Goal: Task Accomplishment & Management: Manage account settings

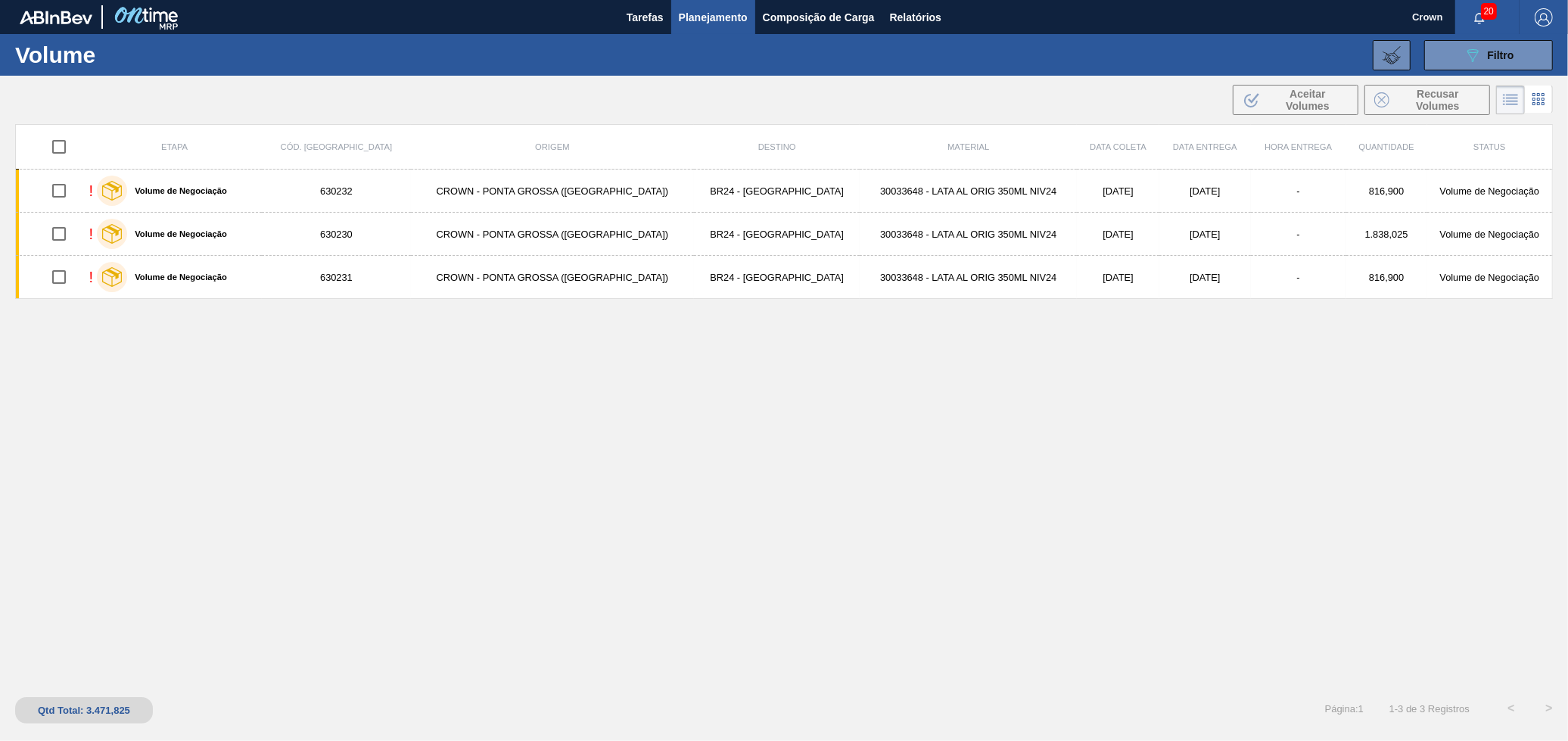
click at [722, 2] on button "Planejamento" at bounding box center [713, 17] width 84 height 34
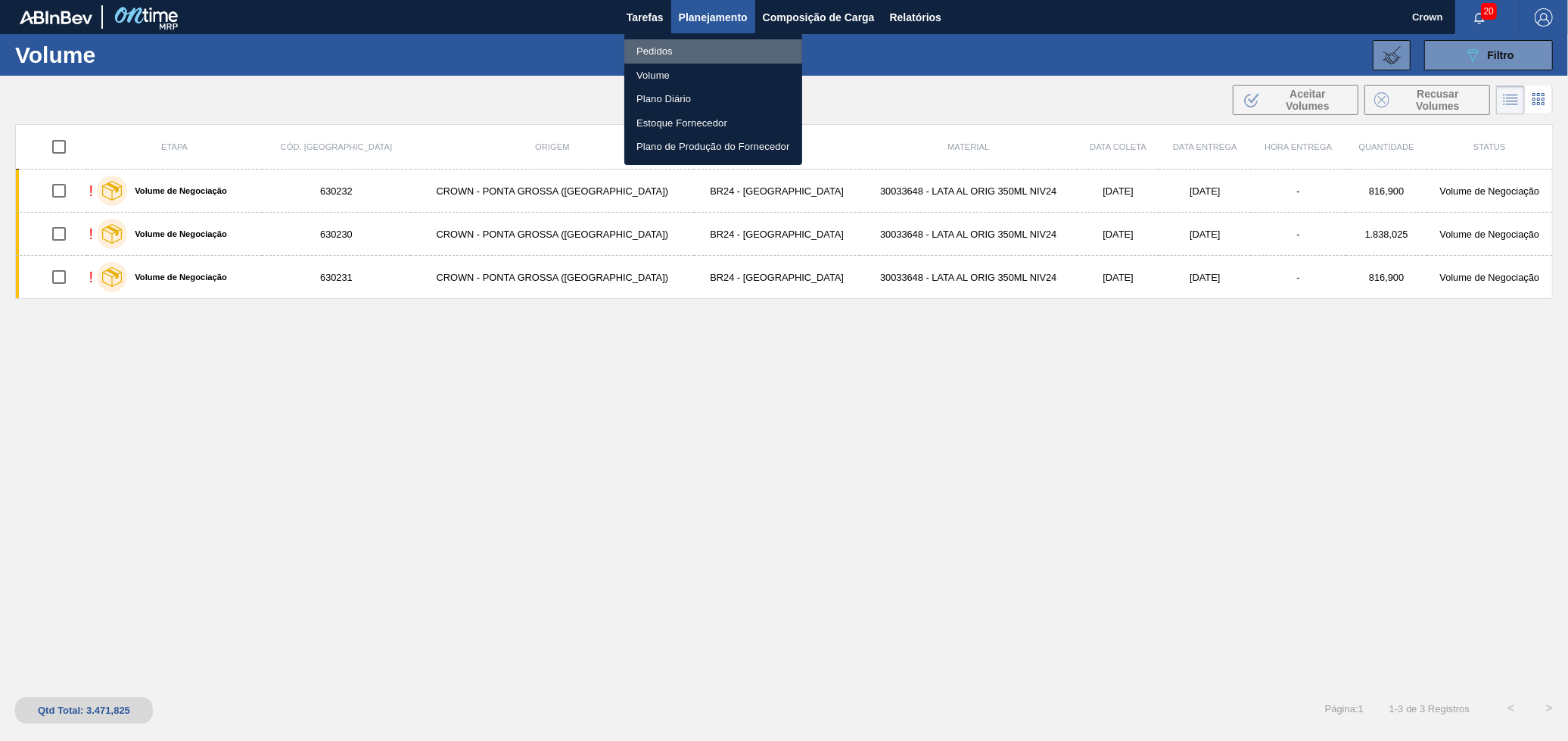
click at [667, 44] on li "Pedidos" at bounding box center [713, 52] width 178 height 24
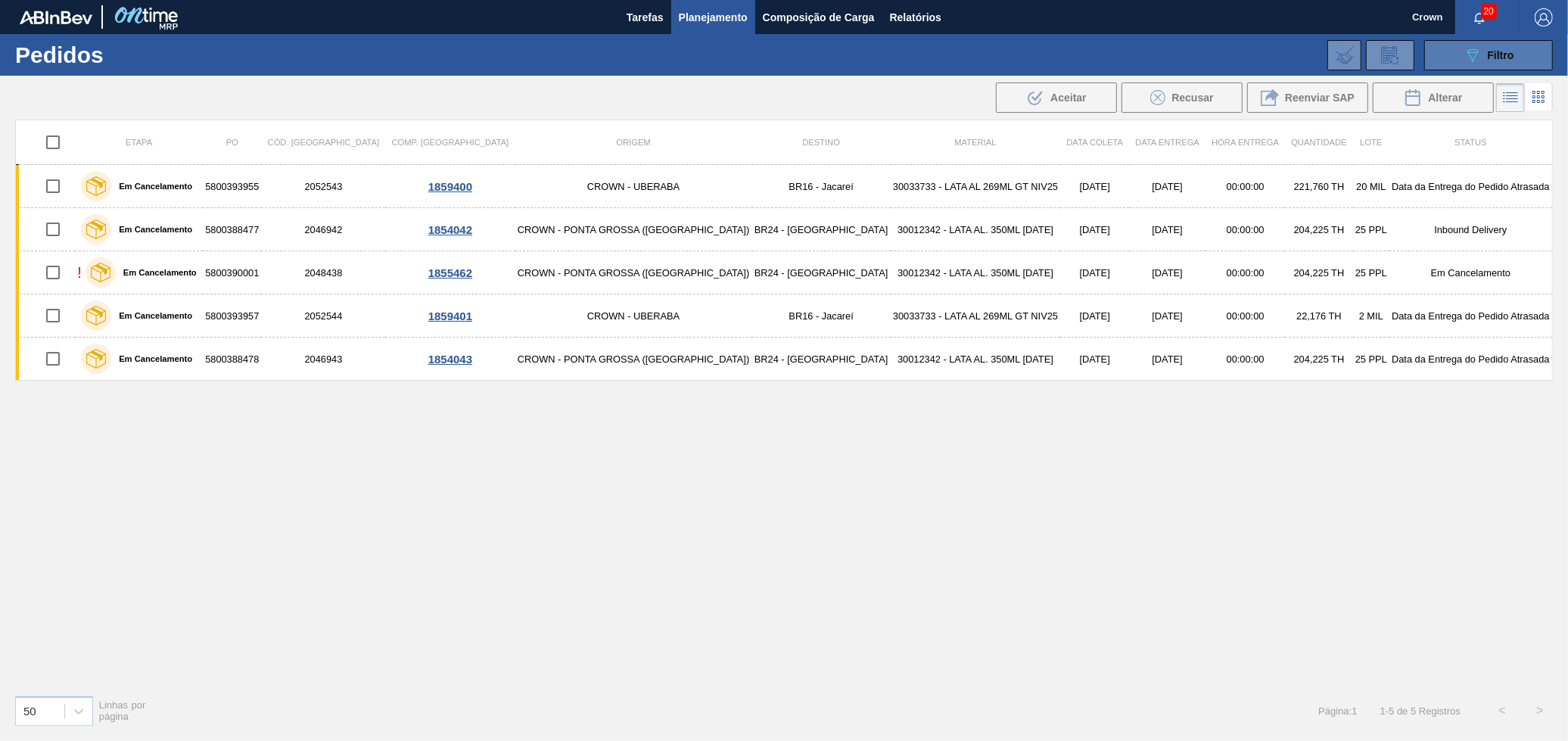
click at [1483, 63] on button "089F7B8B-B2A5-4AFE-B5C0-19BA573D28AC Filtro" at bounding box center [1489, 54] width 129 height 30
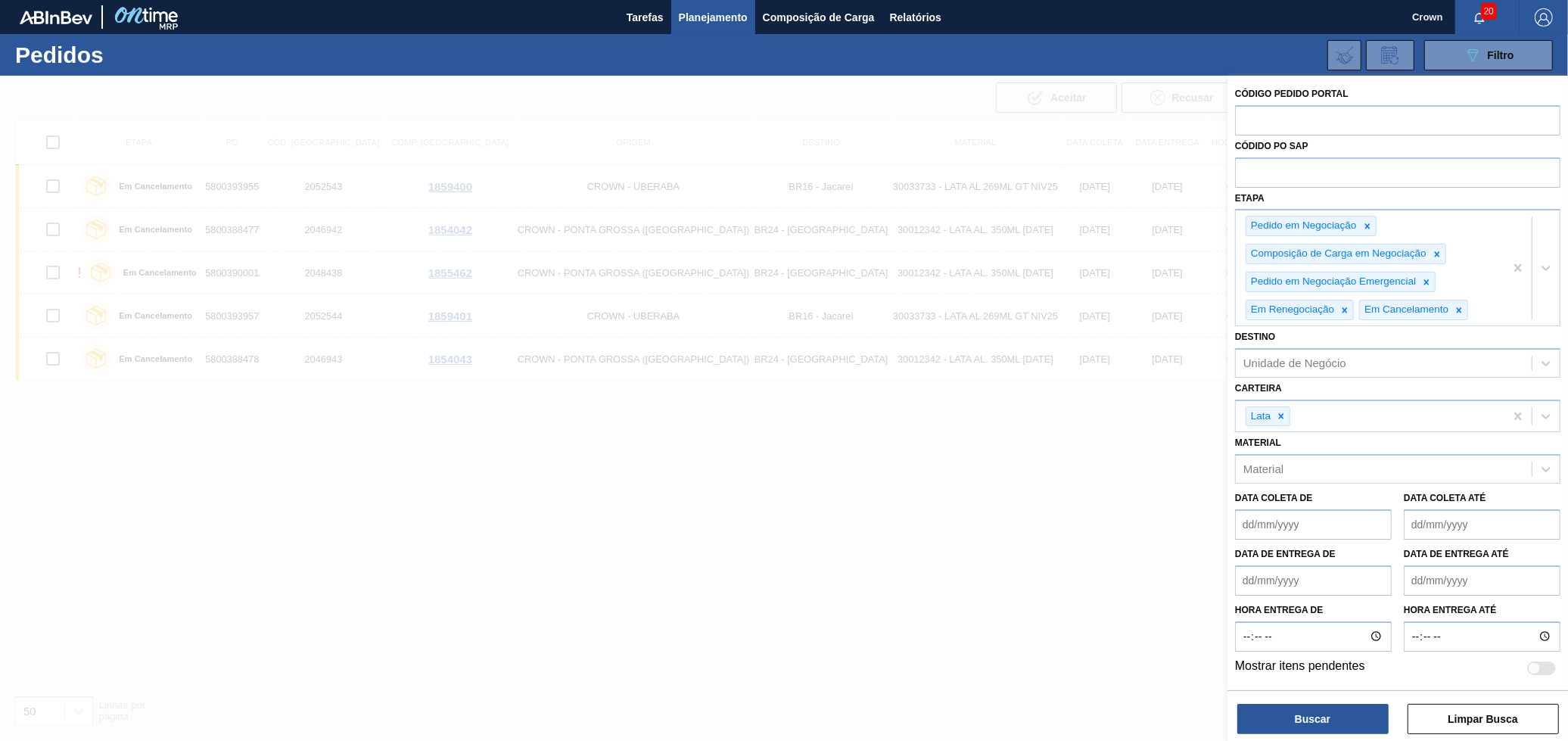
click at [1009, 460] on div at bounding box center [784, 446] width 1568 height 741
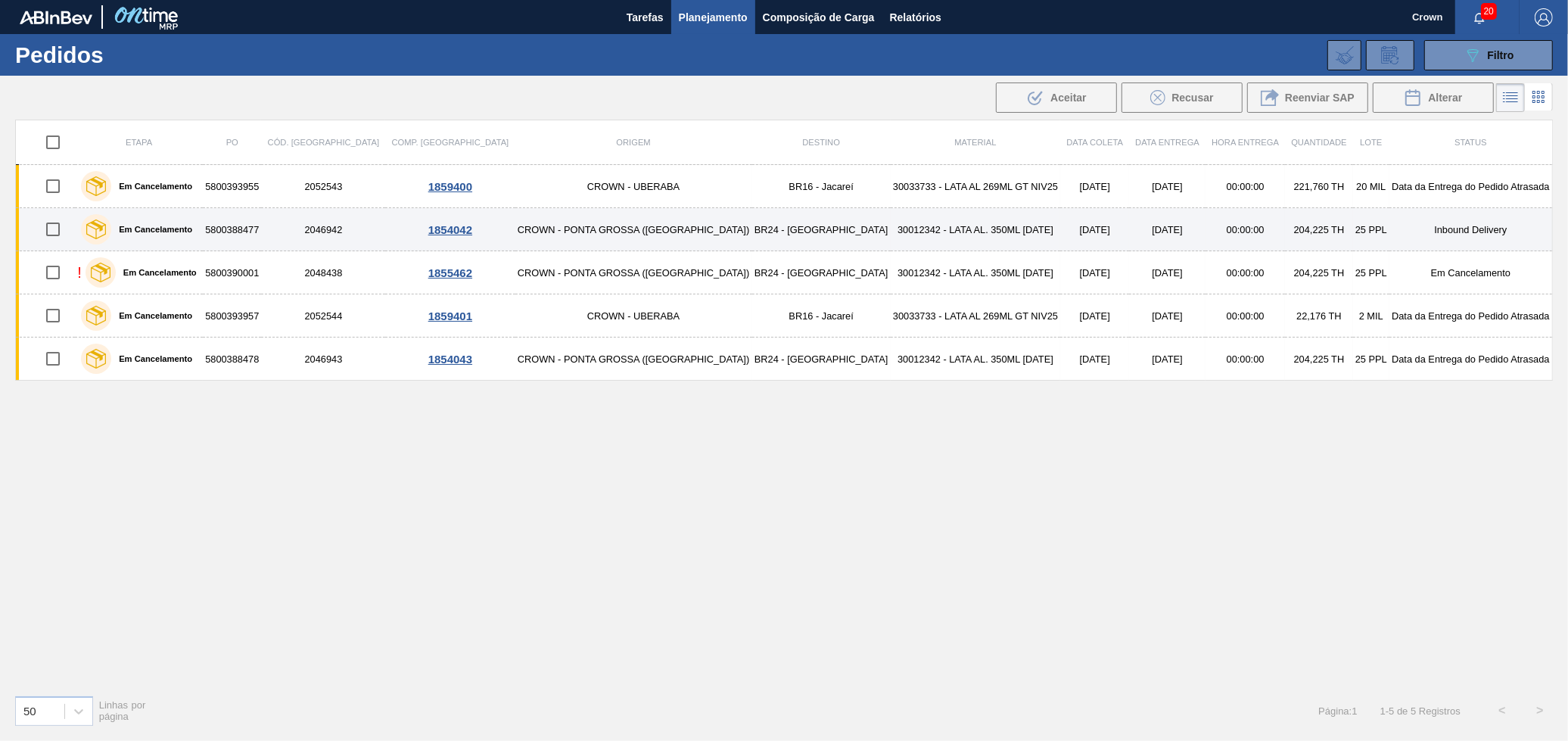
click at [891, 242] on td "30012342 - LATA AL. 350ML [DATE]" at bounding box center [976, 229] width 170 height 43
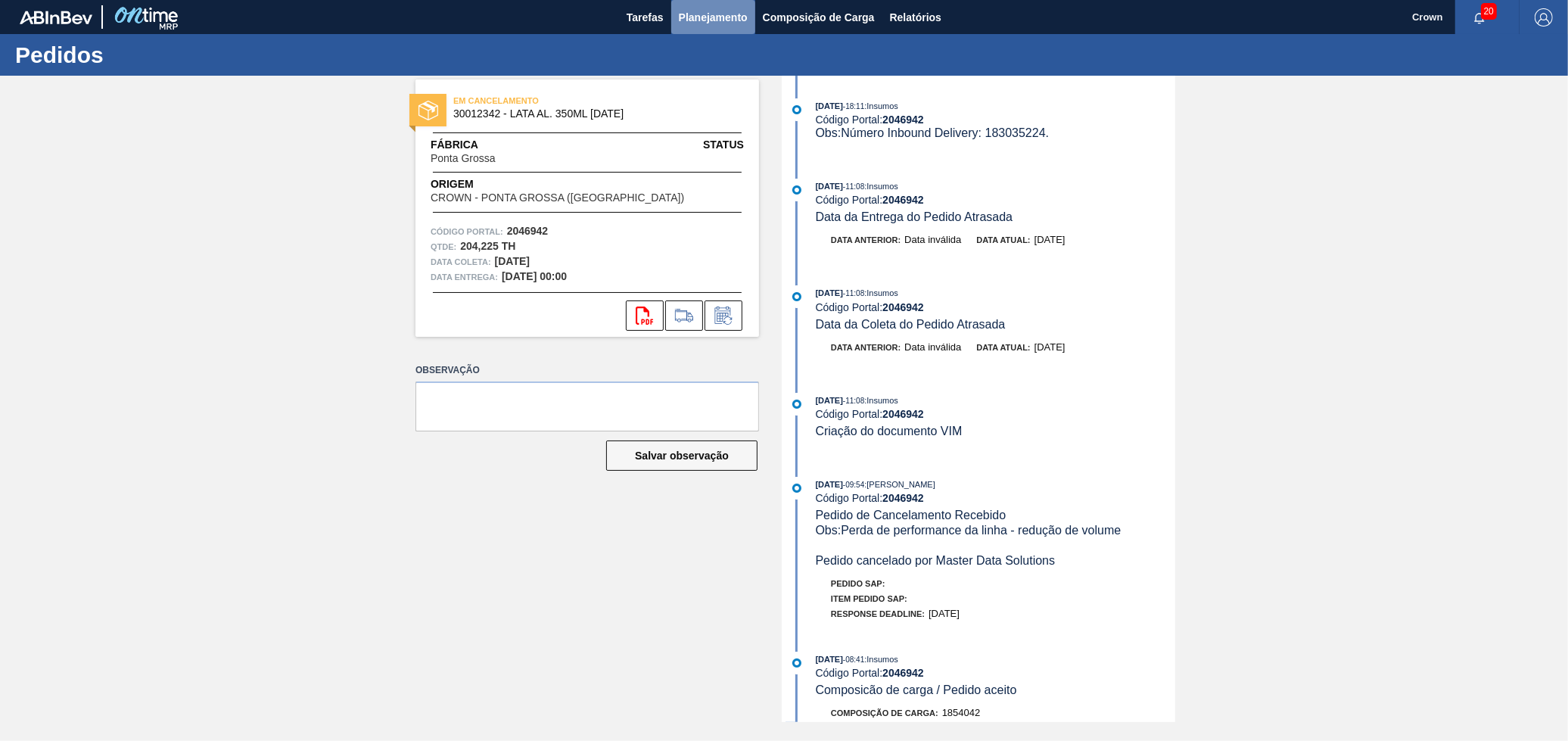
click at [710, 24] on span "Planejamento" at bounding box center [713, 17] width 69 height 18
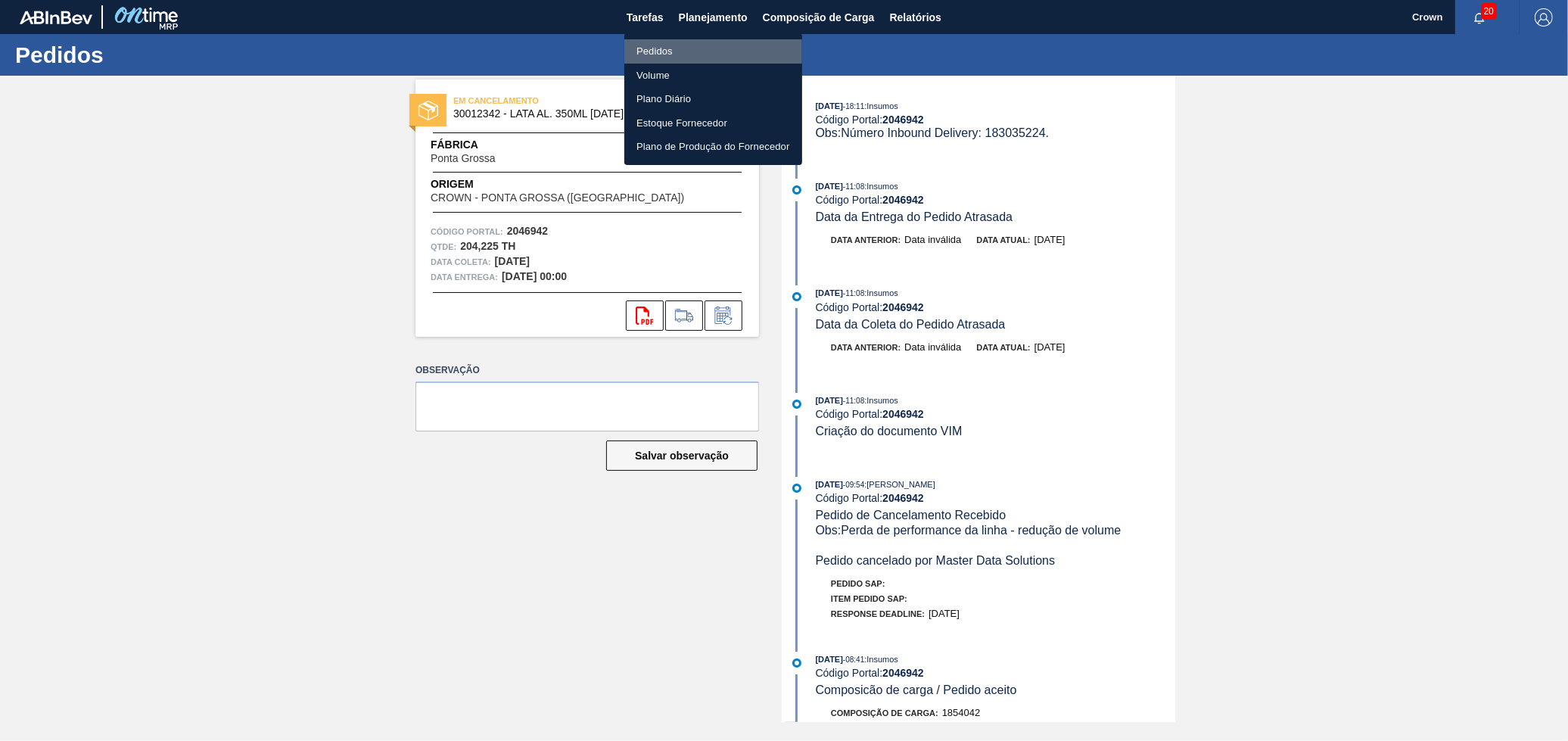
click at [686, 45] on li "Pedidos" at bounding box center [713, 52] width 178 height 24
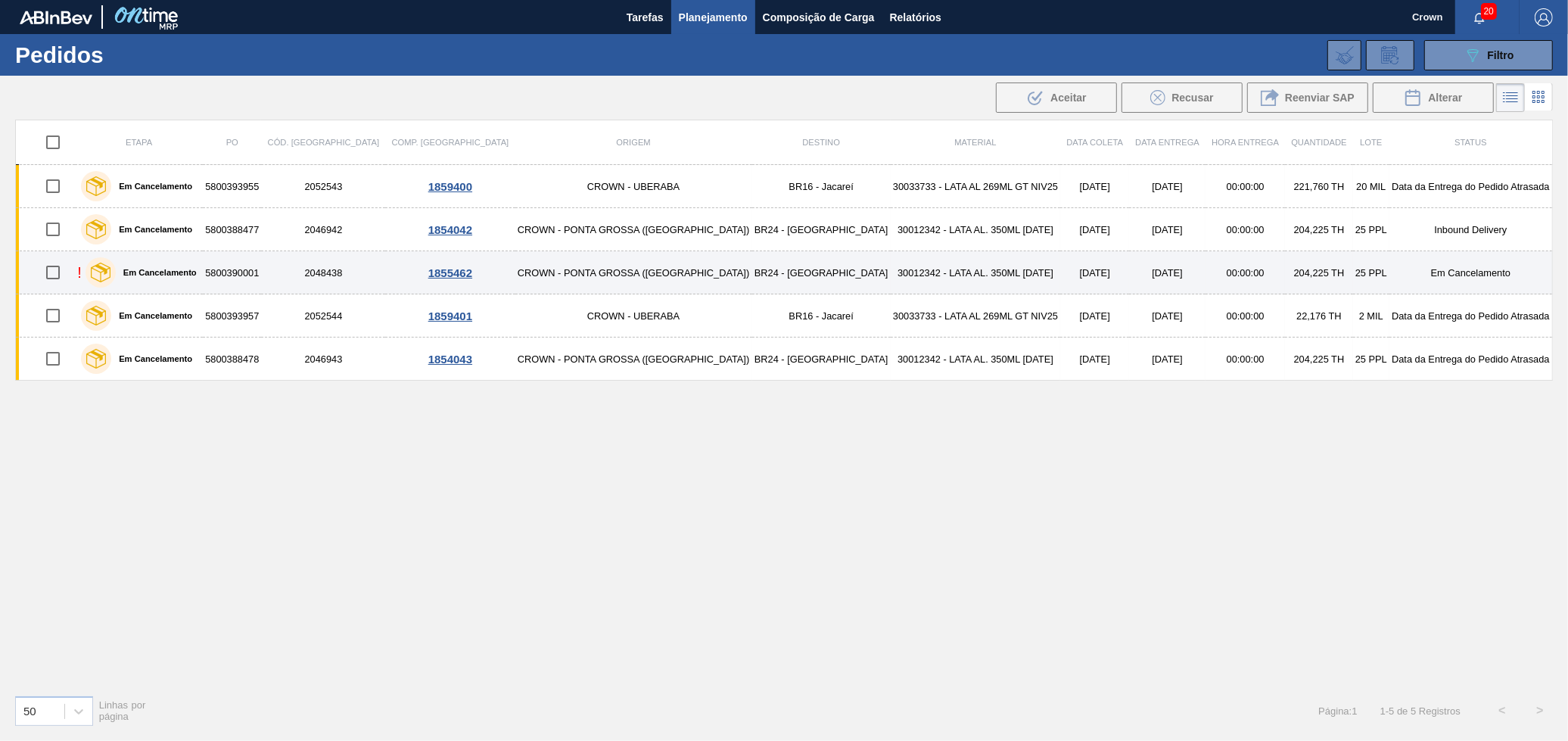
click at [952, 280] on td "30012342 - LATA AL. 350ML [DATE]" at bounding box center [976, 272] width 170 height 43
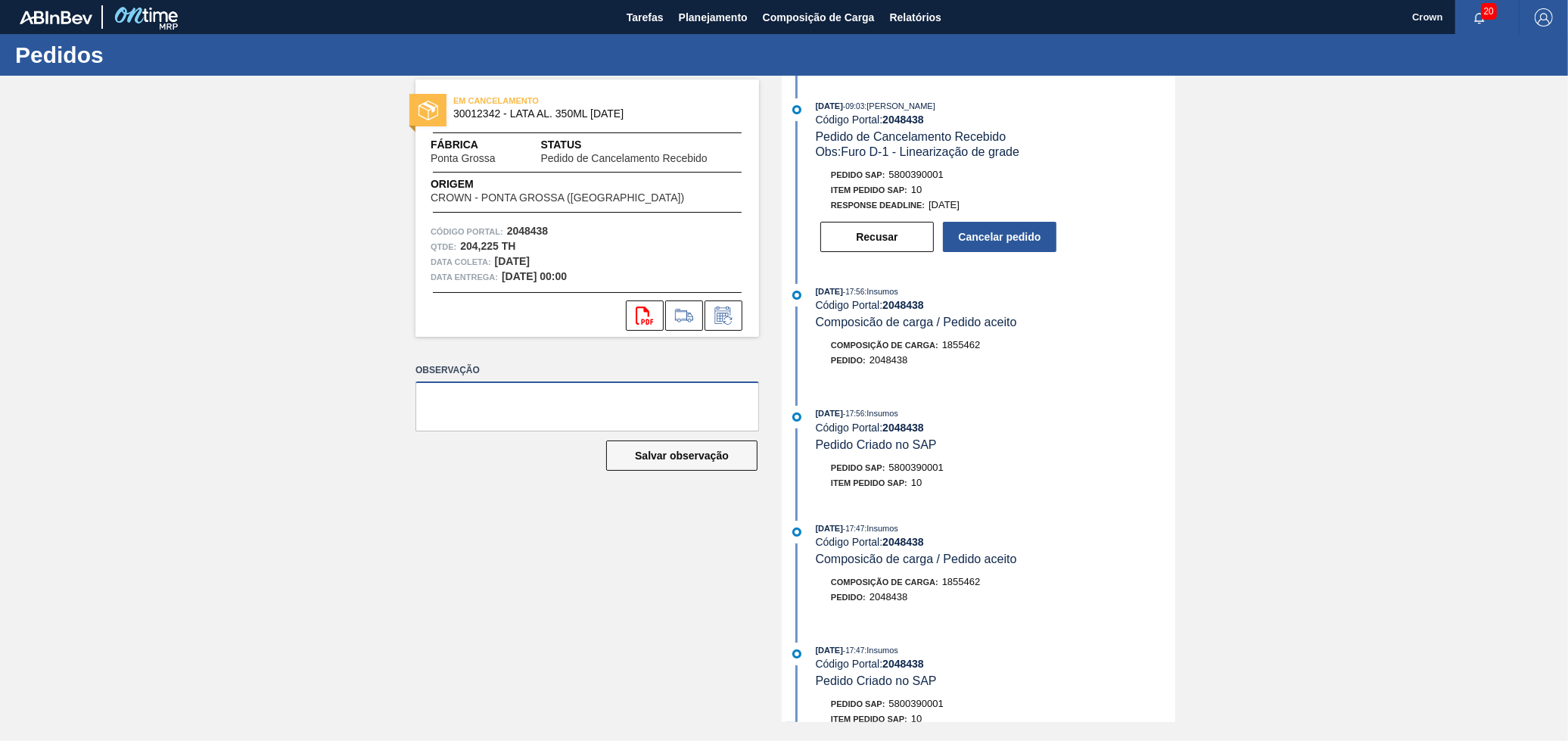
click at [661, 426] on textarea at bounding box center [587, 406] width 344 height 50
type textarea "PO não encontrado"
click at [901, 246] on button "Recusar" at bounding box center [877, 237] width 114 height 30
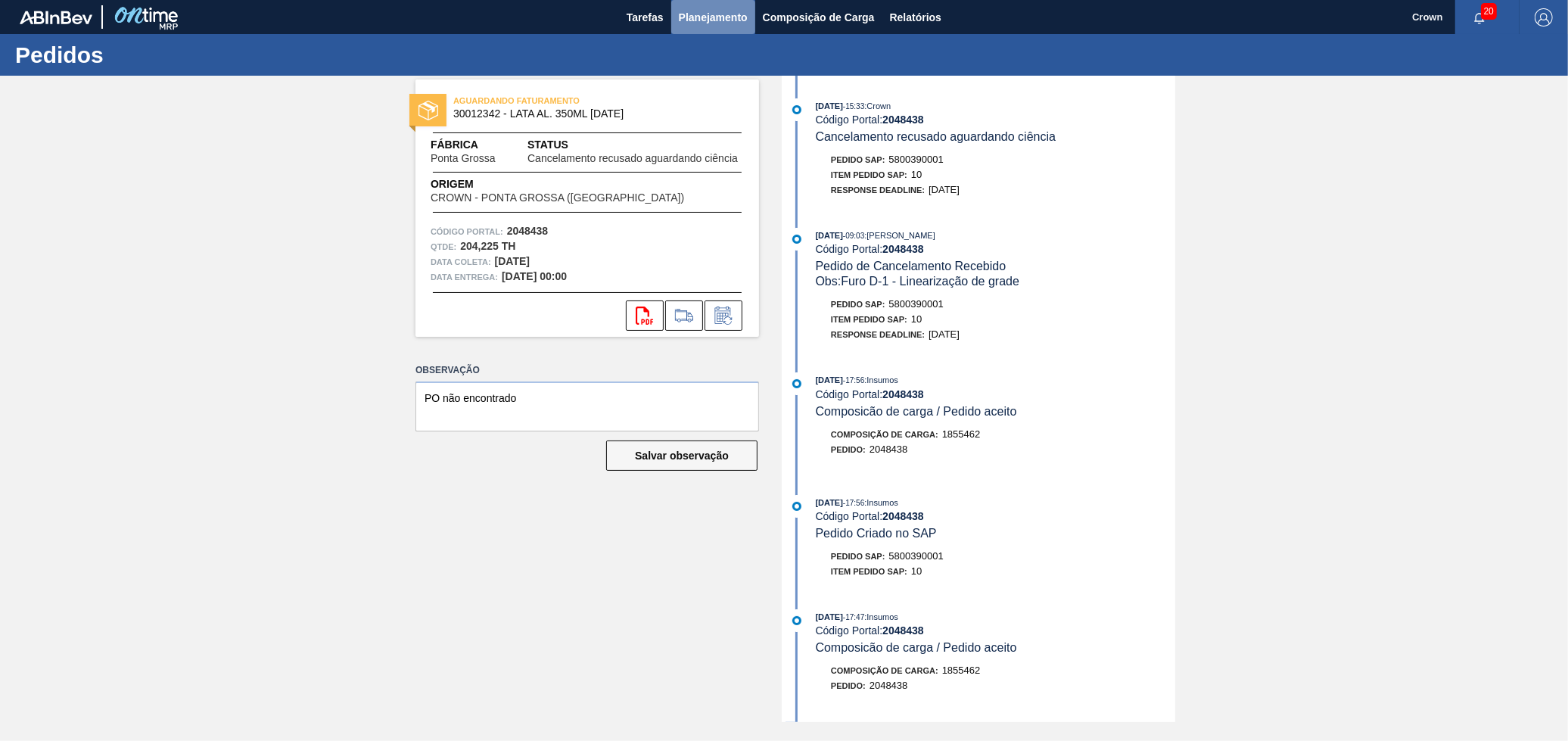
click at [688, 19] on span "Planejamento" at bounding box center [713, 17] width 69 height 18
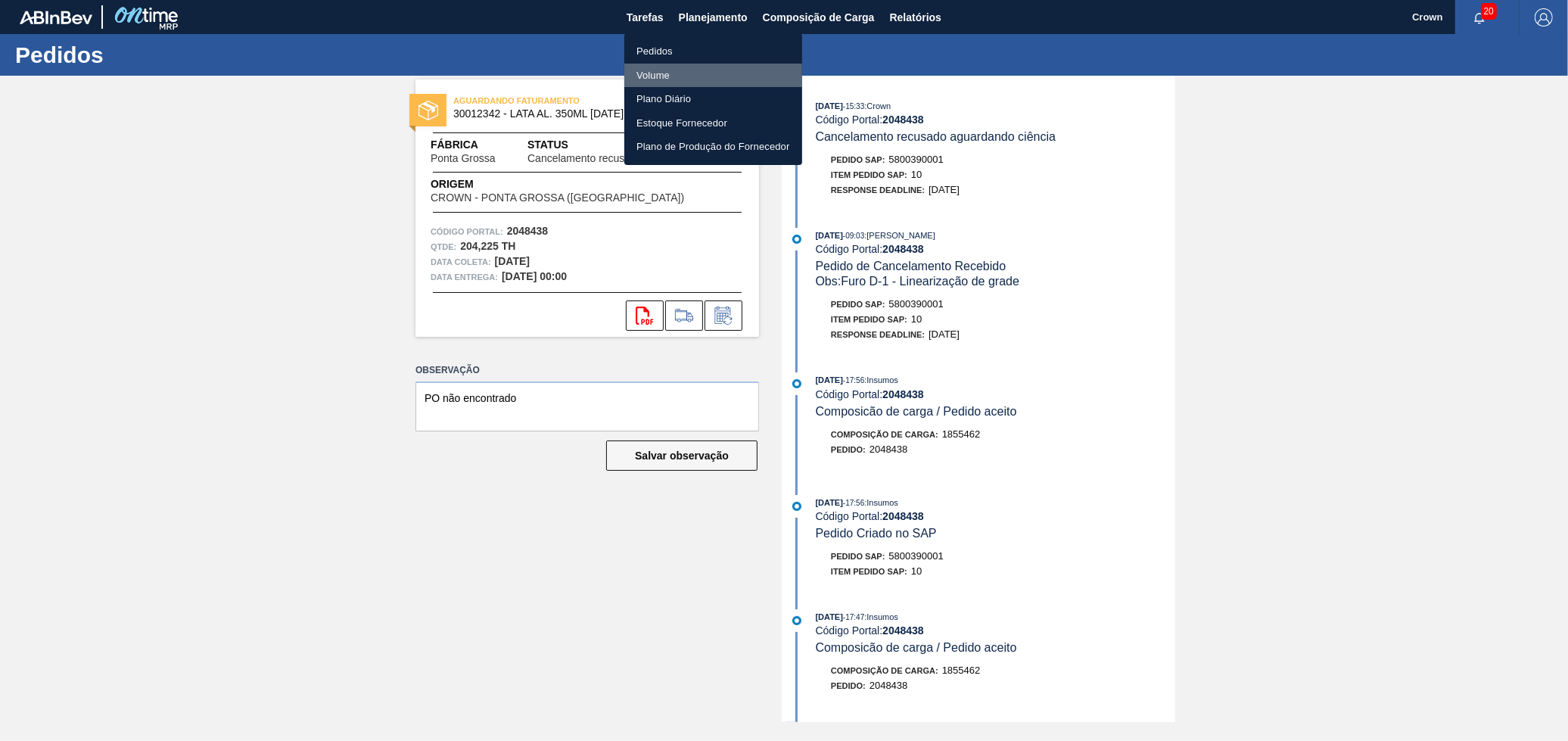
click at [654, 70] on li "Volume" at bounding box center [713, 75] width 178 height 24
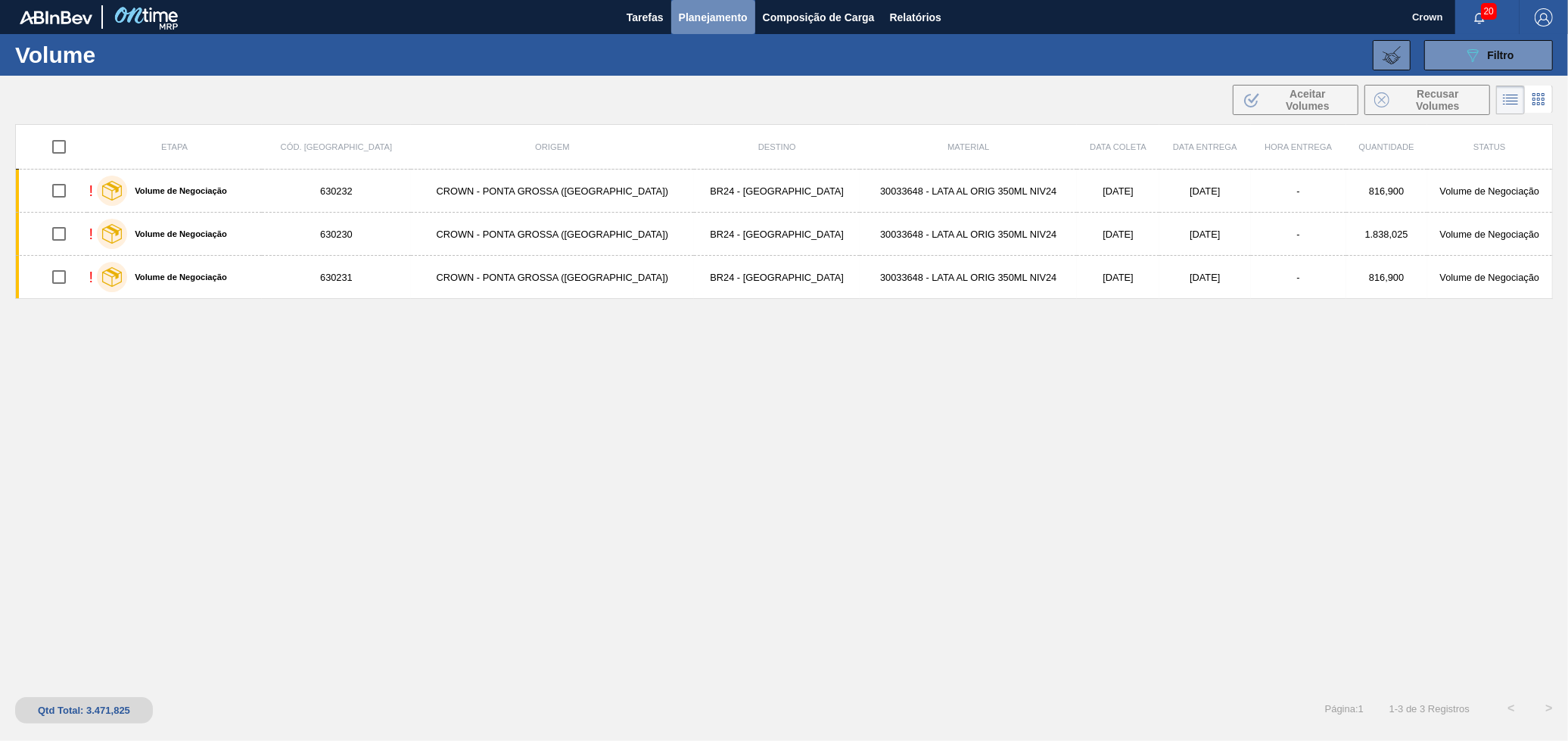
click at [734, 11] on span "Planejamento" at bounding box center [713, 17] width 69 height 18
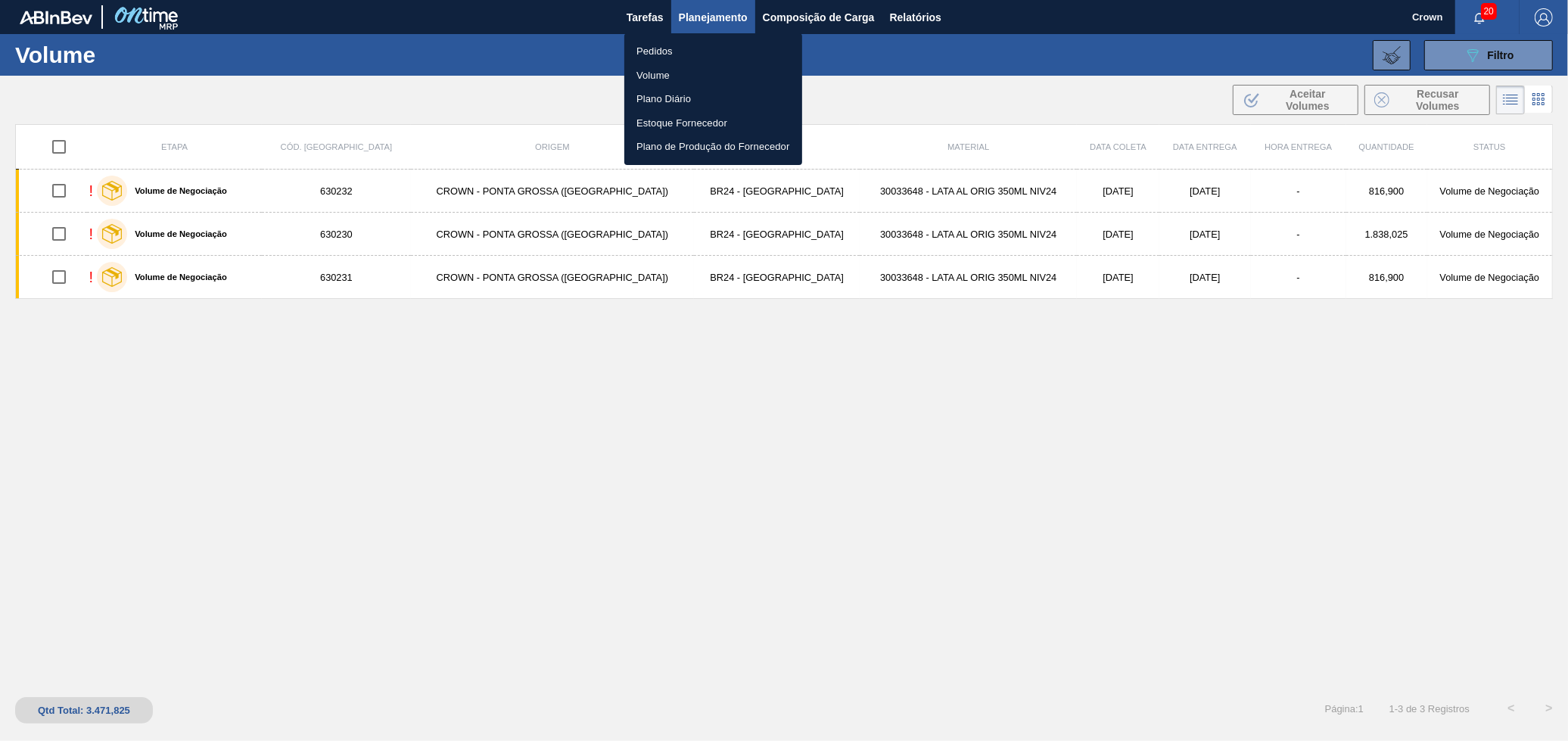
click at [700, 45] on li "Pedidos" at bounding box center [713, 52] width 178 height 24
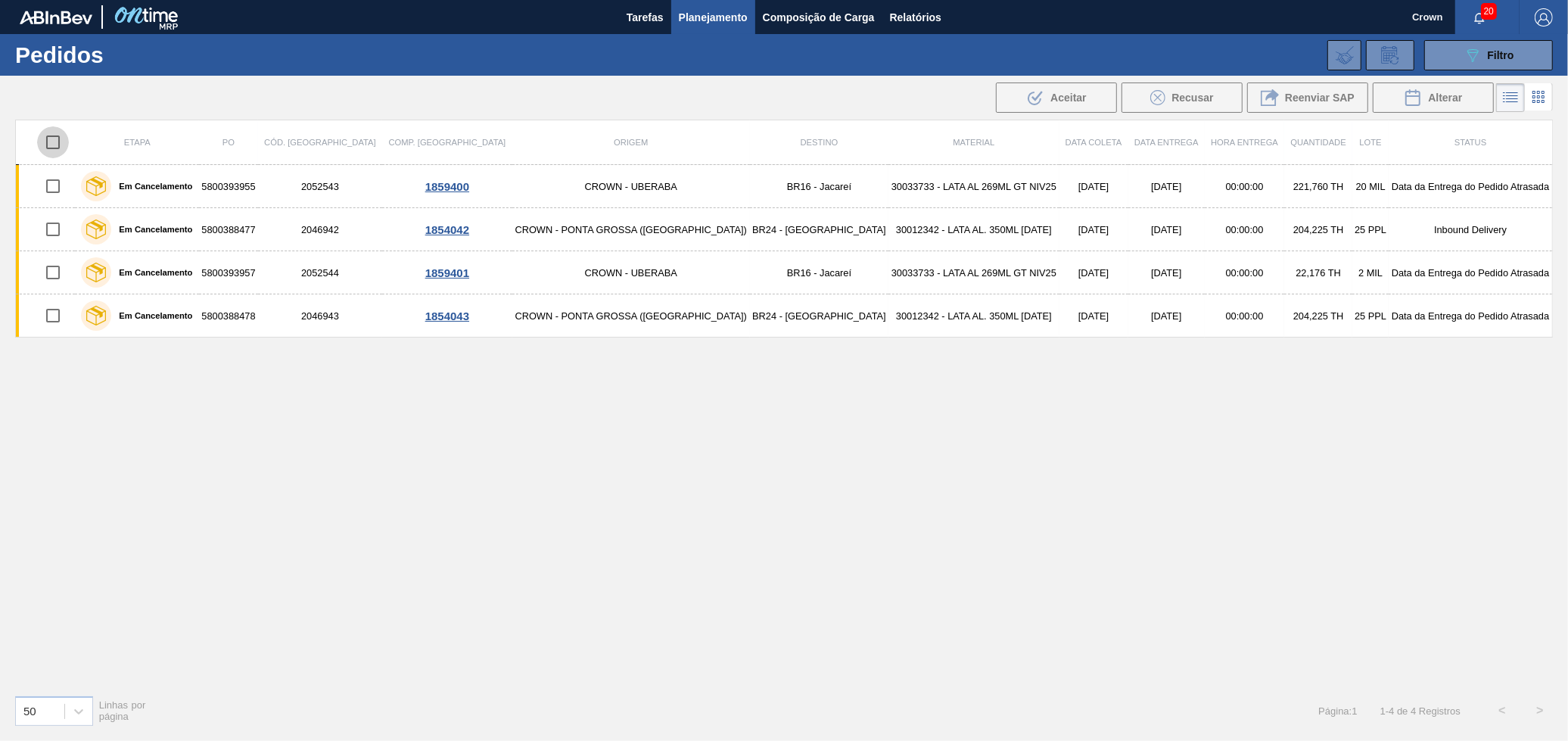
click at [62, 147] on input "checkbox" at bounding box center [53, 142] width 32 height 32
checkbox input "true"
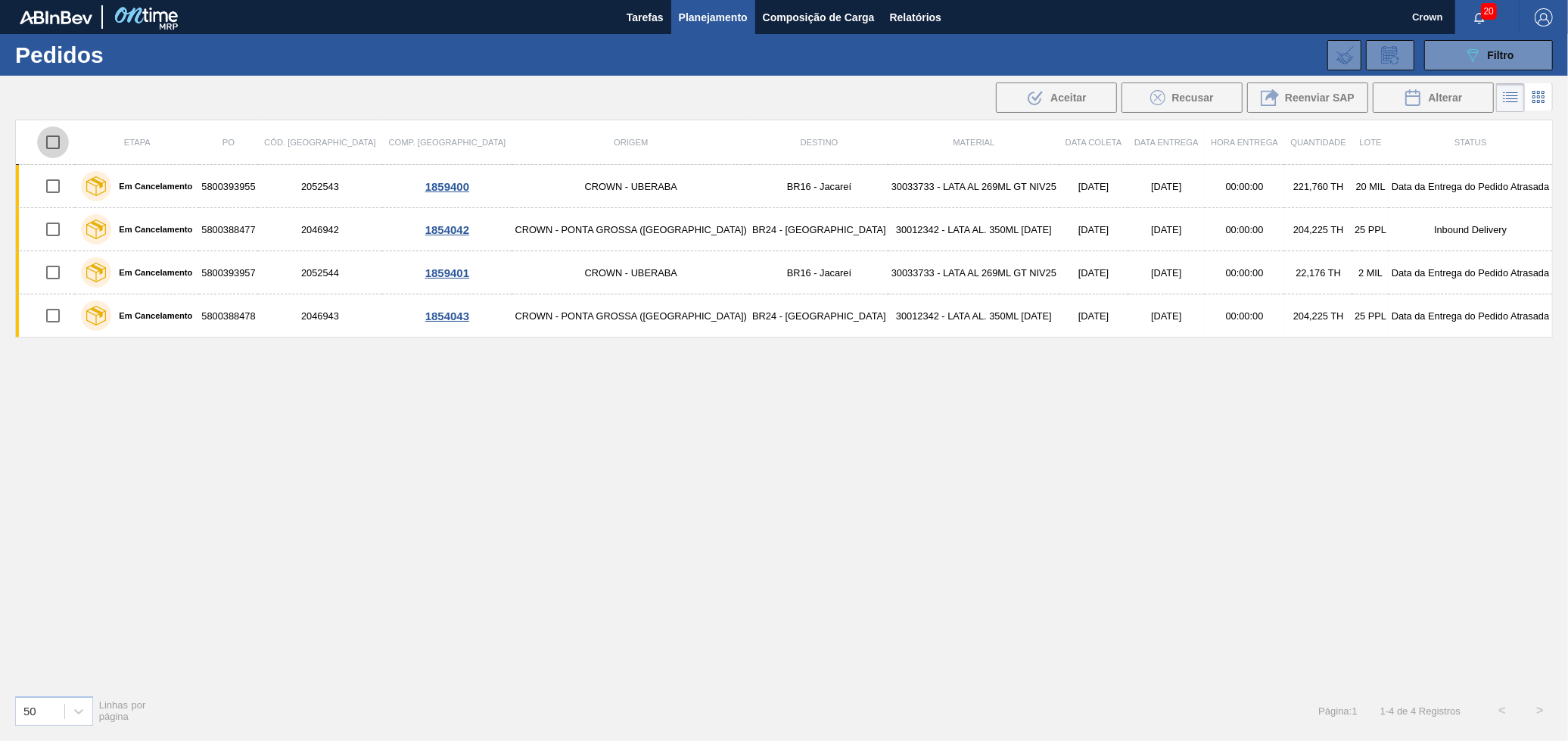
checkbox input "true"
click at [62, 147] on input "checkbox" at bounding box center [53, 142] width 32 height 32
checkbox input "false"
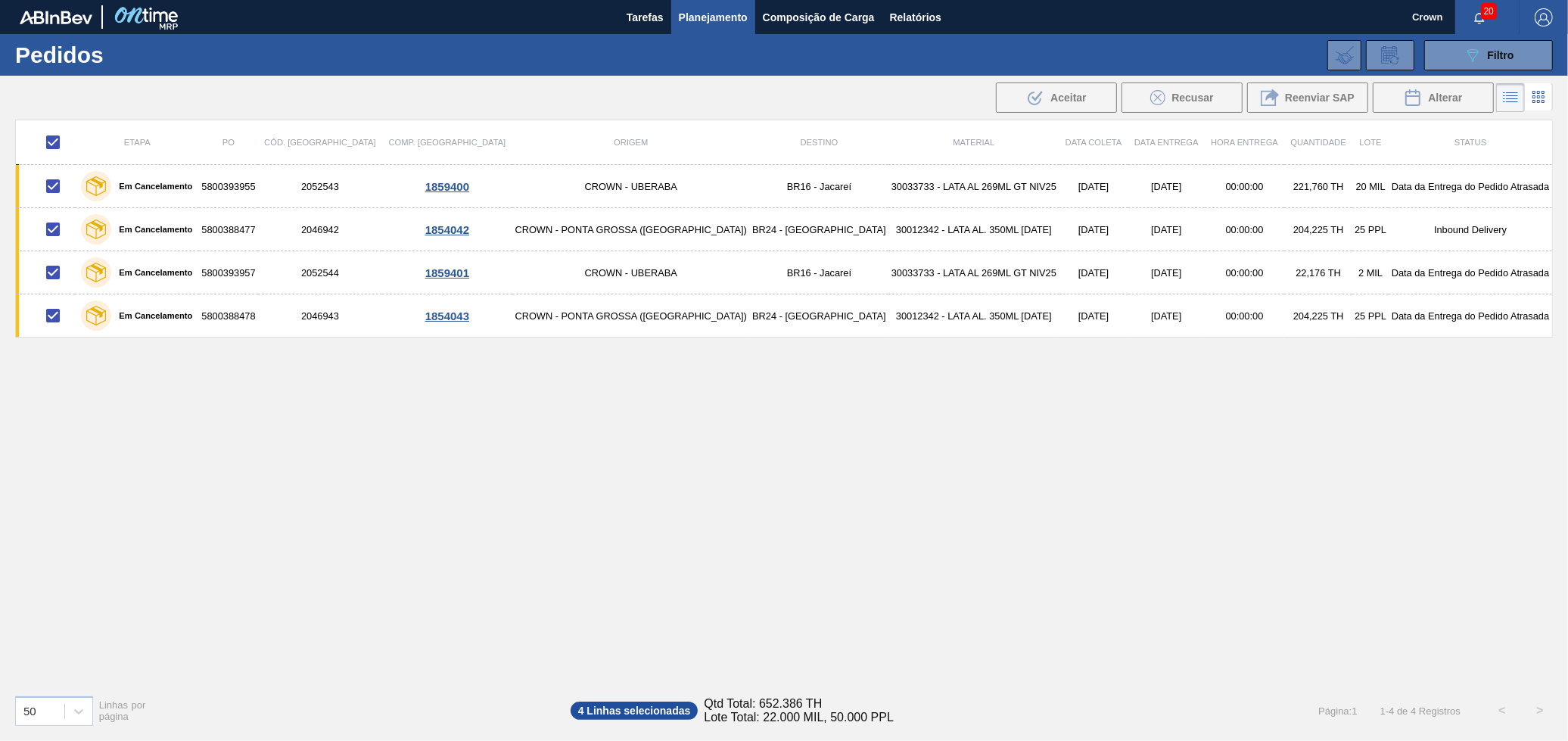
checkbox input "false"
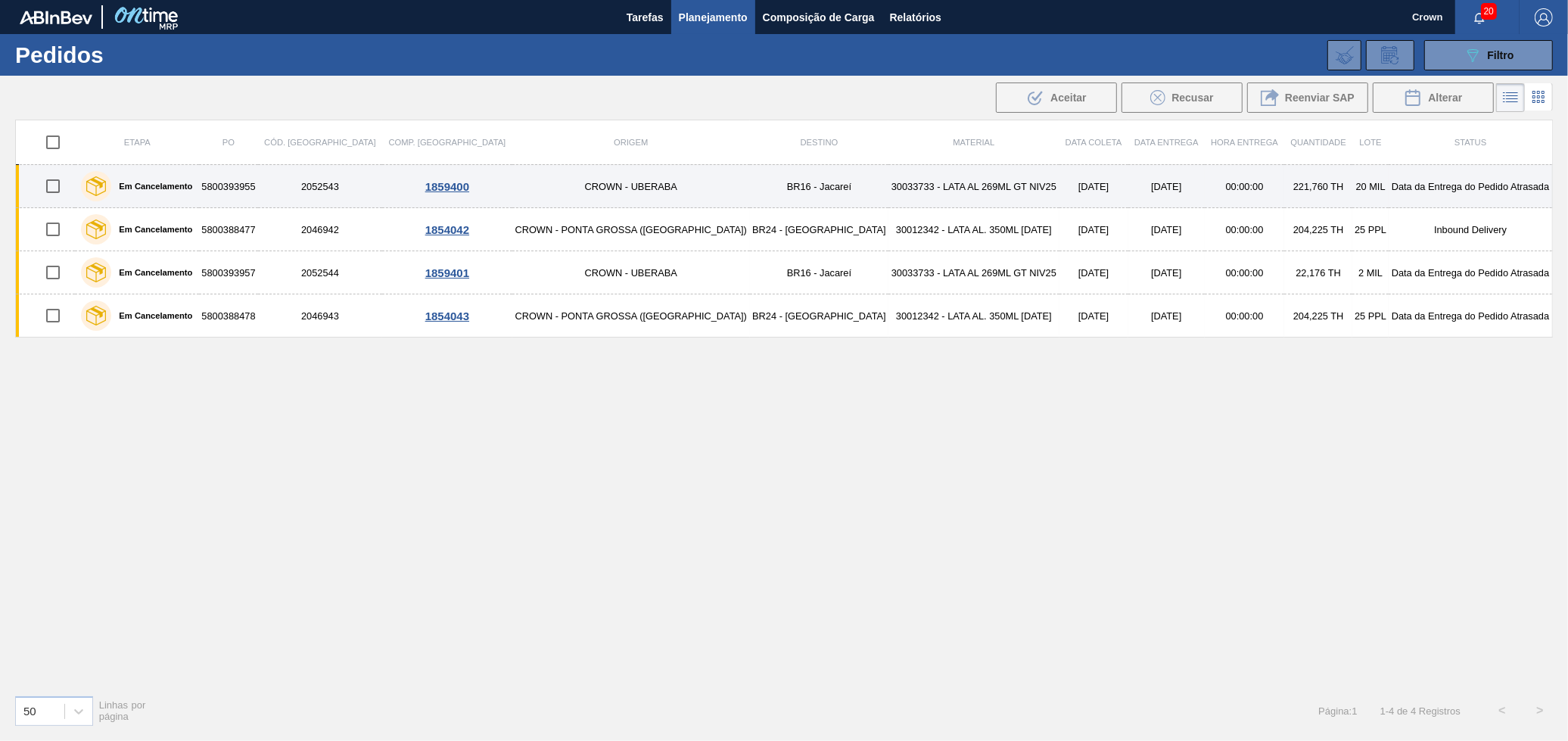
click at [60, 195] on input "checkbox" at bounding box center [53, 186] width 32 height 32
checkbox input "false"
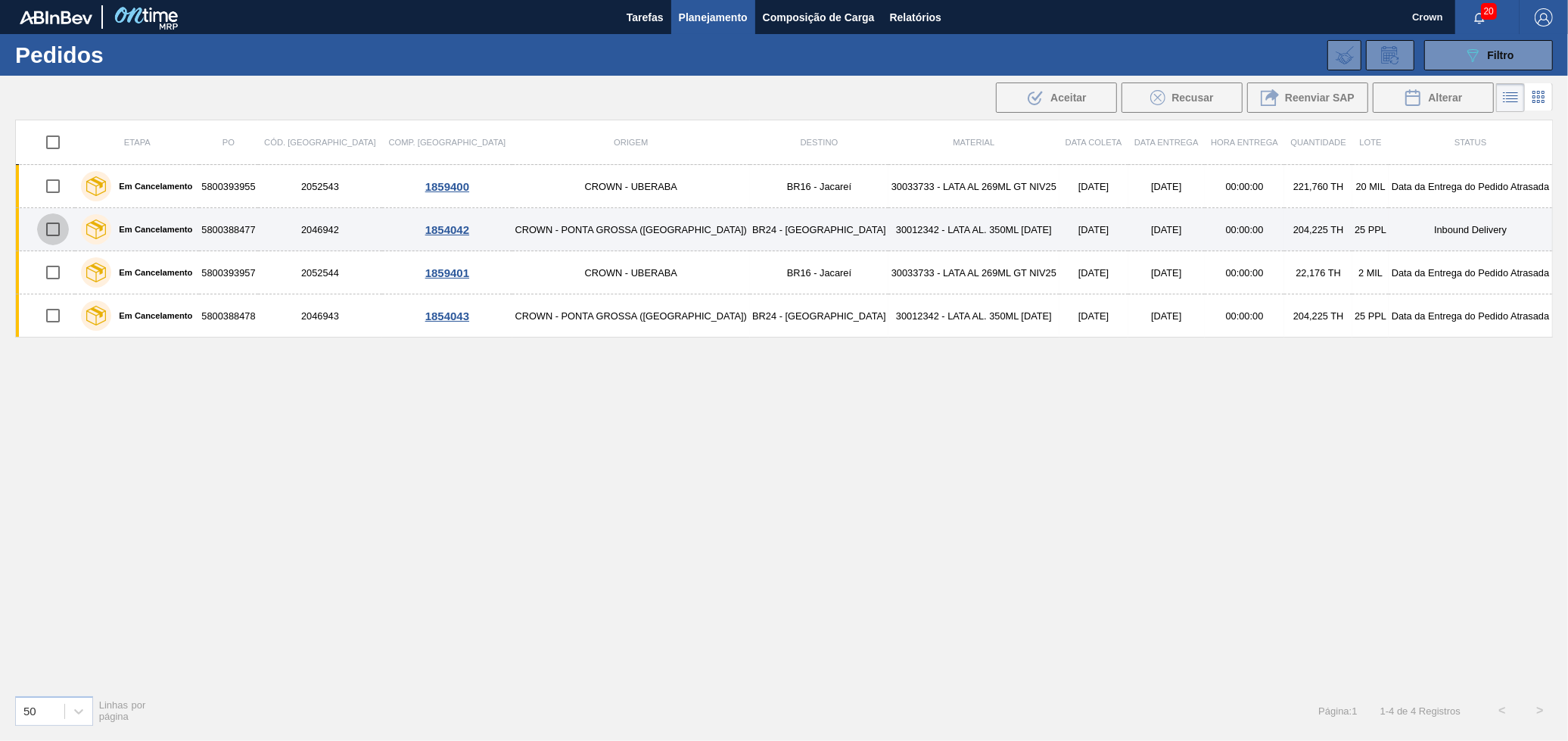
click at [58, 228] on input "checkbox" at bounding box center [53, 229] width 32 height 32
checkbox input "false"
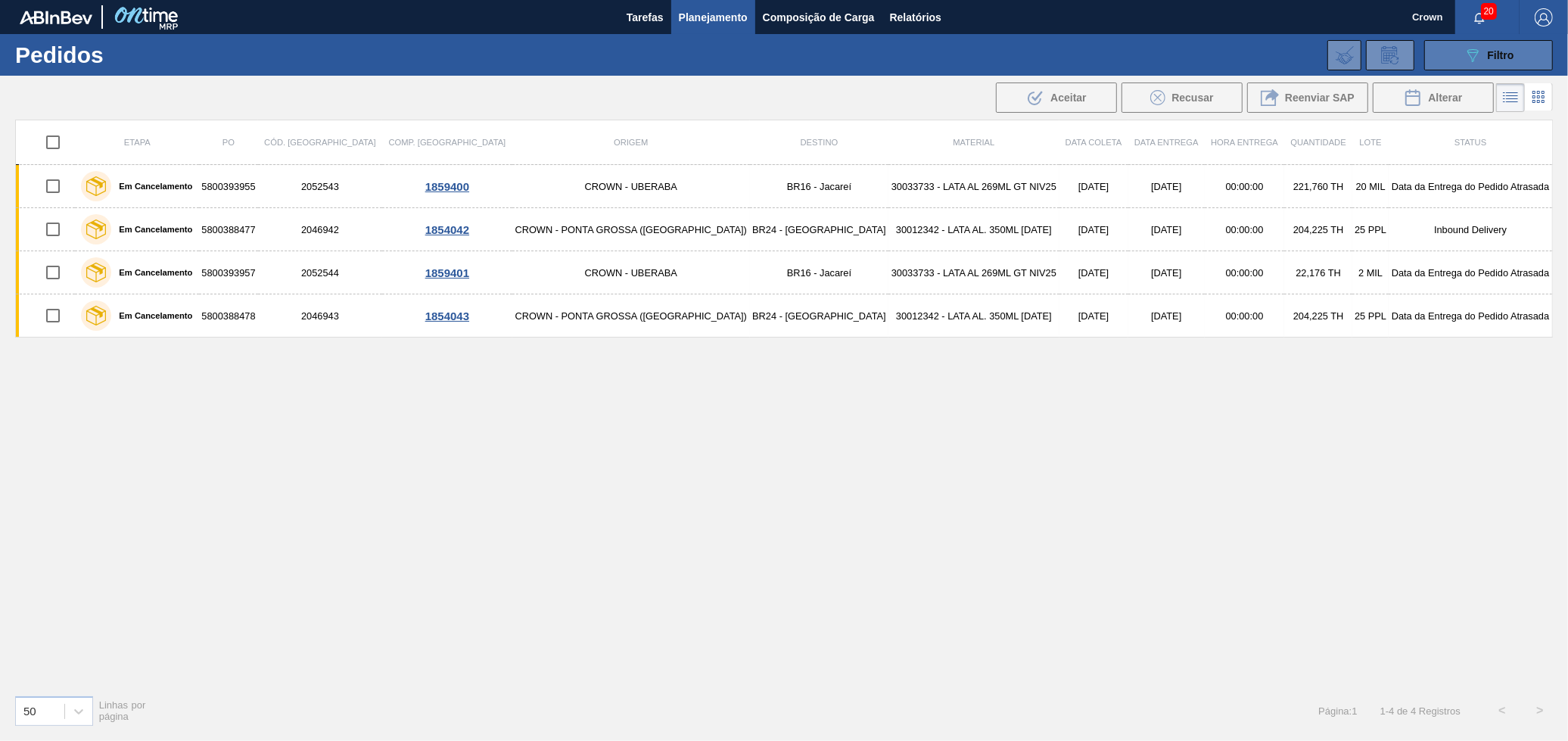
click at [1486, 57] on div "089F7B8B-B2A5-4AFE-B5C0-19BA573D28AC Filtro" at bounding box center [1489, 55] width 51 height 18
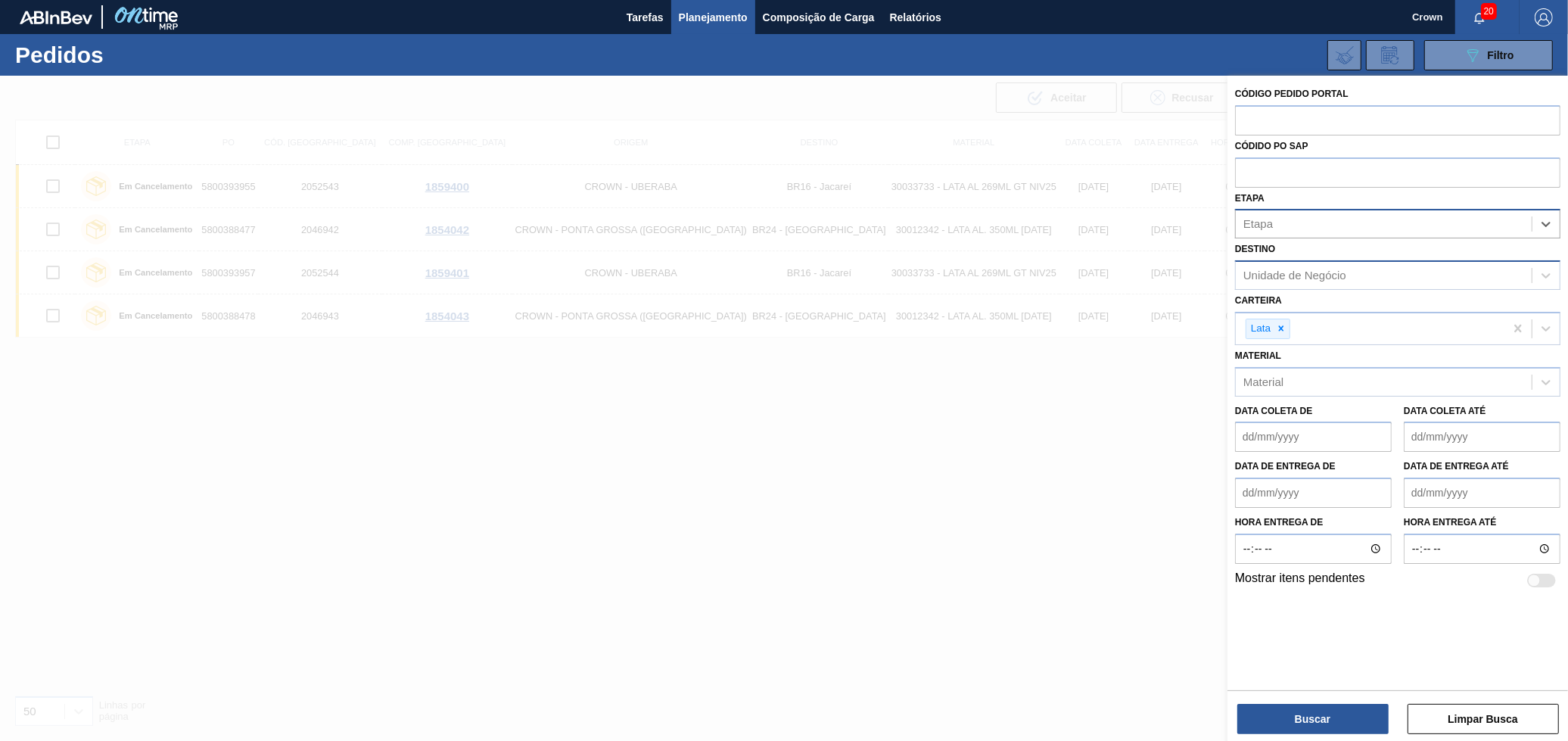
click at [1292, 281] on div "Unidade de Negócio" at bounding box center [1383, 276] width 296 height 22
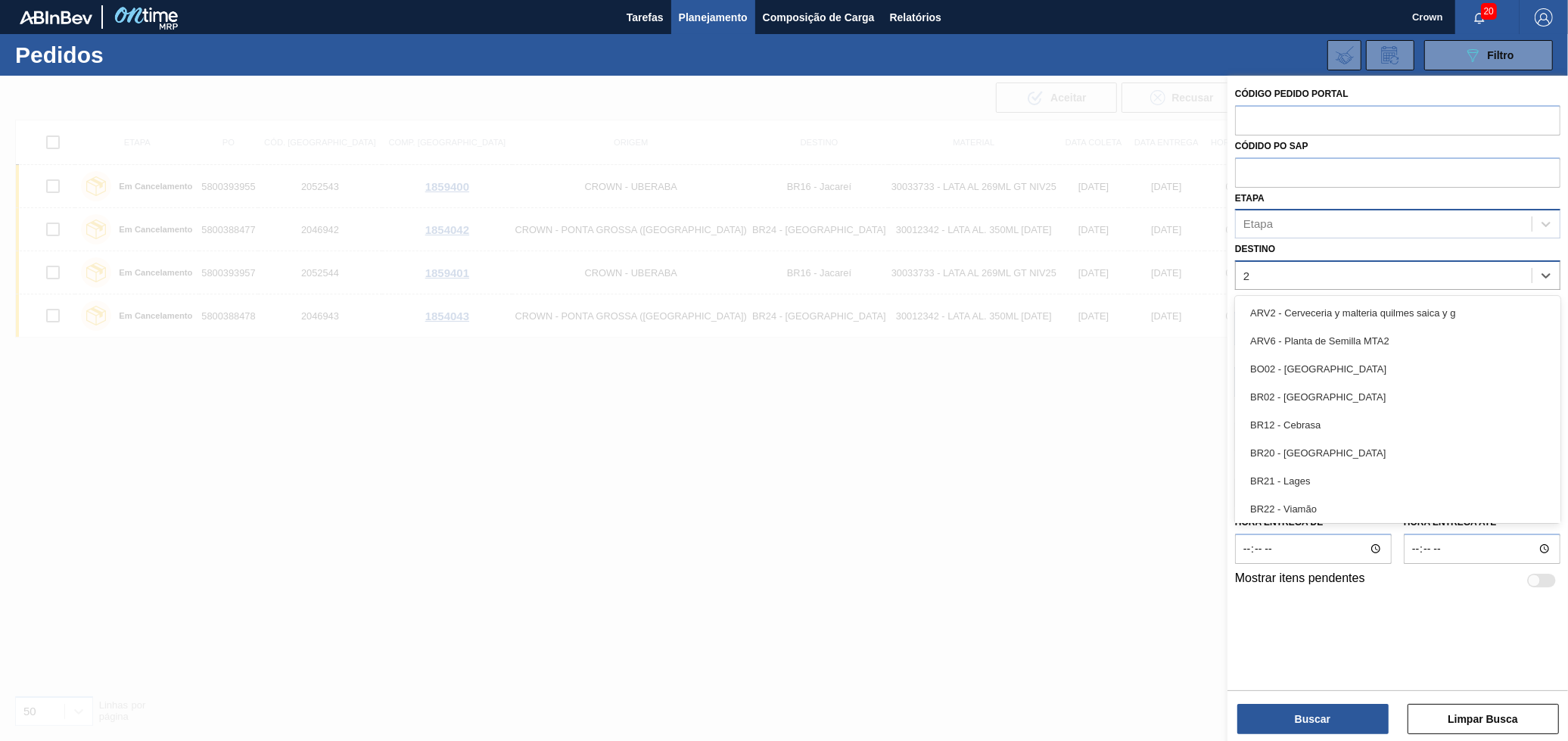
type input "24"
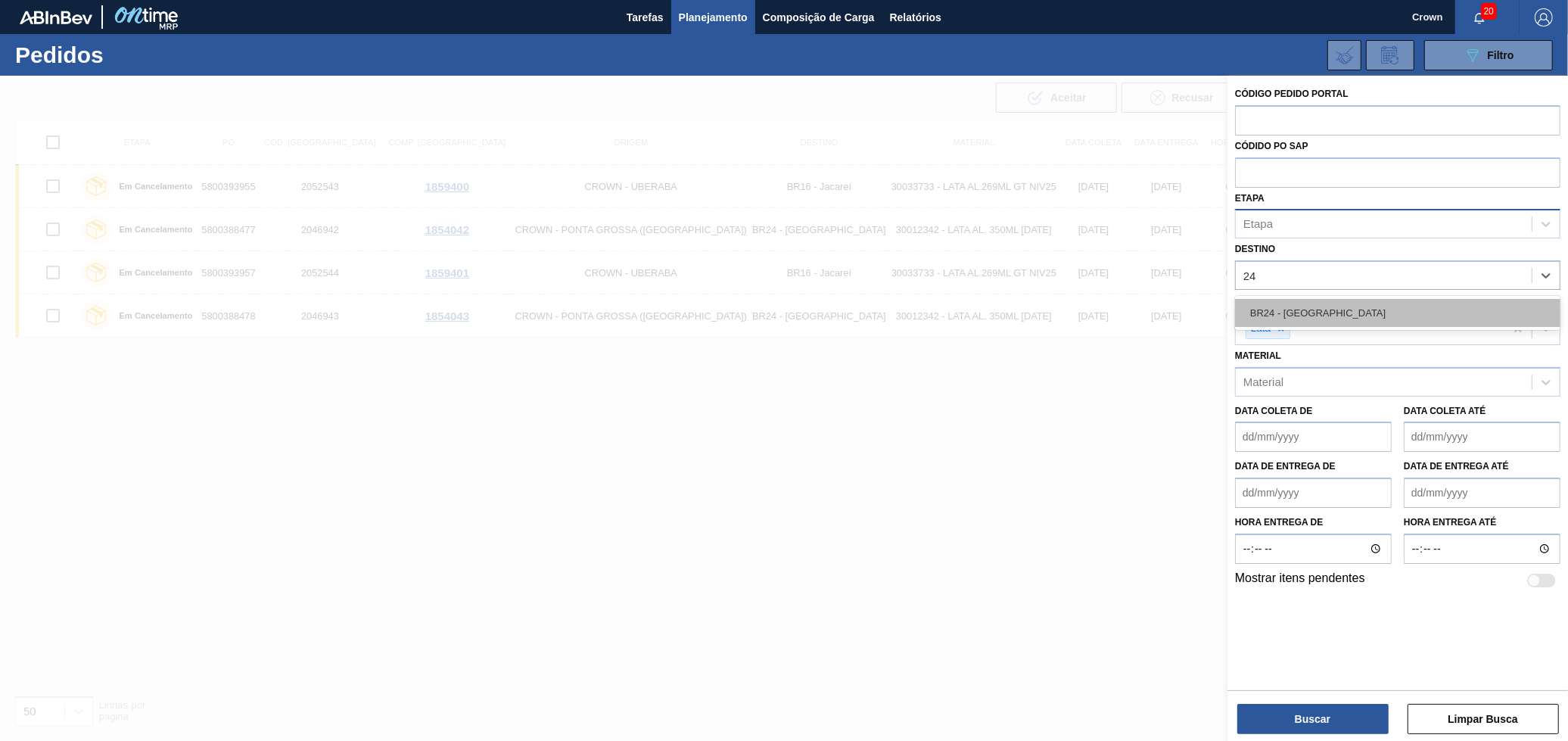
click at [1309, 301] on div "BR24 - [GEOGRAPHIC_DATA]" at bounding box center [1397, 313] width 325 height 28
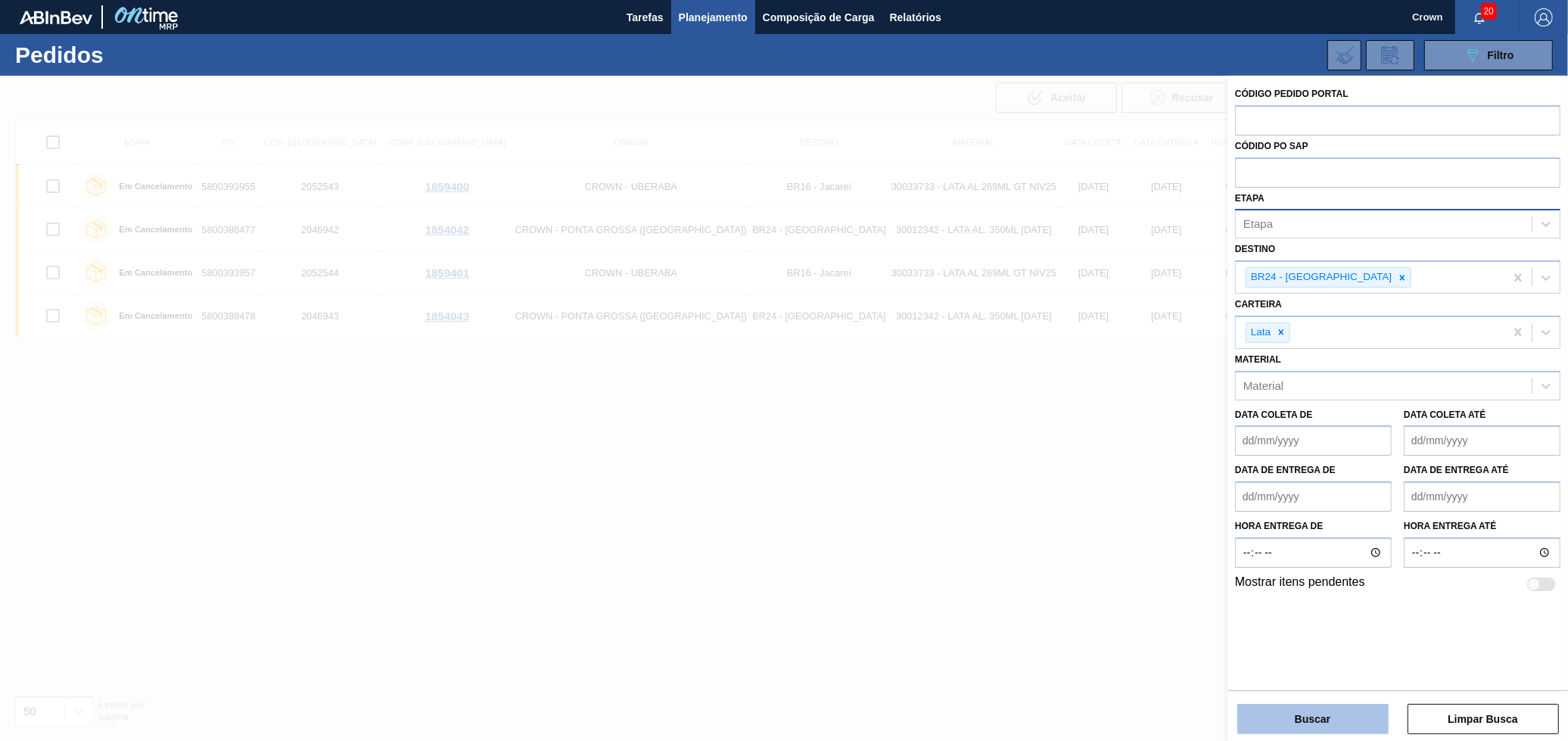
click at [1362, 719] on button "Buscar" at bounding box center [1313, 718] width 152 height 30
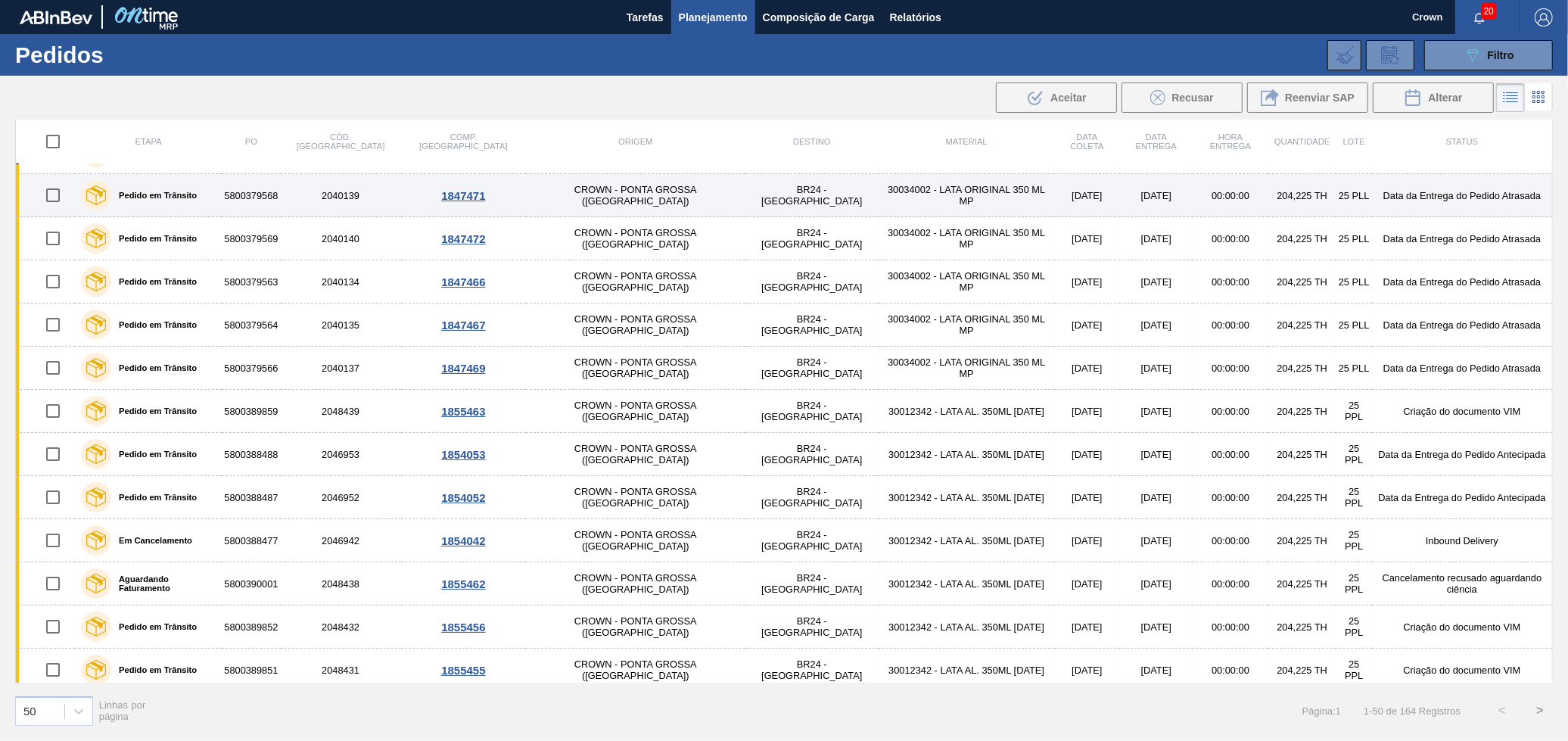
scroll to position [252, 0]
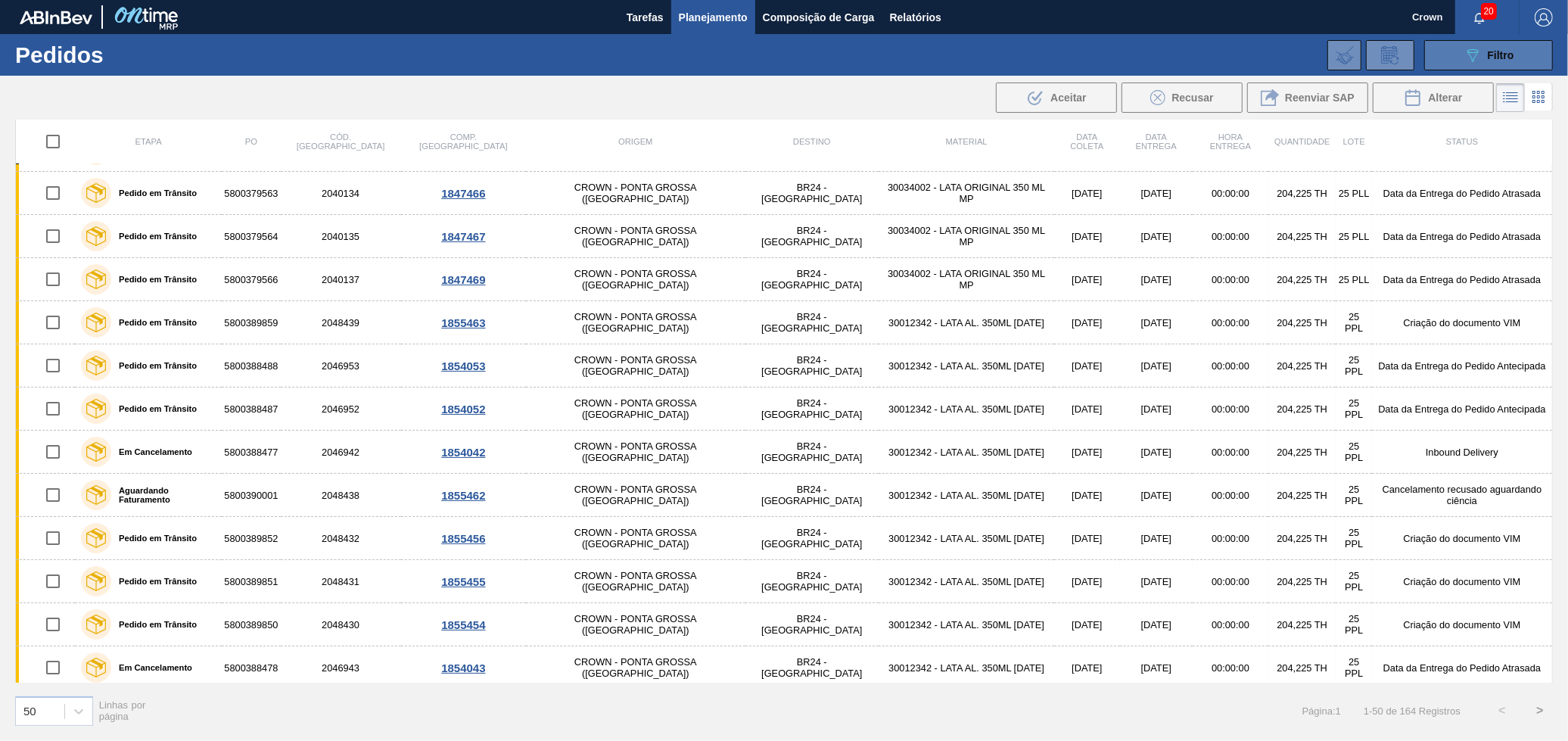
click at [1476, 60] on icon "089F7B8B-B2A5-4AFE-B5C0-19BA573D28AC" at bounding box center [1472, 55] width 18 height 18
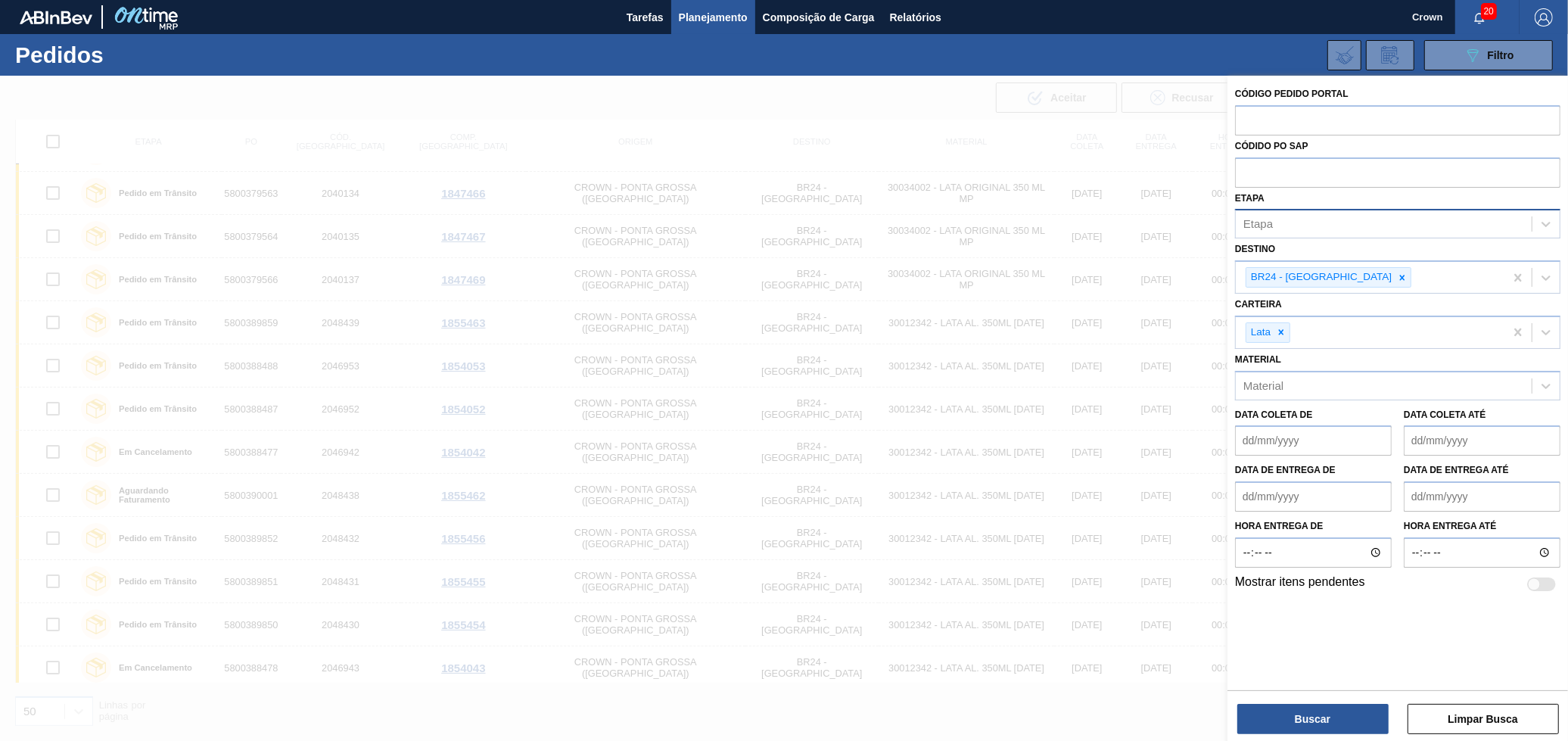
drag, startPoint x: 1037, startPoint y: 295, endPoint x: 1019, endPoint y: 298, distance: 18.2
click at [1022, 298] on div at bounding box center [784, 446] width 1568 height 741
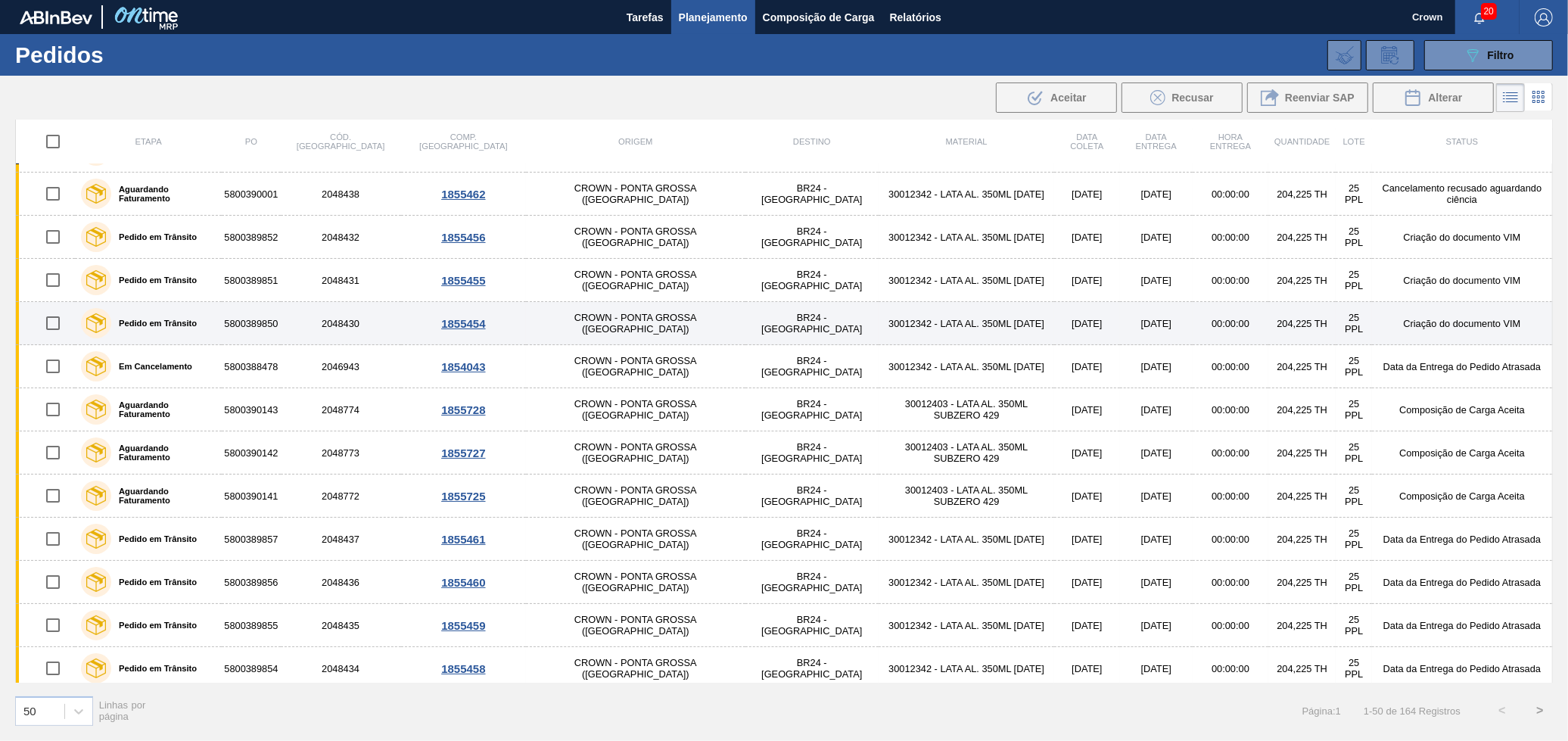
scroll to position [588, 0]
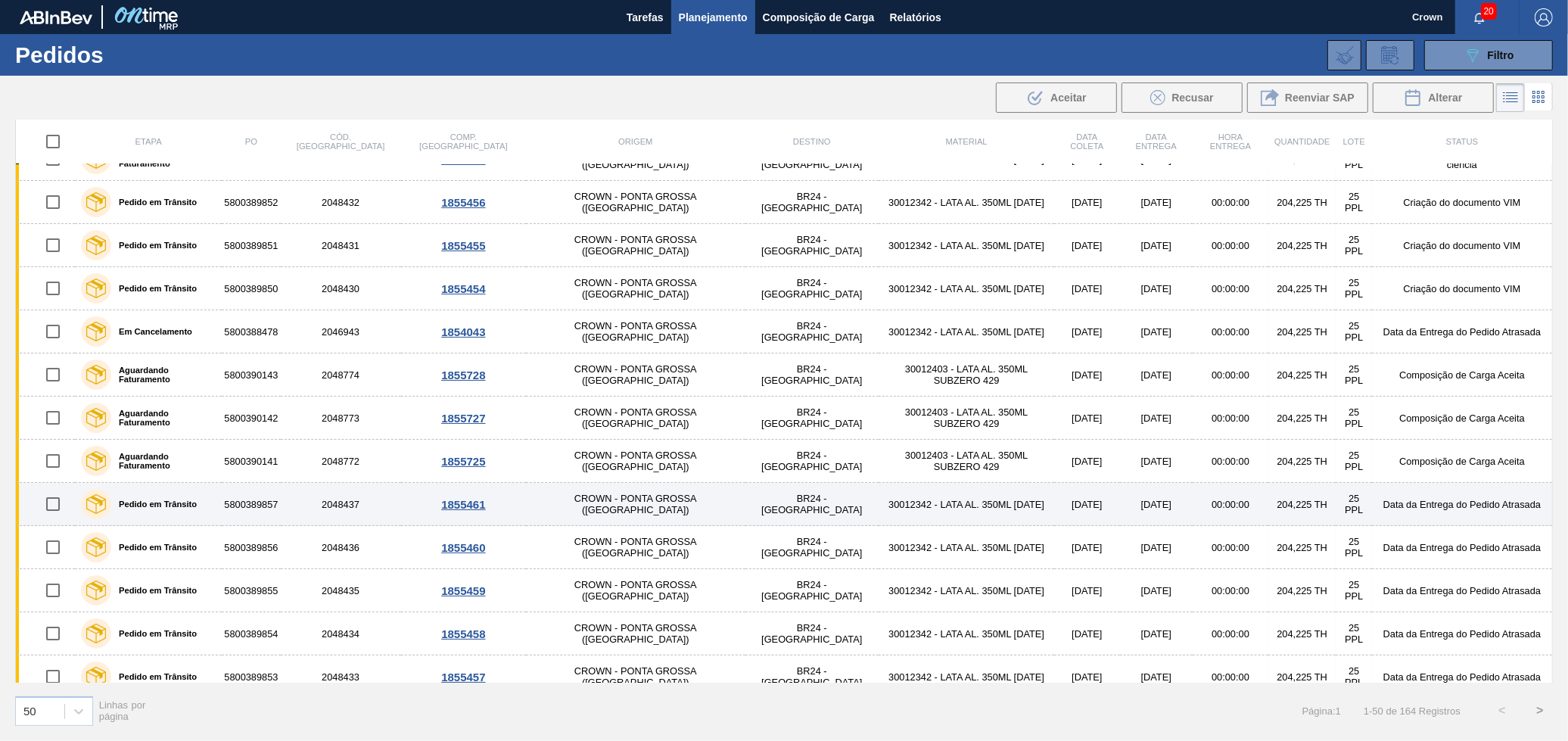
drag, startPoint x: 606, startPoint y: 313, endPoint x: 552, endPoint y: 503, distance: 197.5
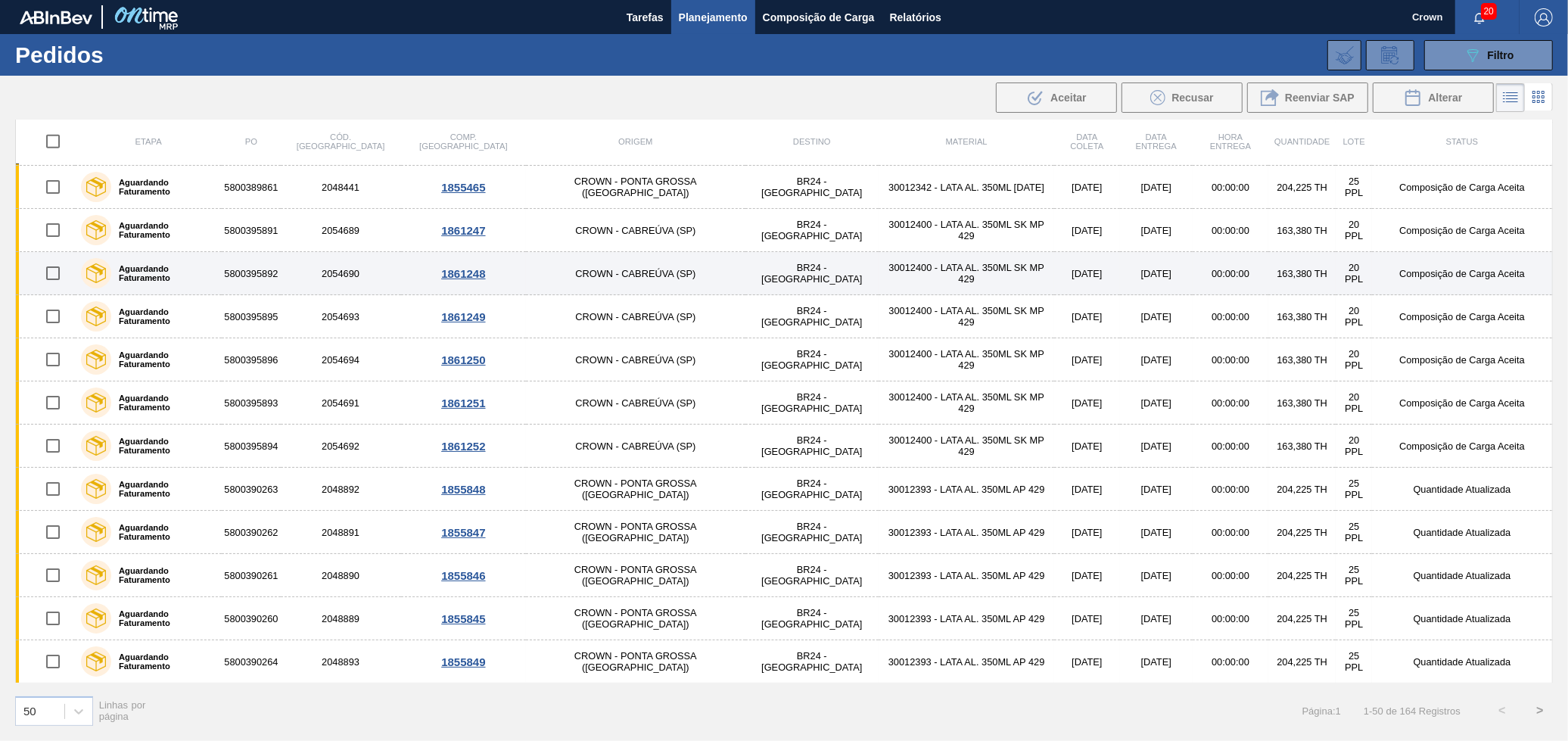
scroll to position [1639, 0]
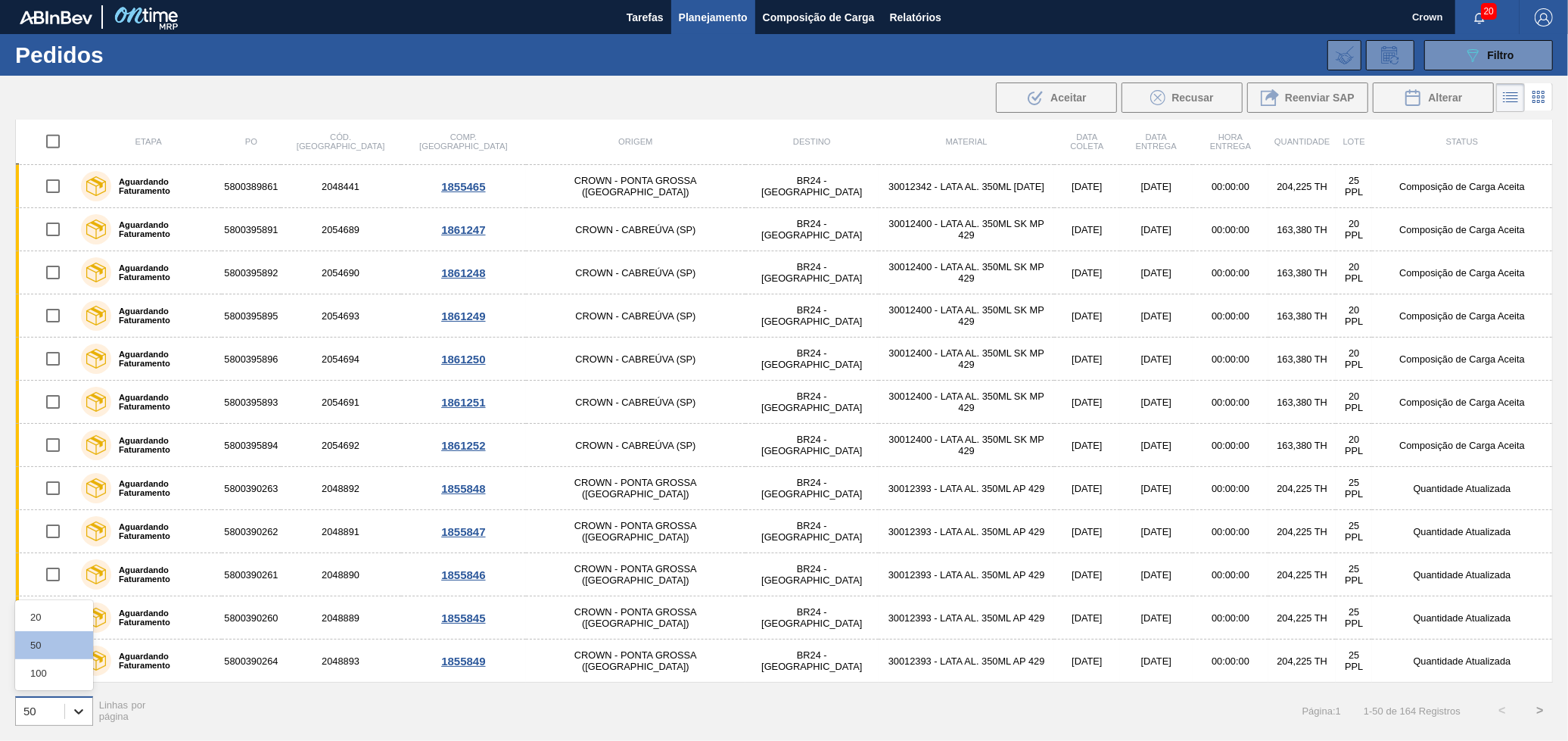
click at [84, 717] on icon at bounding box center [79, 711] width 15 height 15
click at [44, 662] on div "100" at bounding box center [54, 673] width 78 height 28
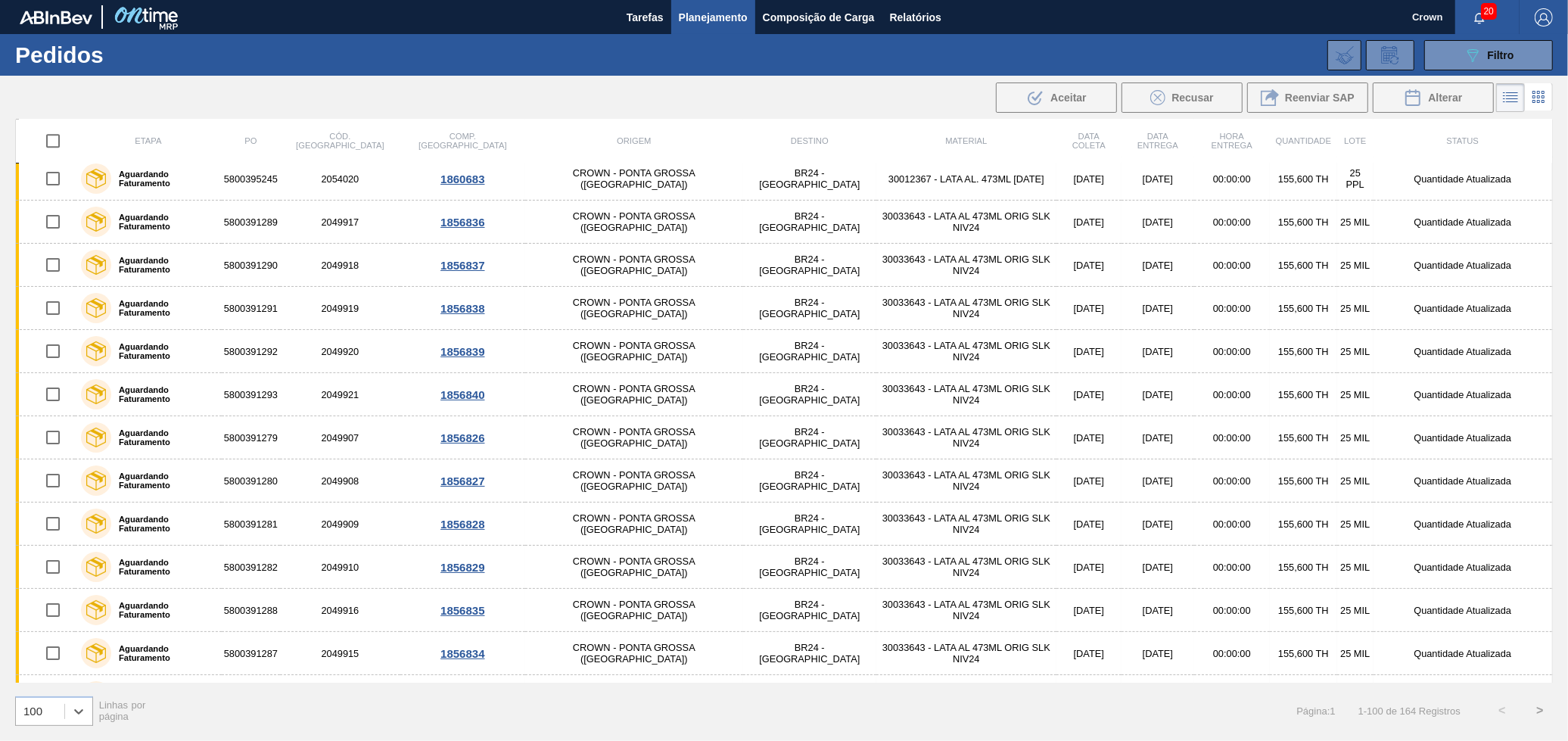
scroll to position [3797, 0]
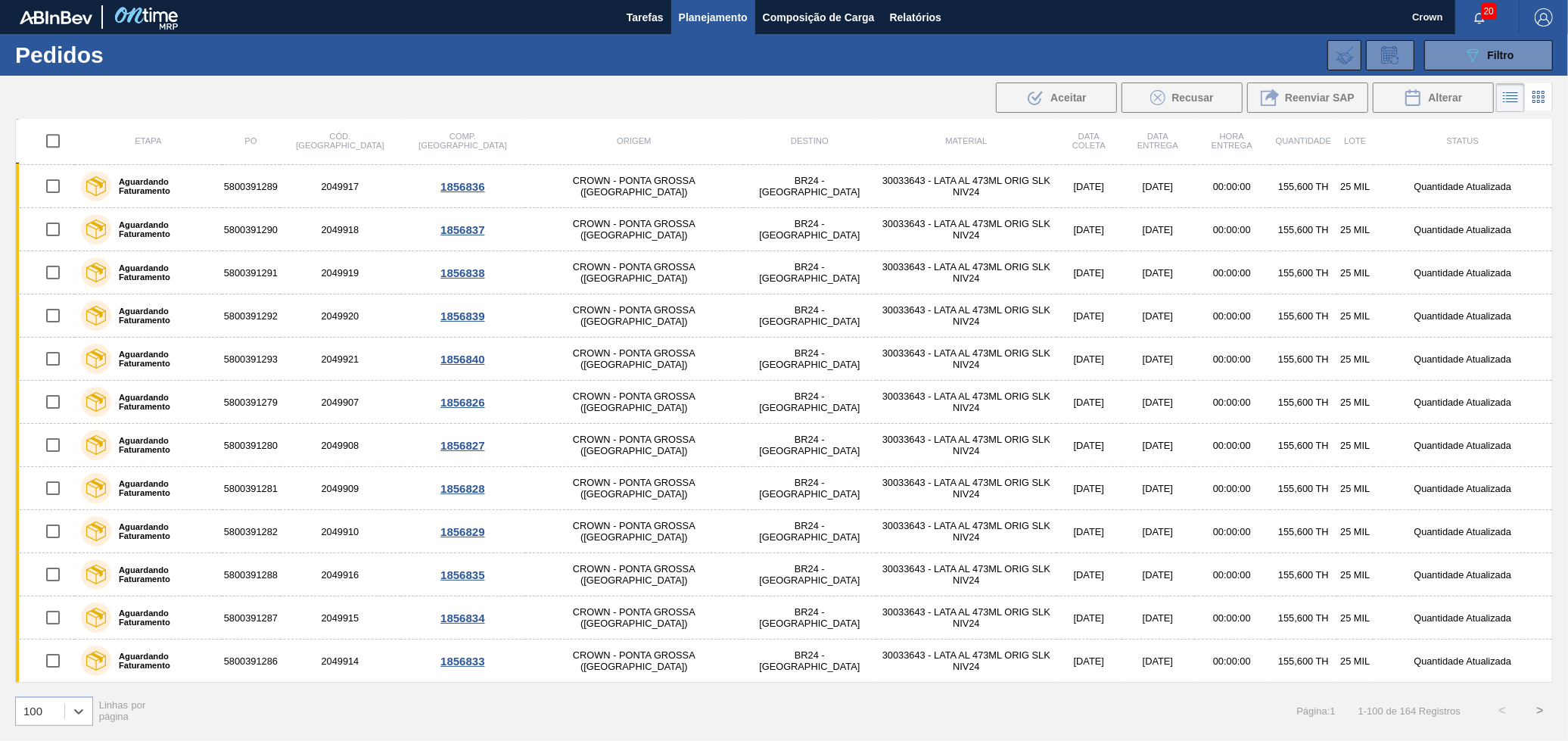
click at [1547, 716] on button ">" at bounding box center [1540, 710] width 38 height 38
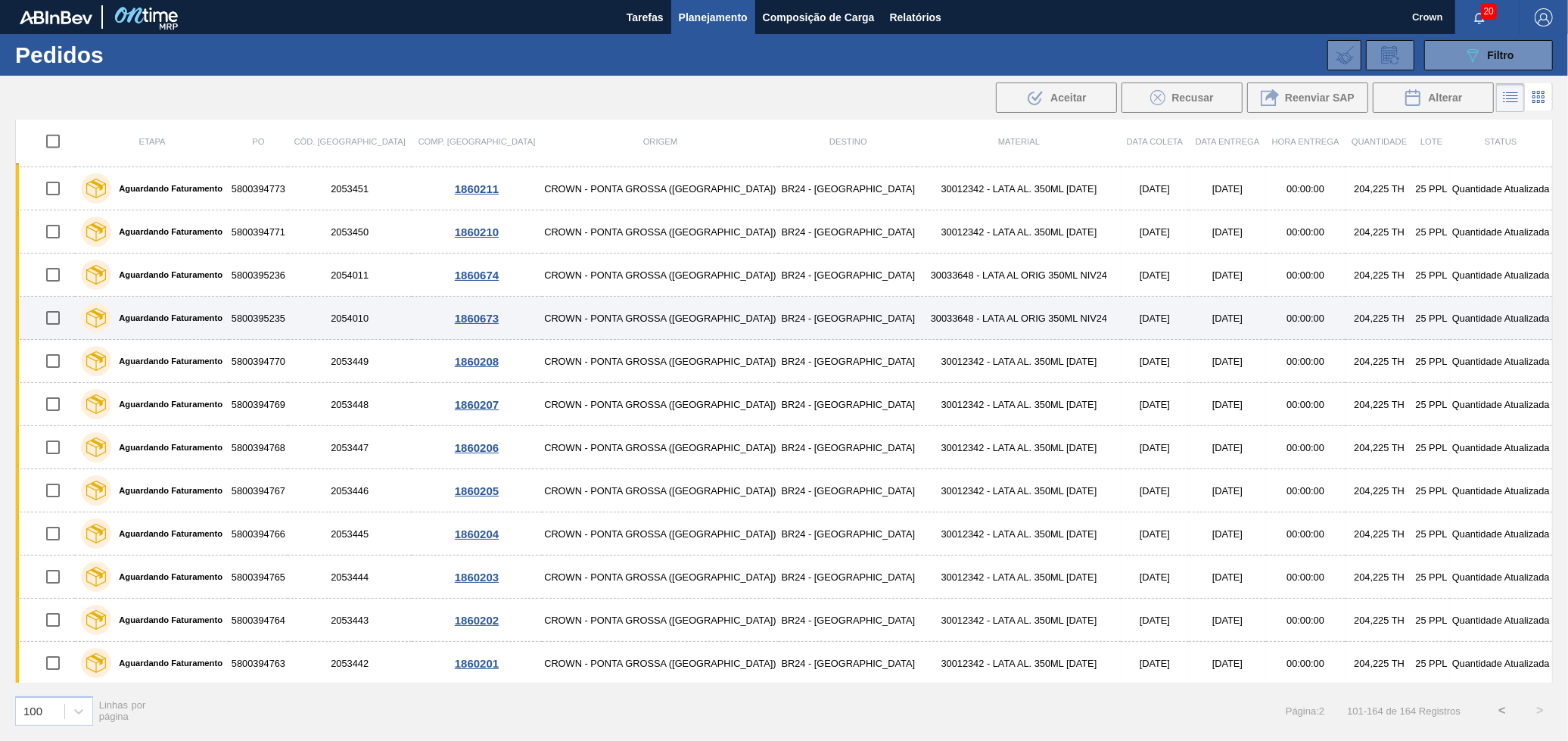
scroll to position [2243, 0]
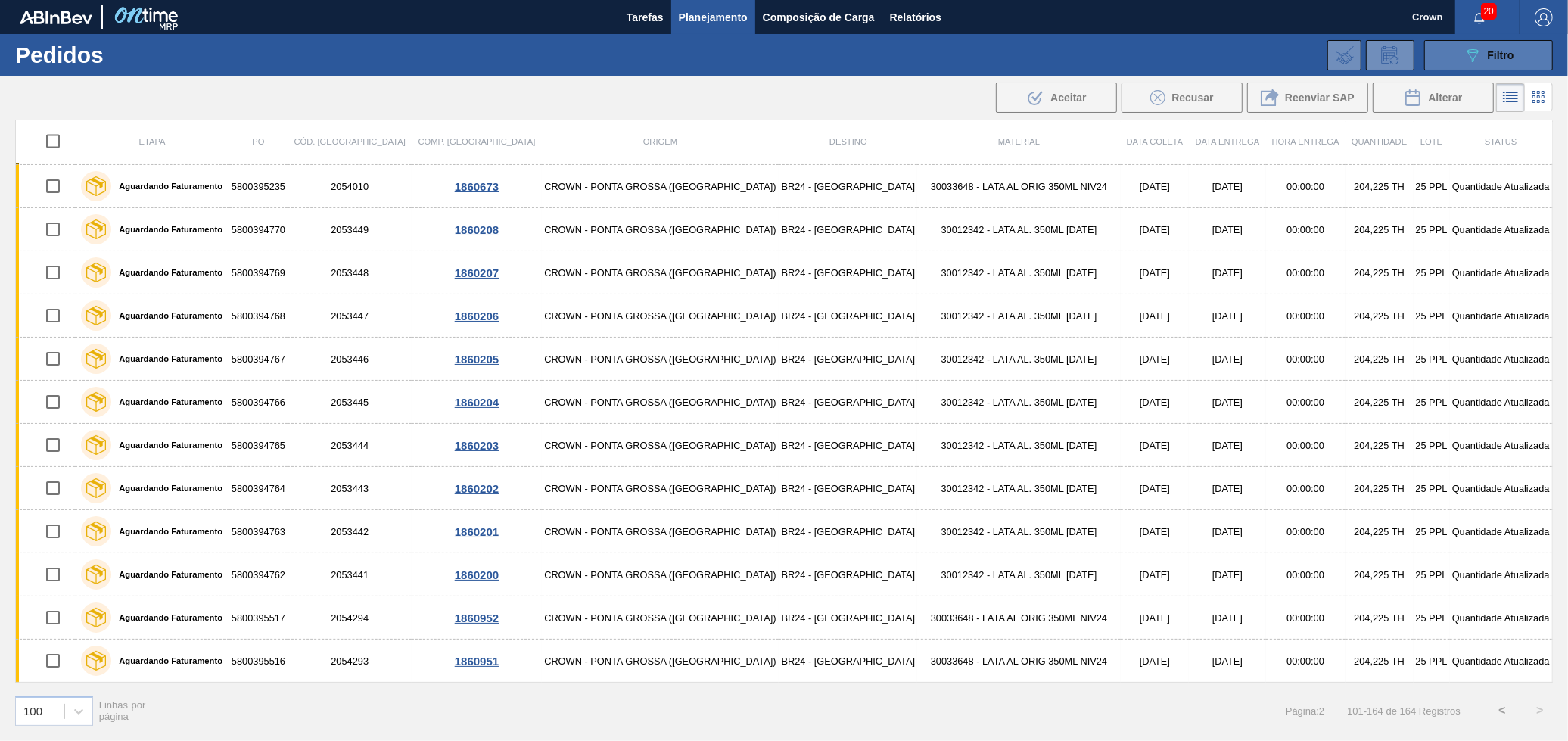
click at [1464, 62] on button "089F7B8B-B2A5-4AFE-B5C0-19BA573D28AC Filtro" at bounding box center [1489, 54] width 129 height 30
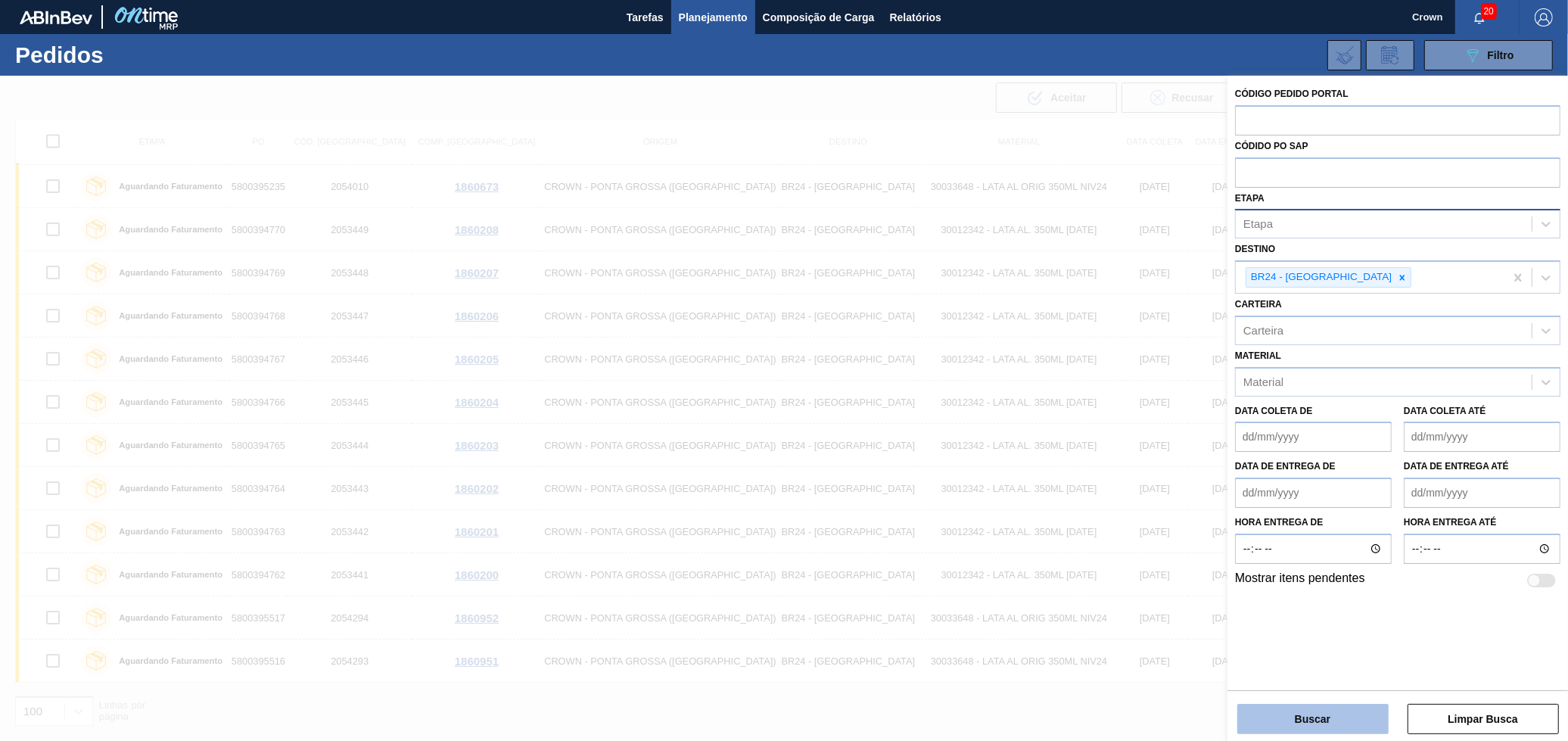
click at [1333, 713] on button "Buscar" at bounding box center [1313, 718] width 152 height 30
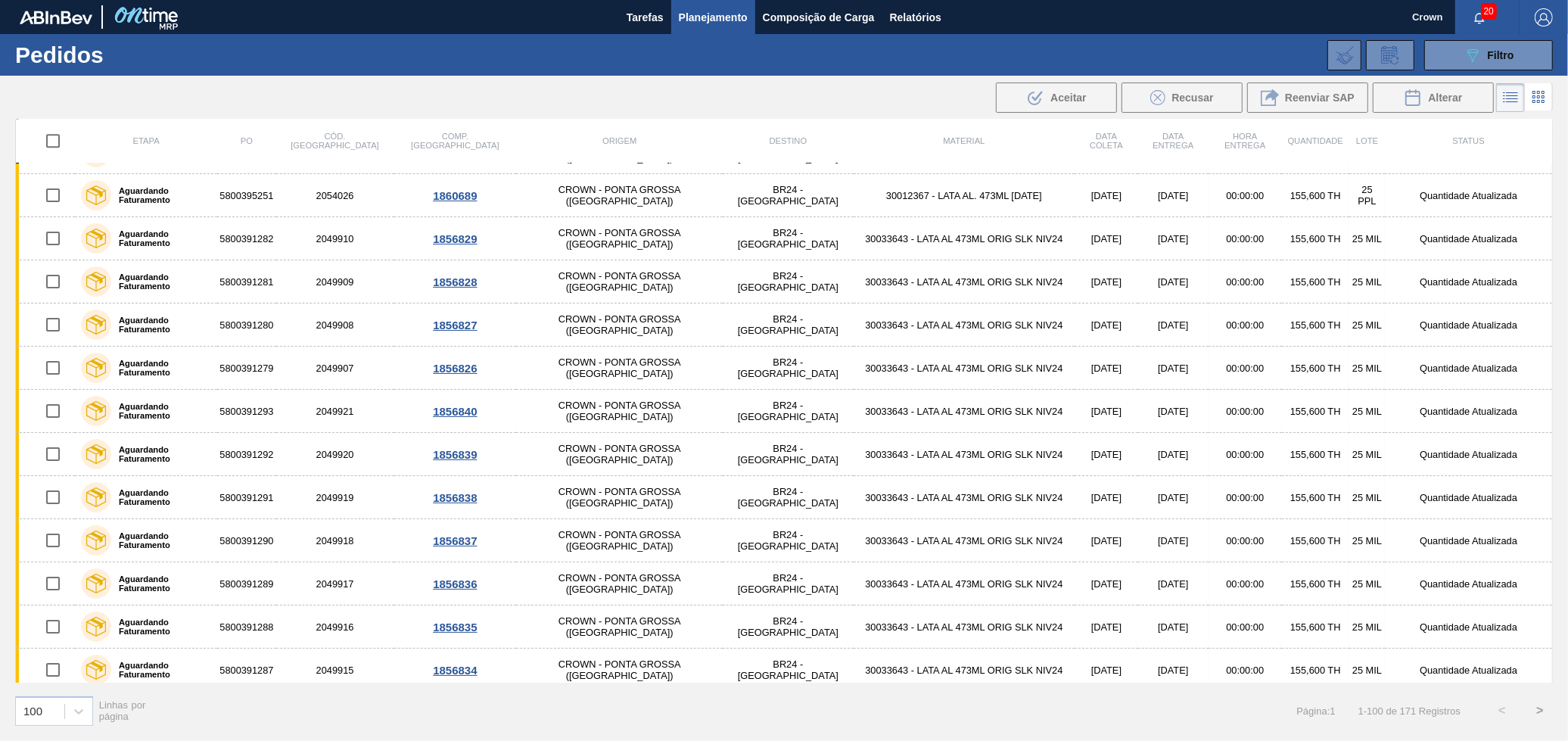
scroll to position [3797, 0]
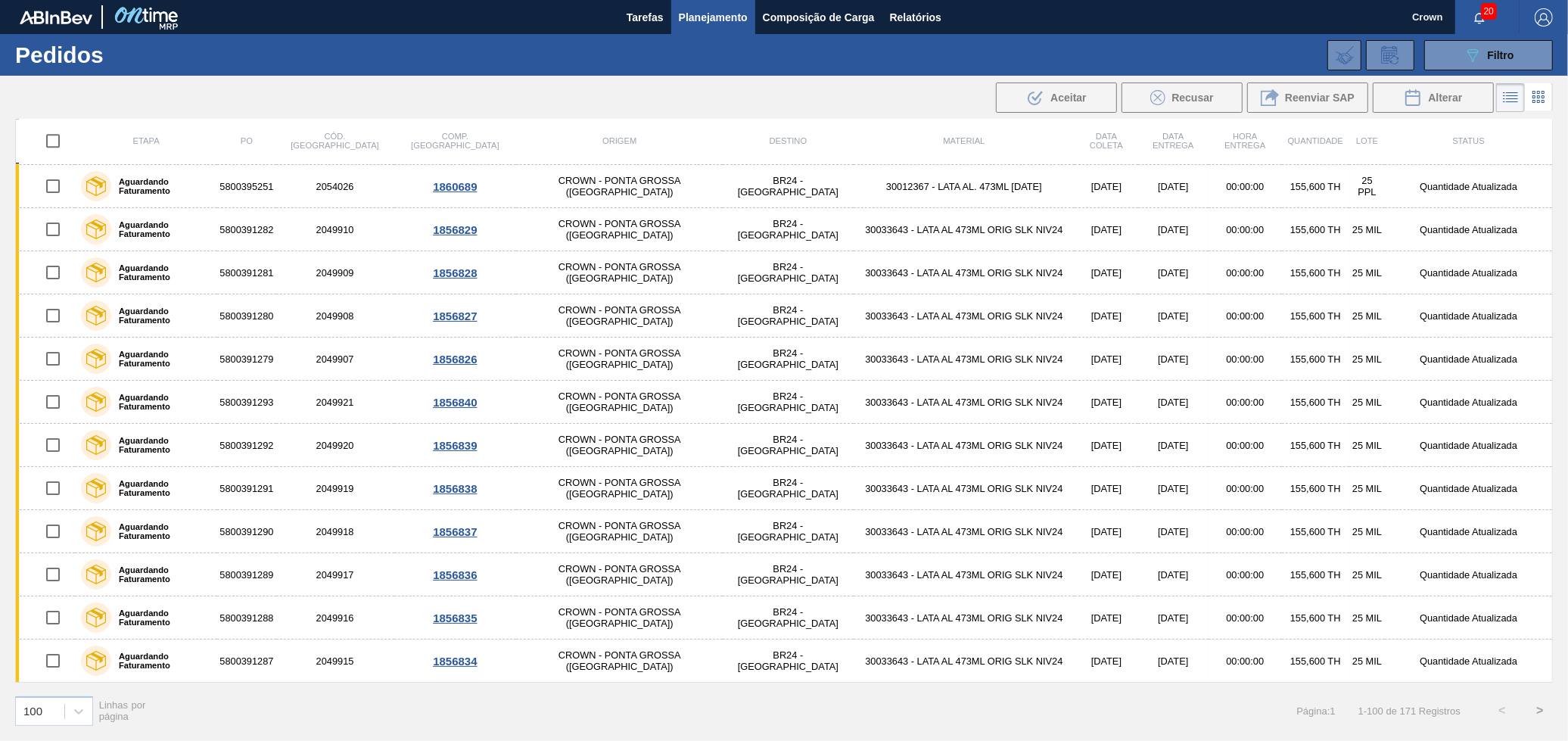
click at [1540, 718] on button ">" at bounding box center [1540, 710] width 38 height 38
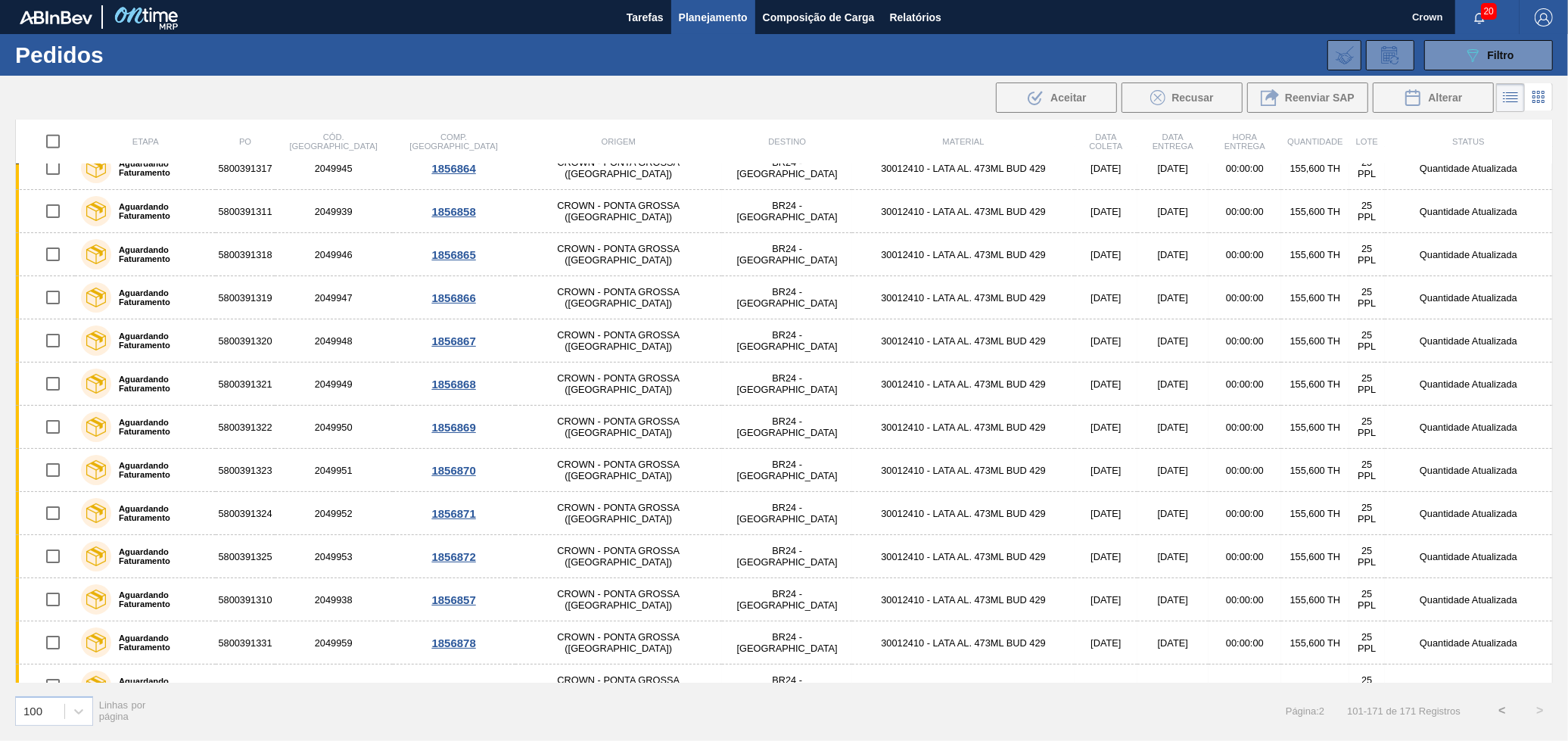
scroll to position [1284, 0]
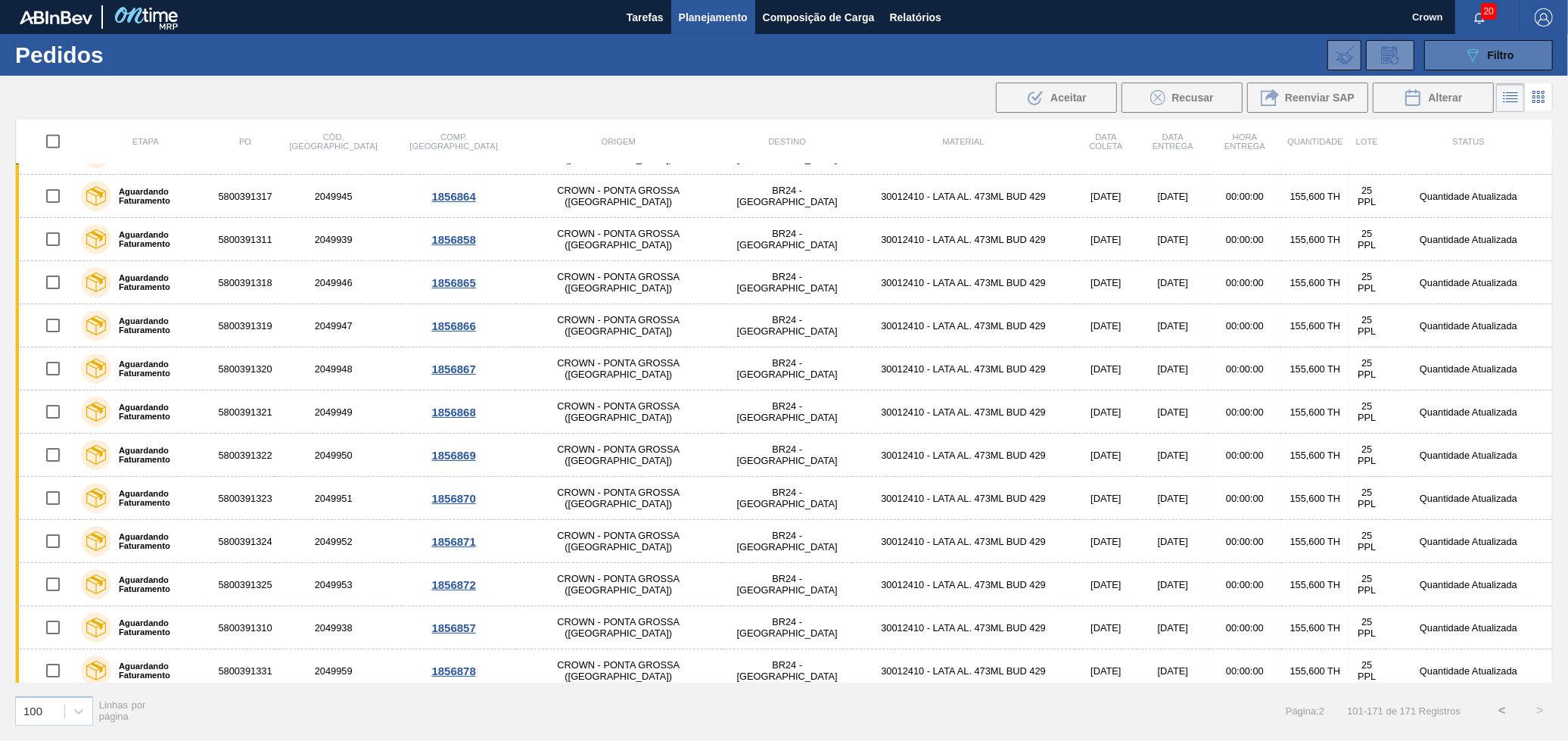
click at [1462, 62] on button "089F7B8B-B2A5-4AFE-B5C0-19BA573D28AC Filtro" at bounding box center [1489, 54] width 129 height 30
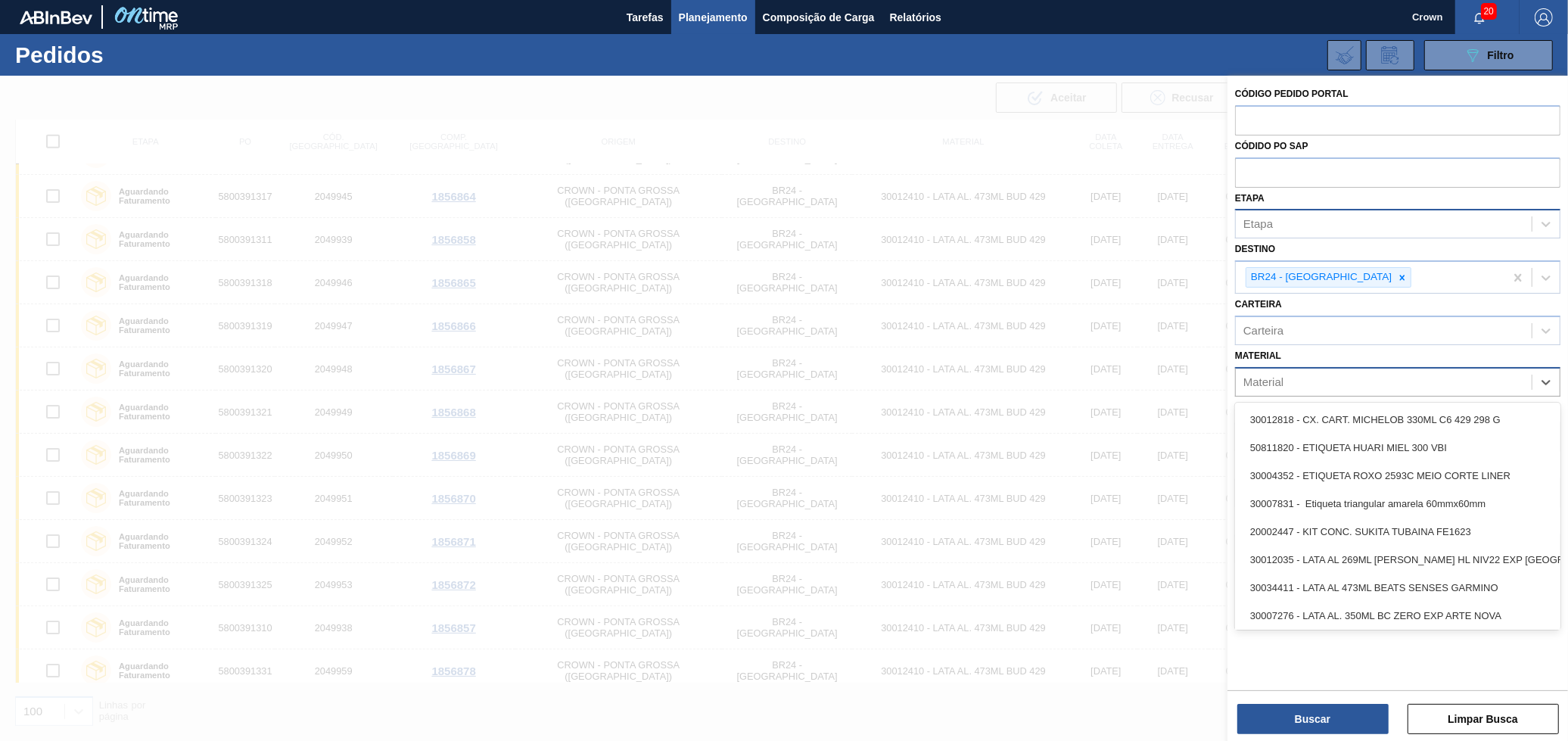
click at [1260, 375] on div "Material" at bounding box center [1263, 382] width 40 height 13
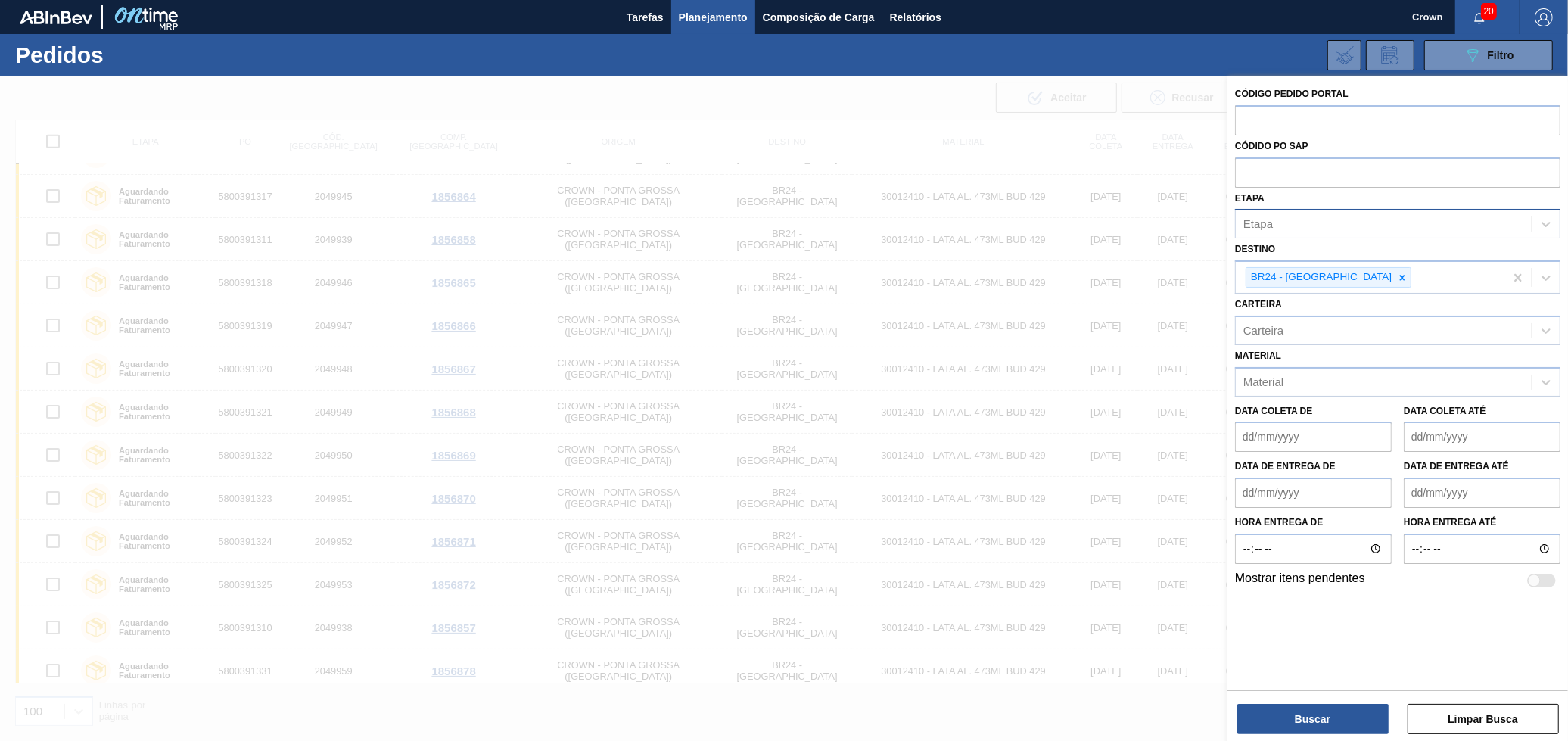
click at [1152, 312] on div at bounding box center [784, 446] width 1568 height 741
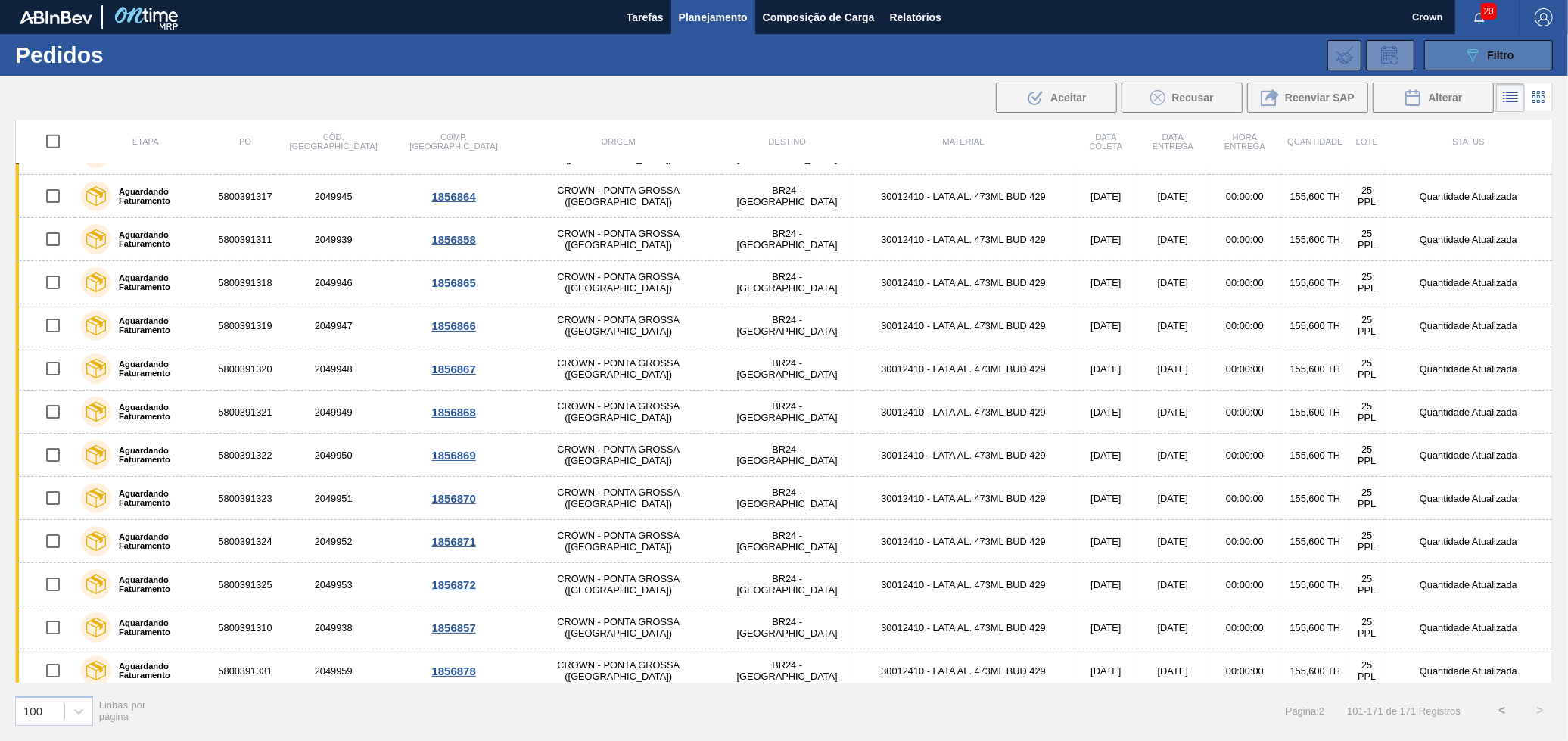
click at [1493, 65] on button "089F7B8B-B2A5-4AFE-B5C0-19BA573D28AC Filtro" at bounding box center [1489, 54] width 129 height 30
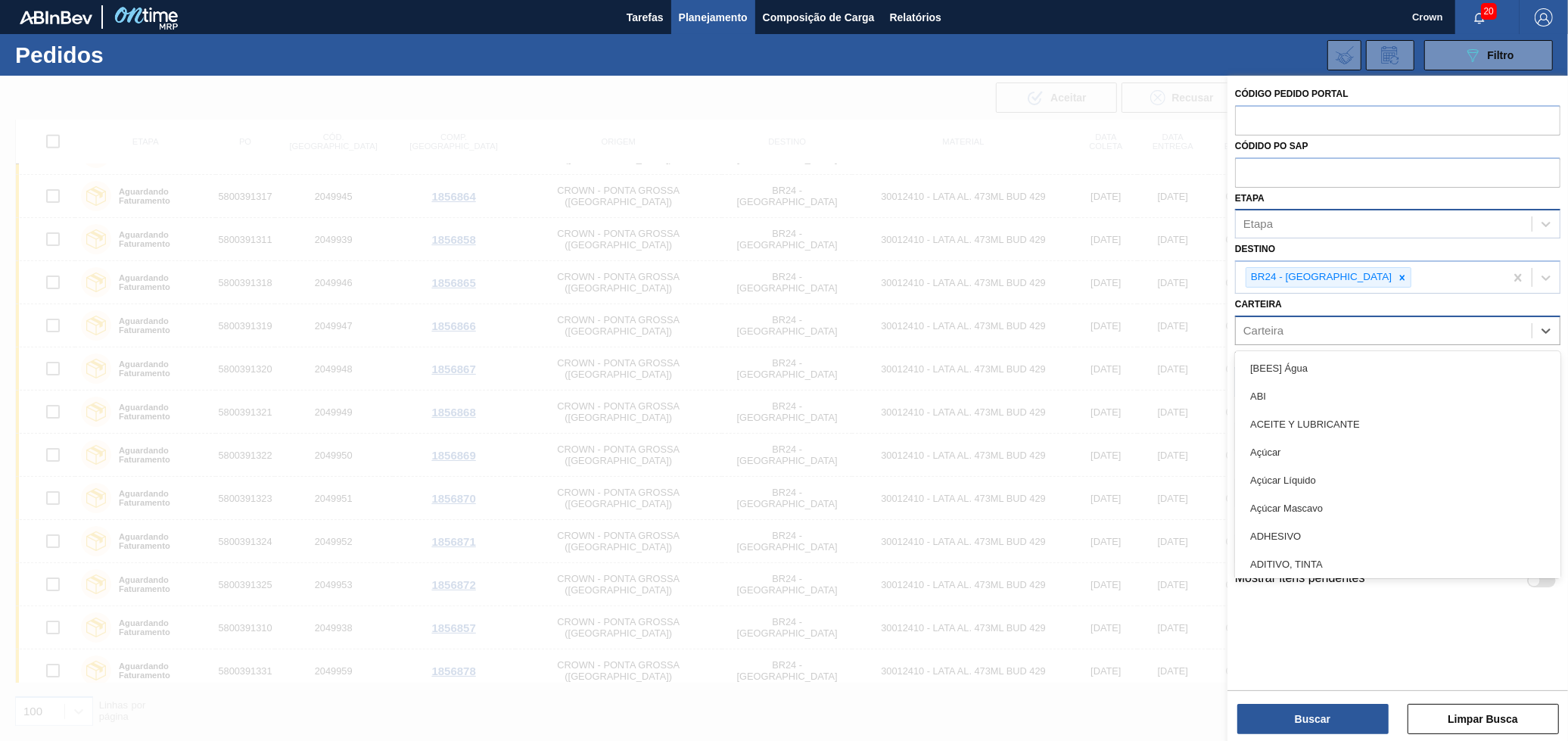
click at [1262, 339] on div "Carteira" at bounding box center [1383, 330] width 296 height 22
type input "lata"
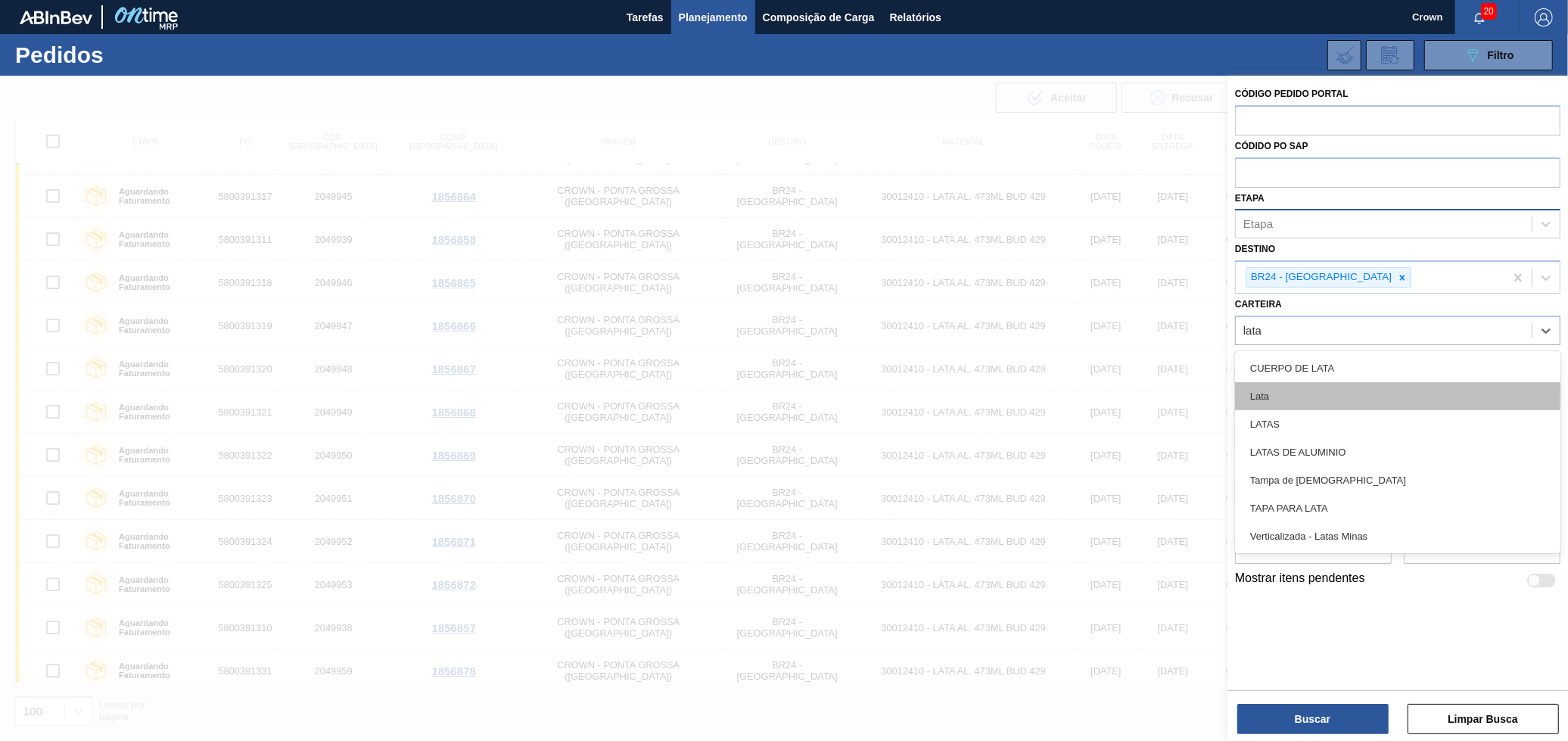
click at [1279, 389] on div "Lata" at bounding box center [1397, 396] width 325 height 28
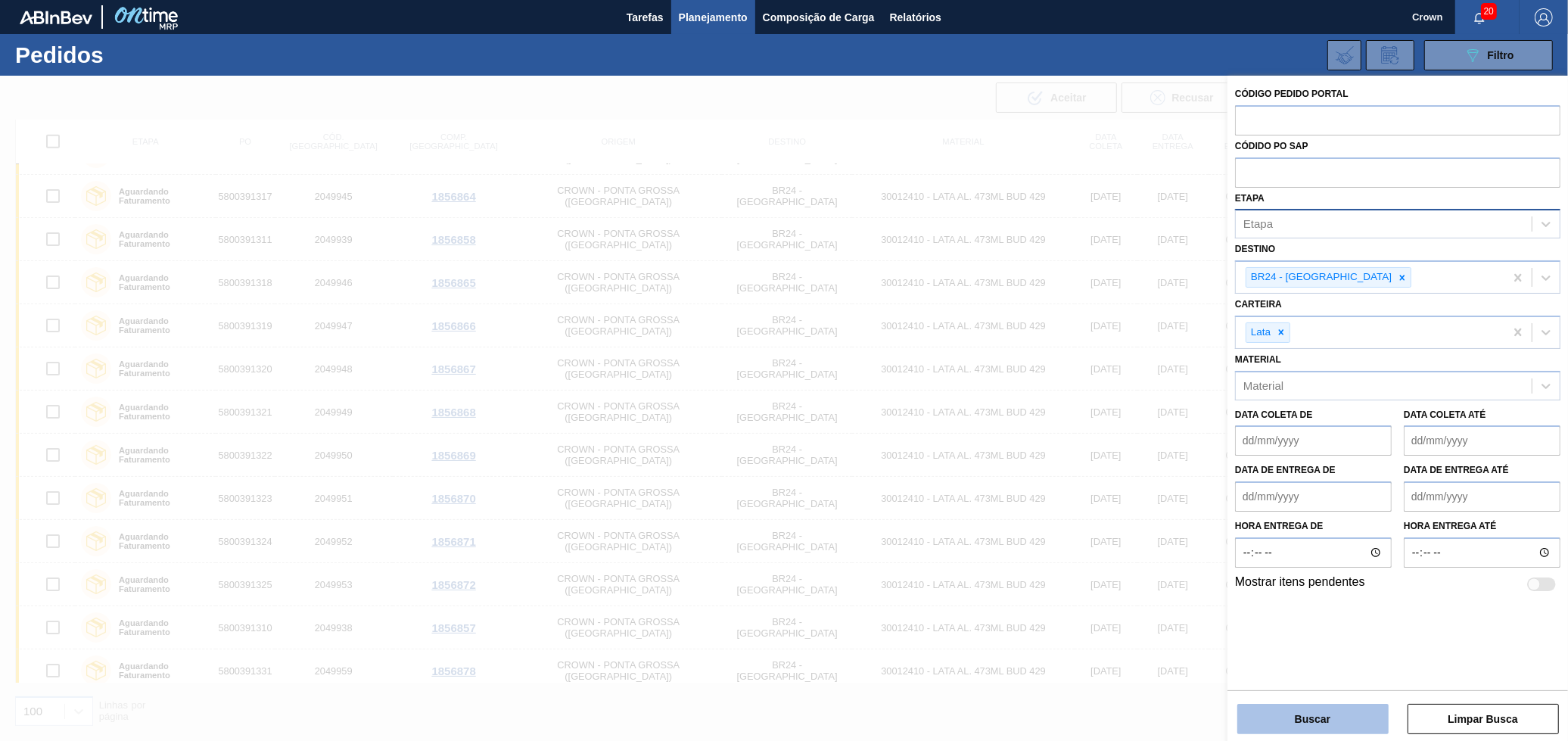
click at [1380, 715] on button "Buscar" at bounding box center [1313, 718] width 152 height 30
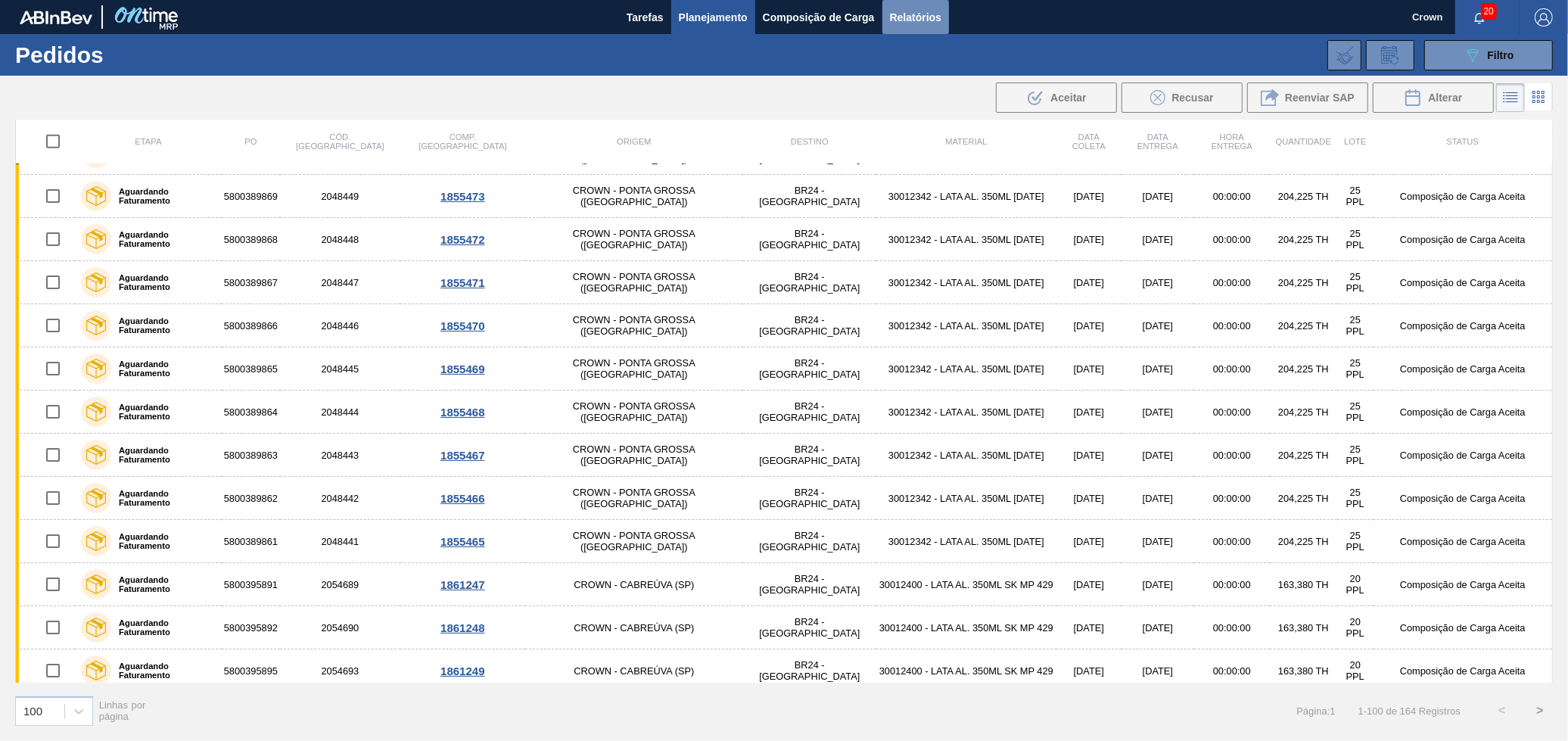
click at [923, 20] on span "Relatórios" at bounding box center [915, 17] width 51 height 18
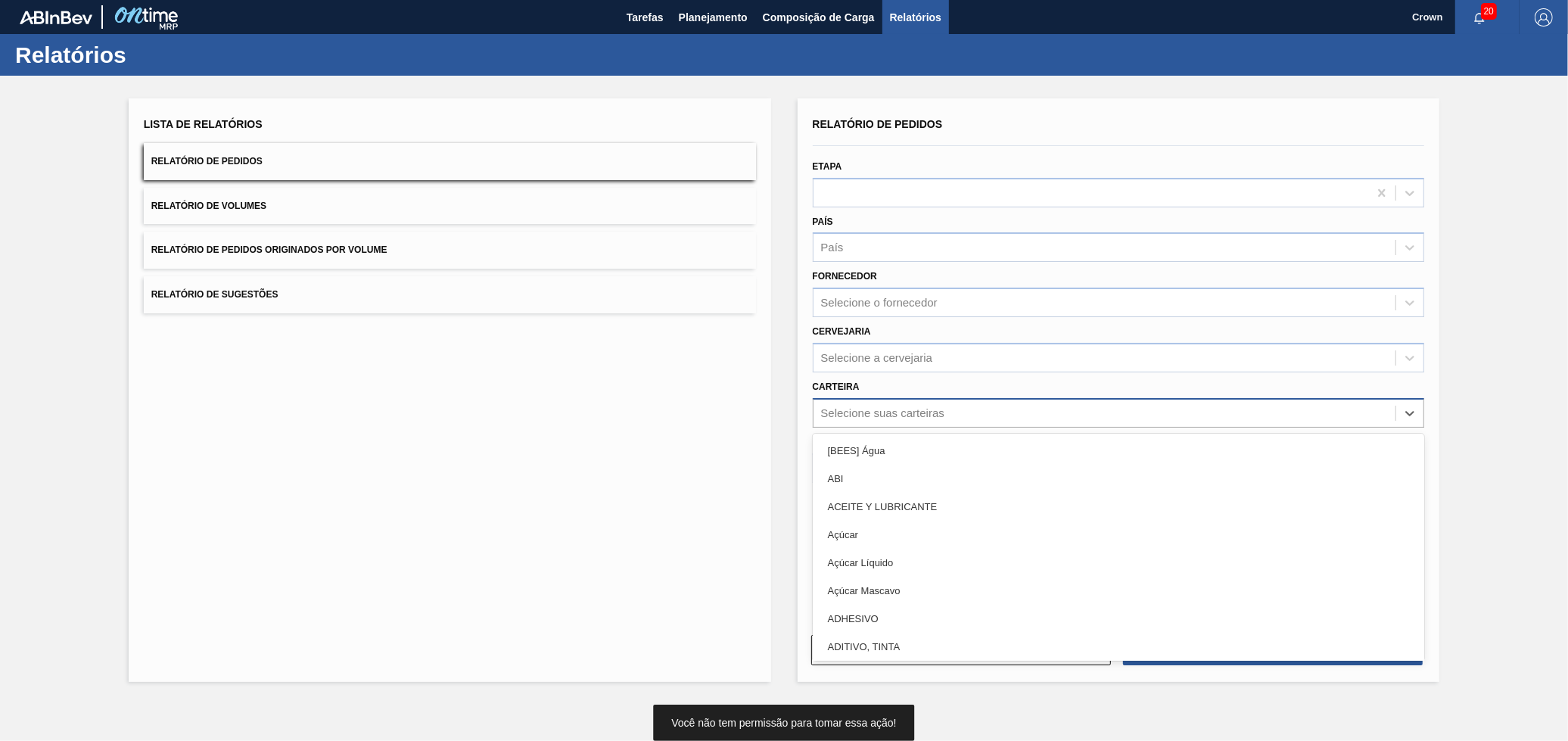
click at [911, 408] on div "Selecione suas carteiras" at bounding box center [883, 413] width 123 height 13
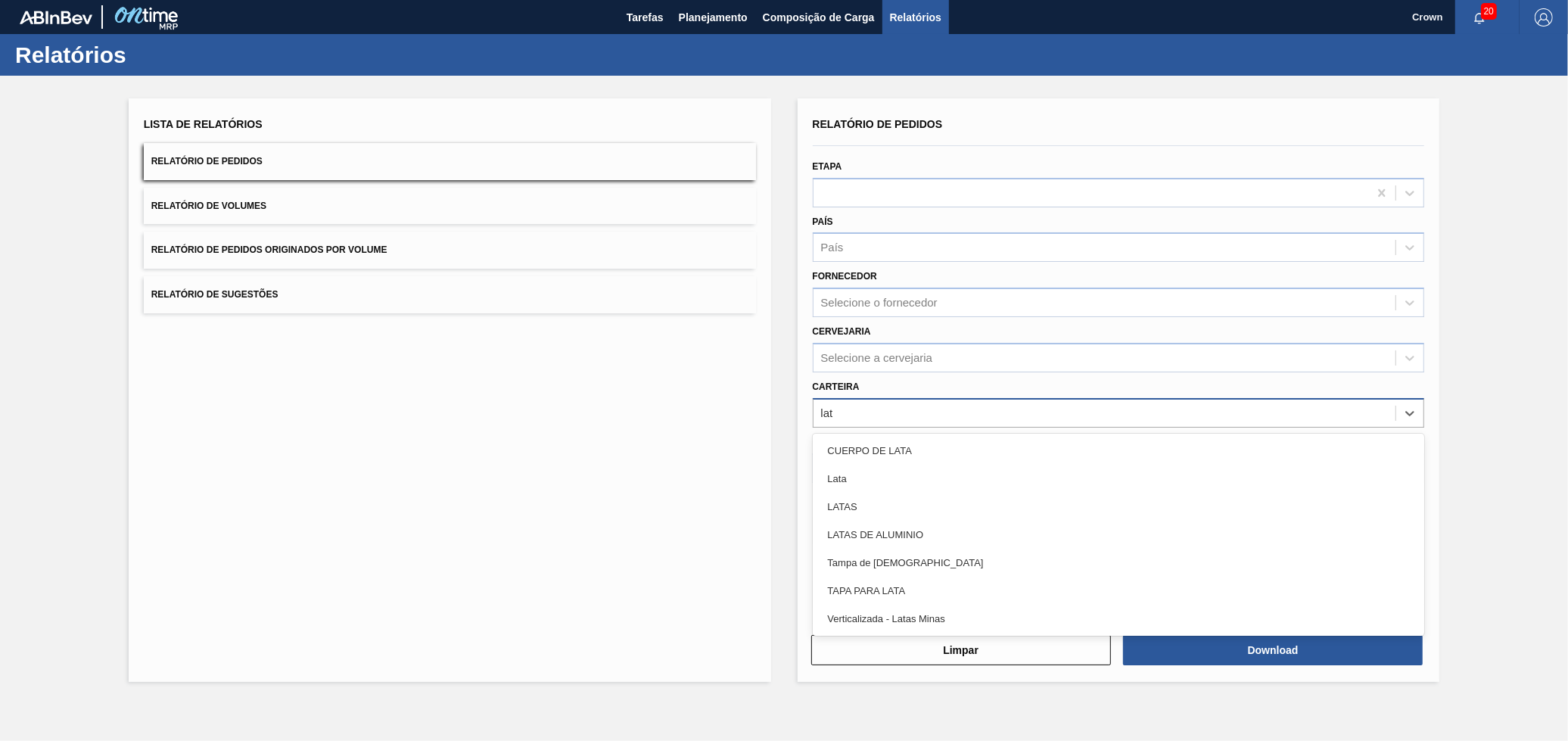
type input "lata"
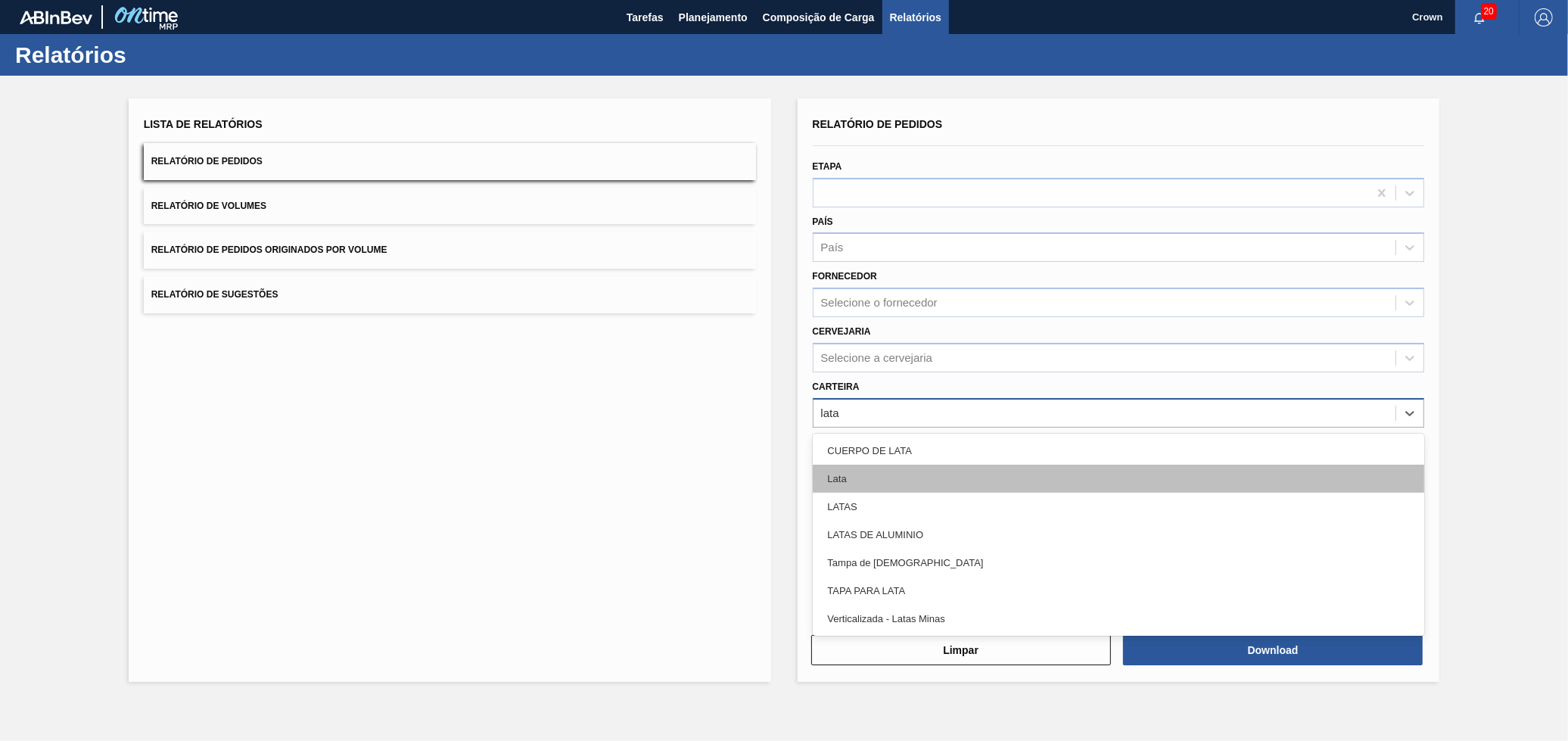
click at [914, 472] on div "Lata" at bounding box center [1119, 478] width 612 height 28
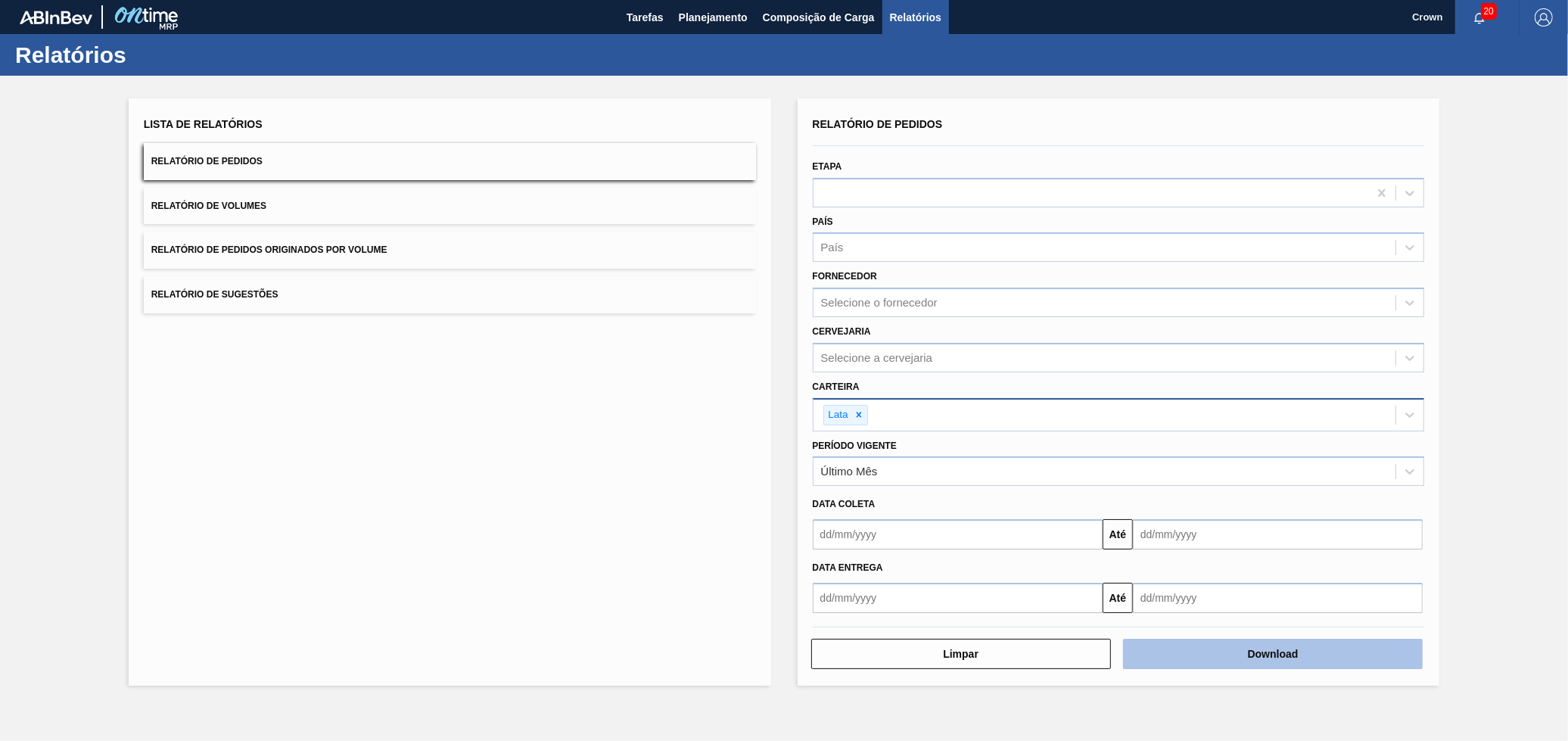
click at [1231, 657] on button "Download" at bounding box center [1273, 653] width 300 height 30
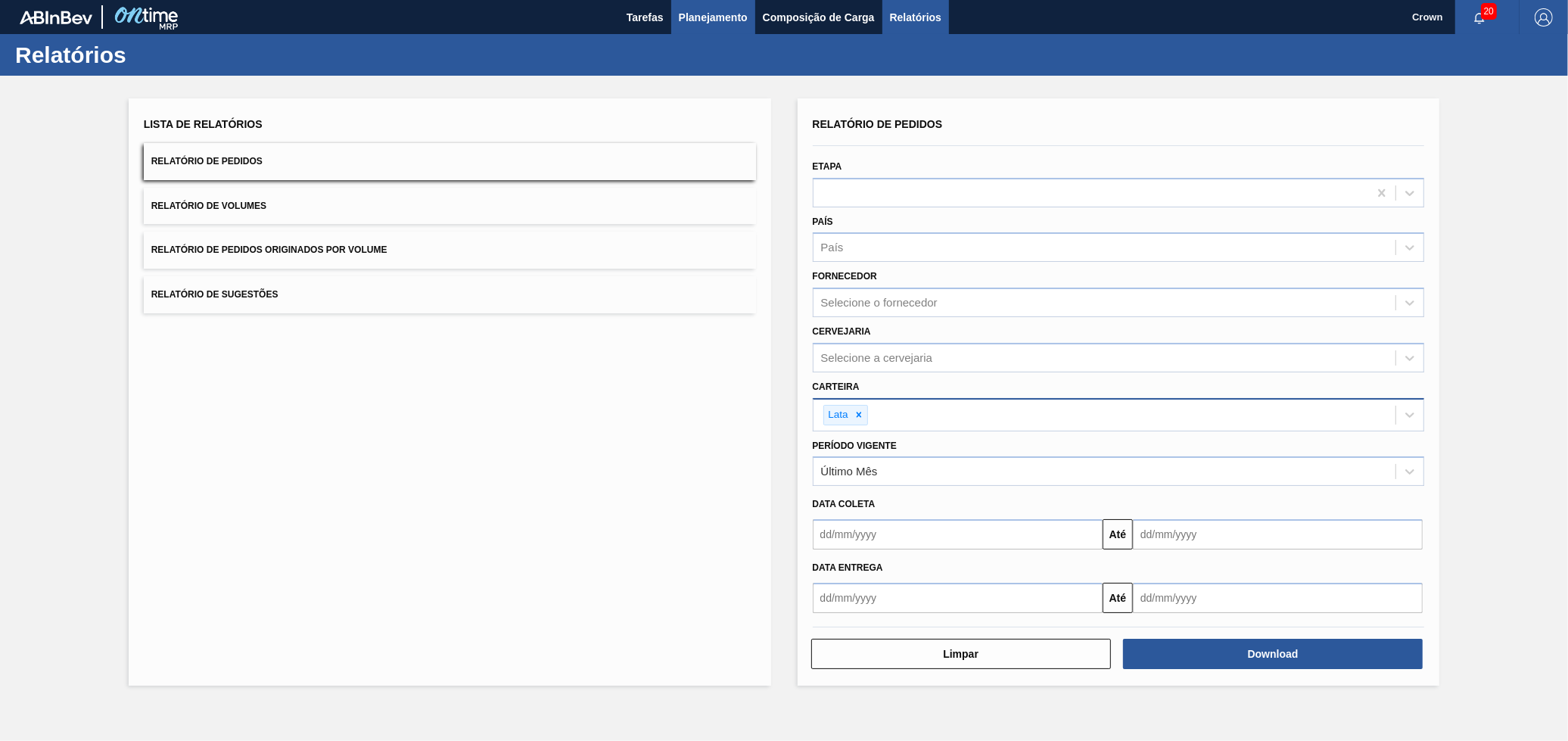
click at [686, 28] on button "Planejamento" at bounding box center [713, 17] width 84 height 34
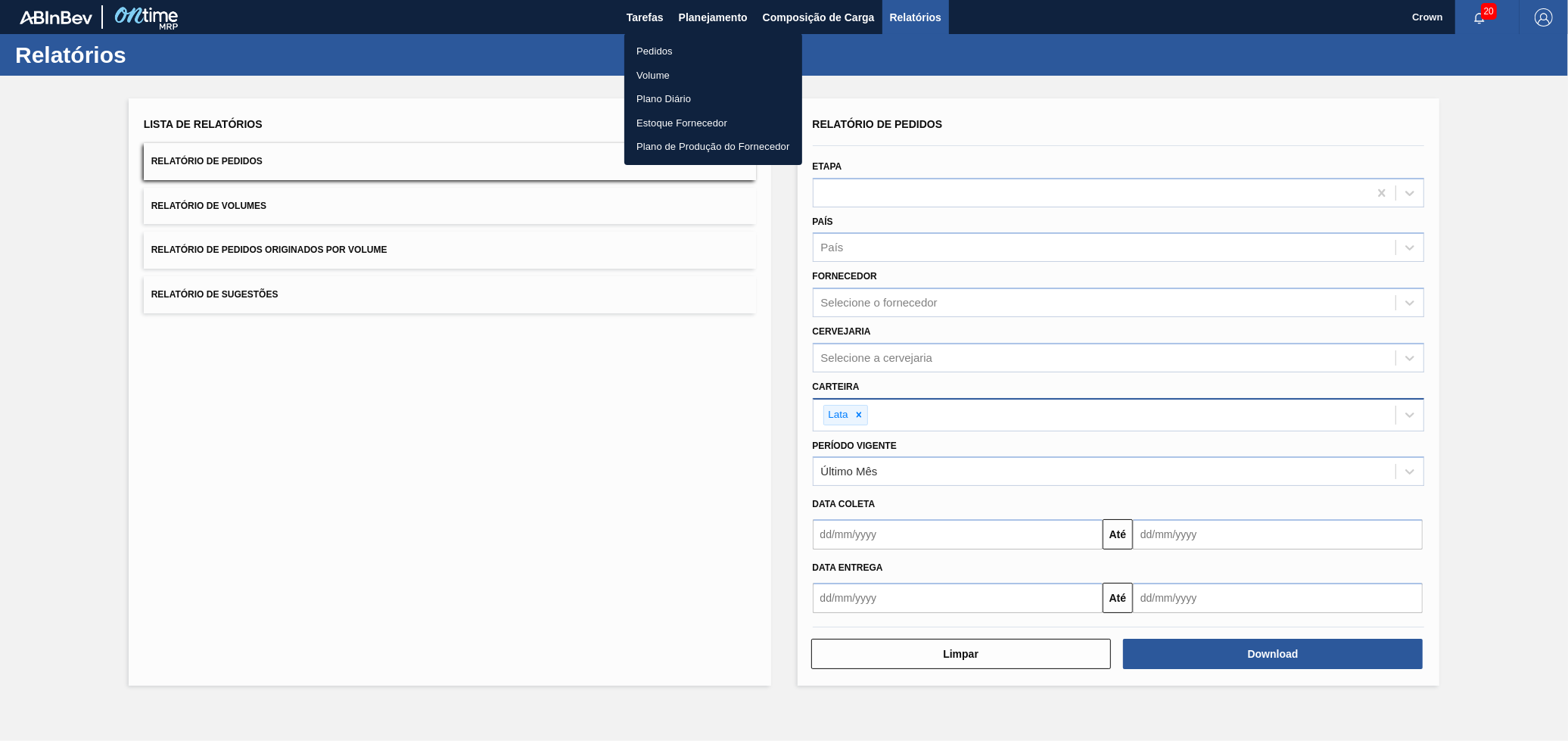
click at [671, 78] on li "Volume" at bounding box center [713, 75] width 178 height 24
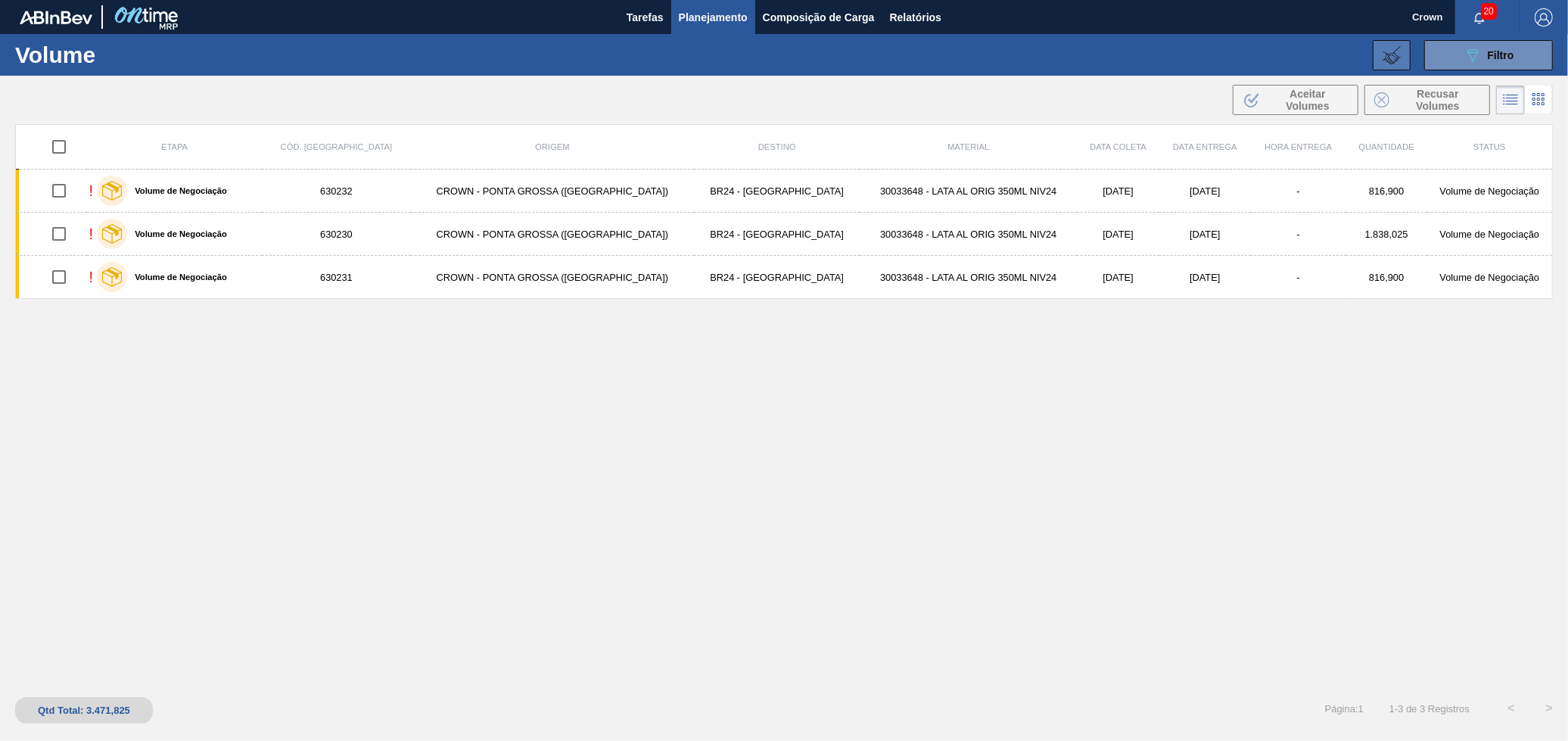
click at [1398, 54] on icon at bounding box center [1391, 55] width 18 height 18
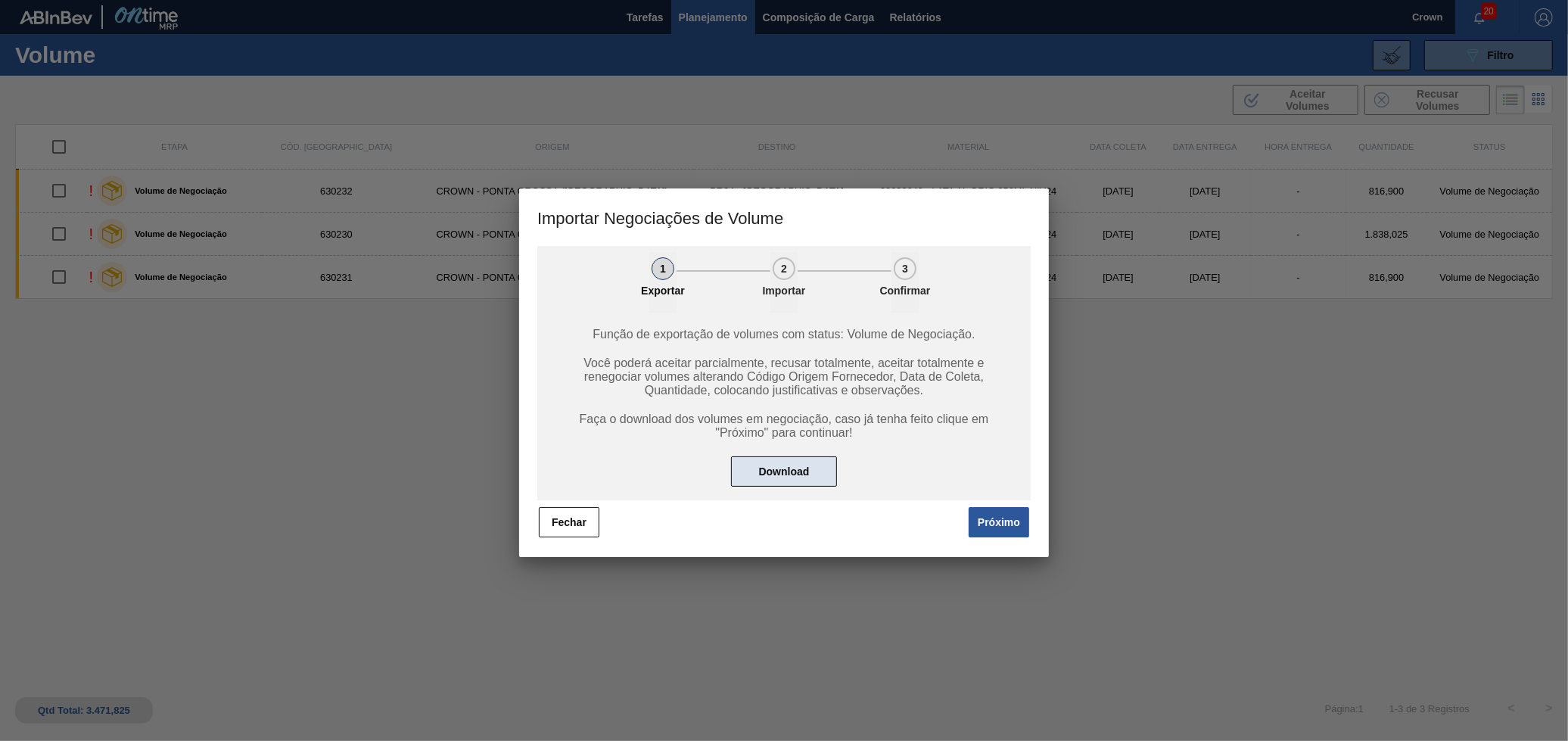
click at [784, 456] on button "Download" at bounding box center [784, 471] width 106 height 30
click at [575, 525] on button "Fechar" at bounding box center [569, 521] width 61 height 30
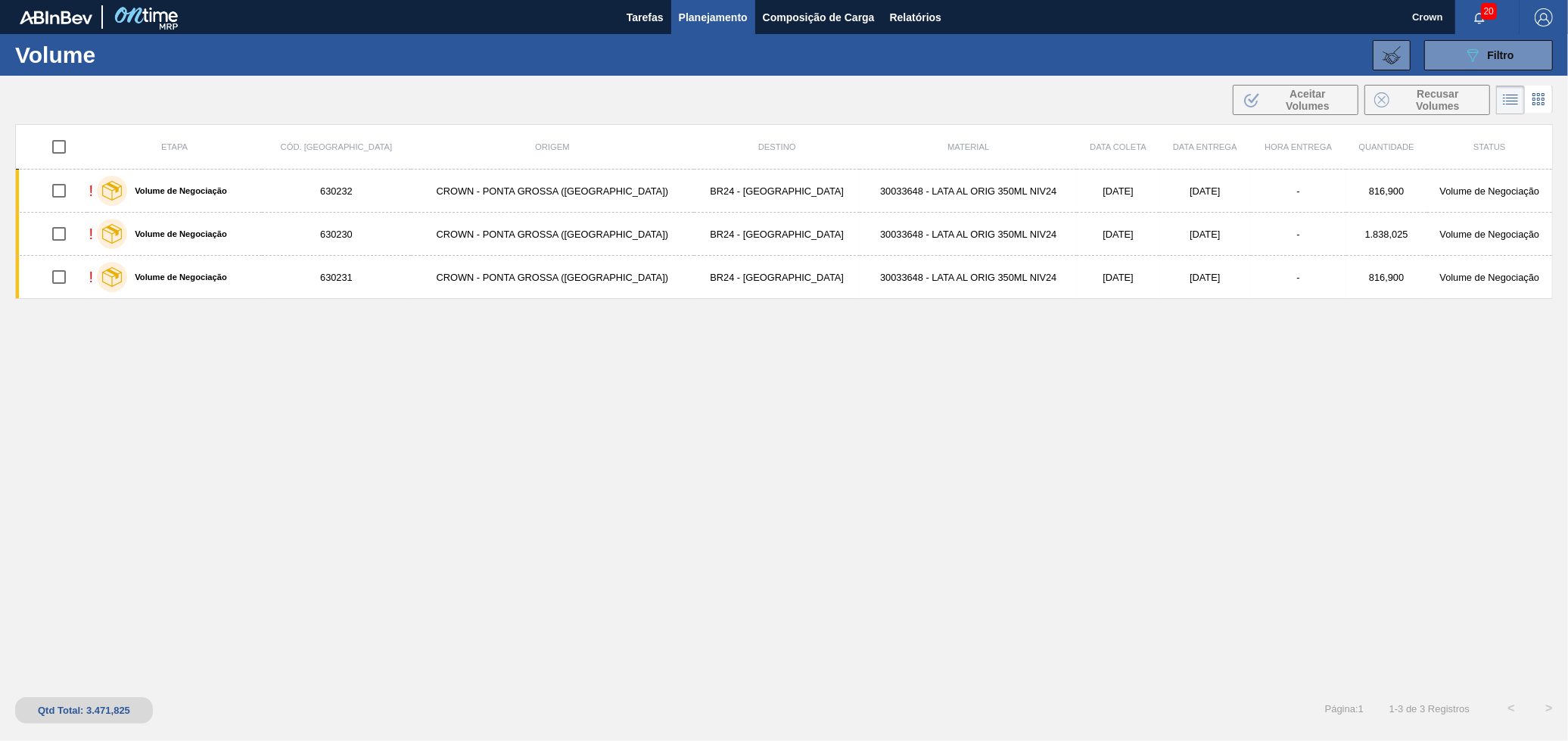
click at [1543, 100] on icon at bounding box center [1539, 99] width 18 height 18
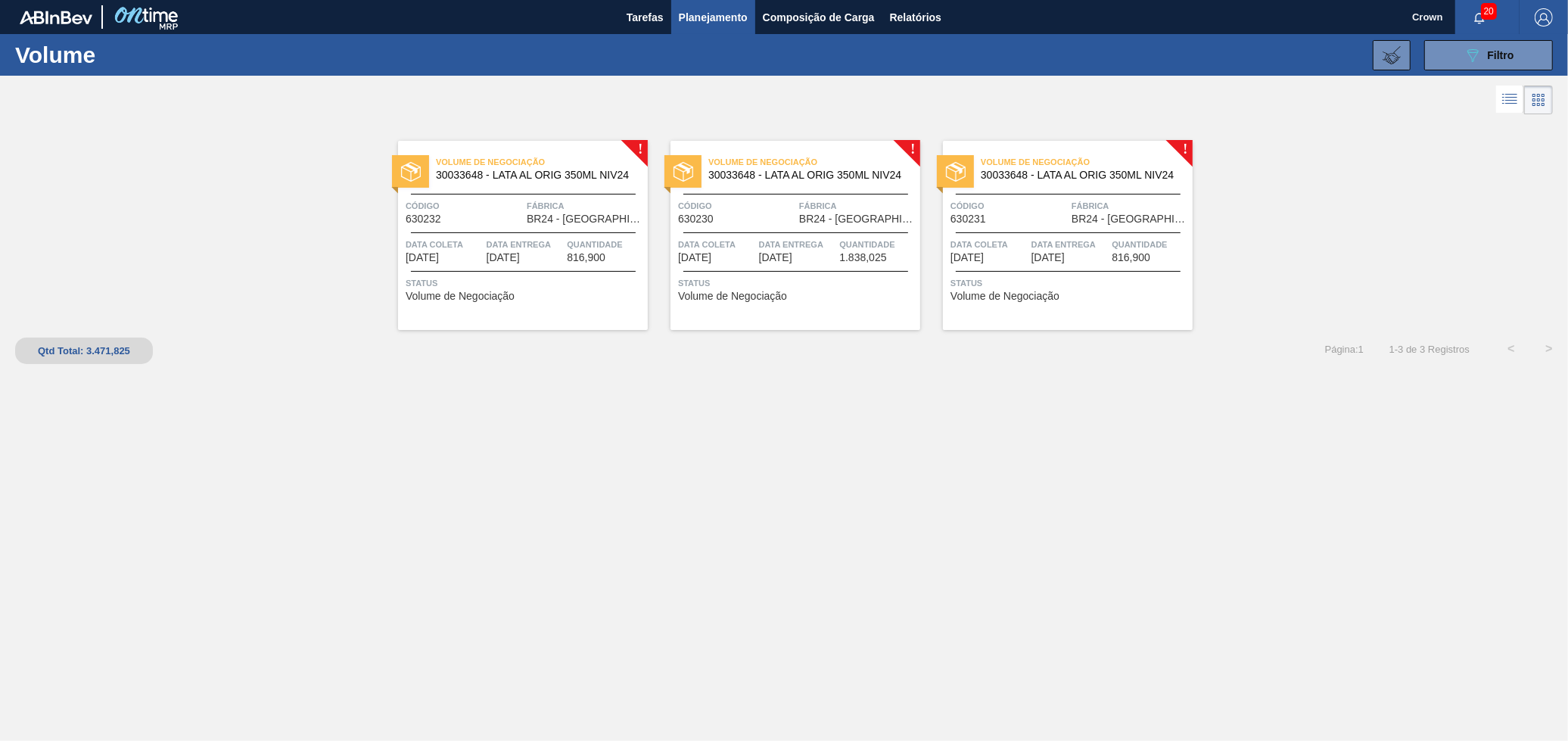
click at [1506, 100] on icon at bounding box center [1510, 99] width 18 height 18
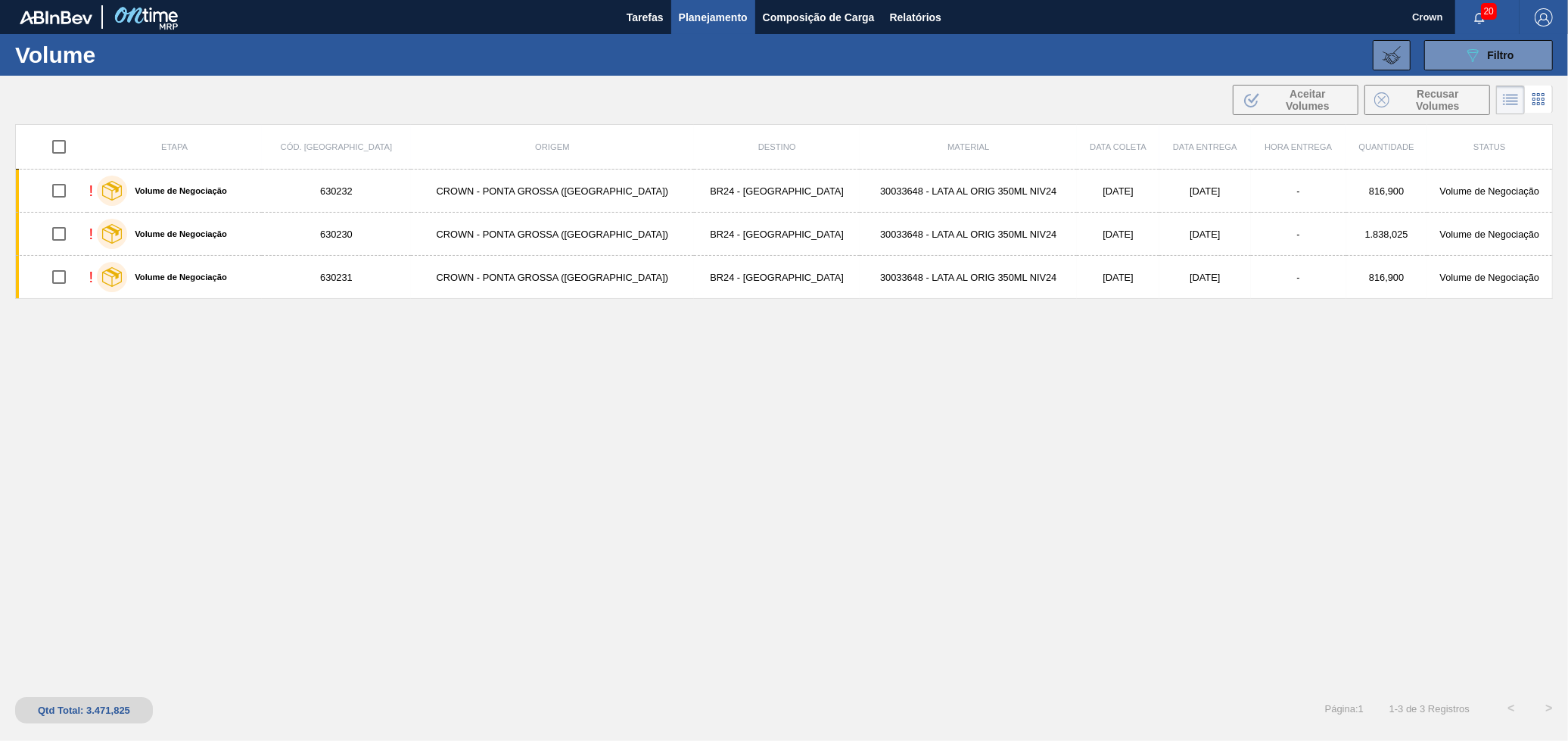
click at [73, 147] on input "checkbox" at bounding box center [58, 146] width 32 height 32
checkbox input "true"
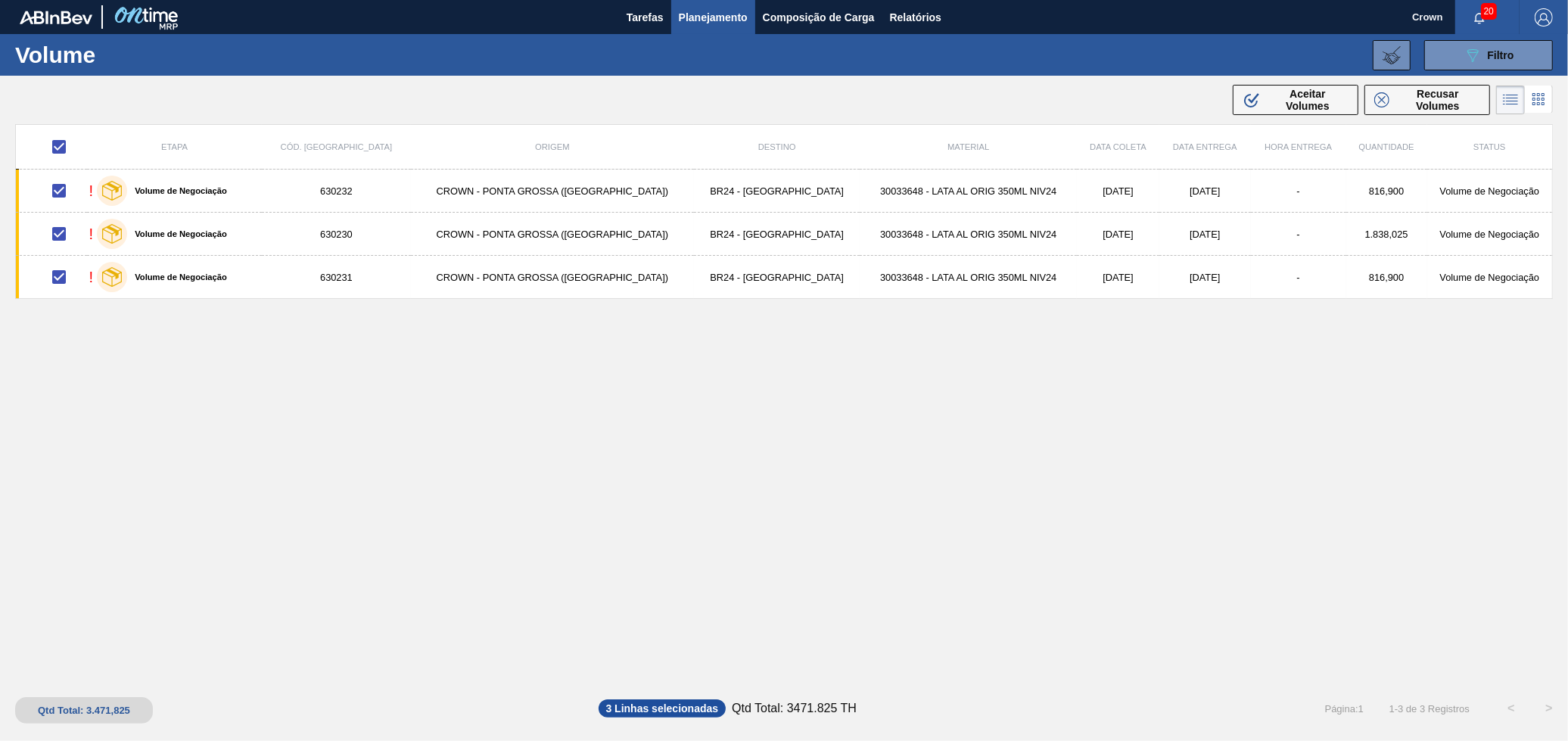
click at [462, 424] on div "Etapa Cód. Pedido Origem Destino Material Data coleta Data Entrega Hora Entrega…" at bounding box center [784, 404] width 1538 height 559
click at [66, 152] on input "checkbox" at bounding box center [58, 146] width 32 height 32
checkbox input "false"
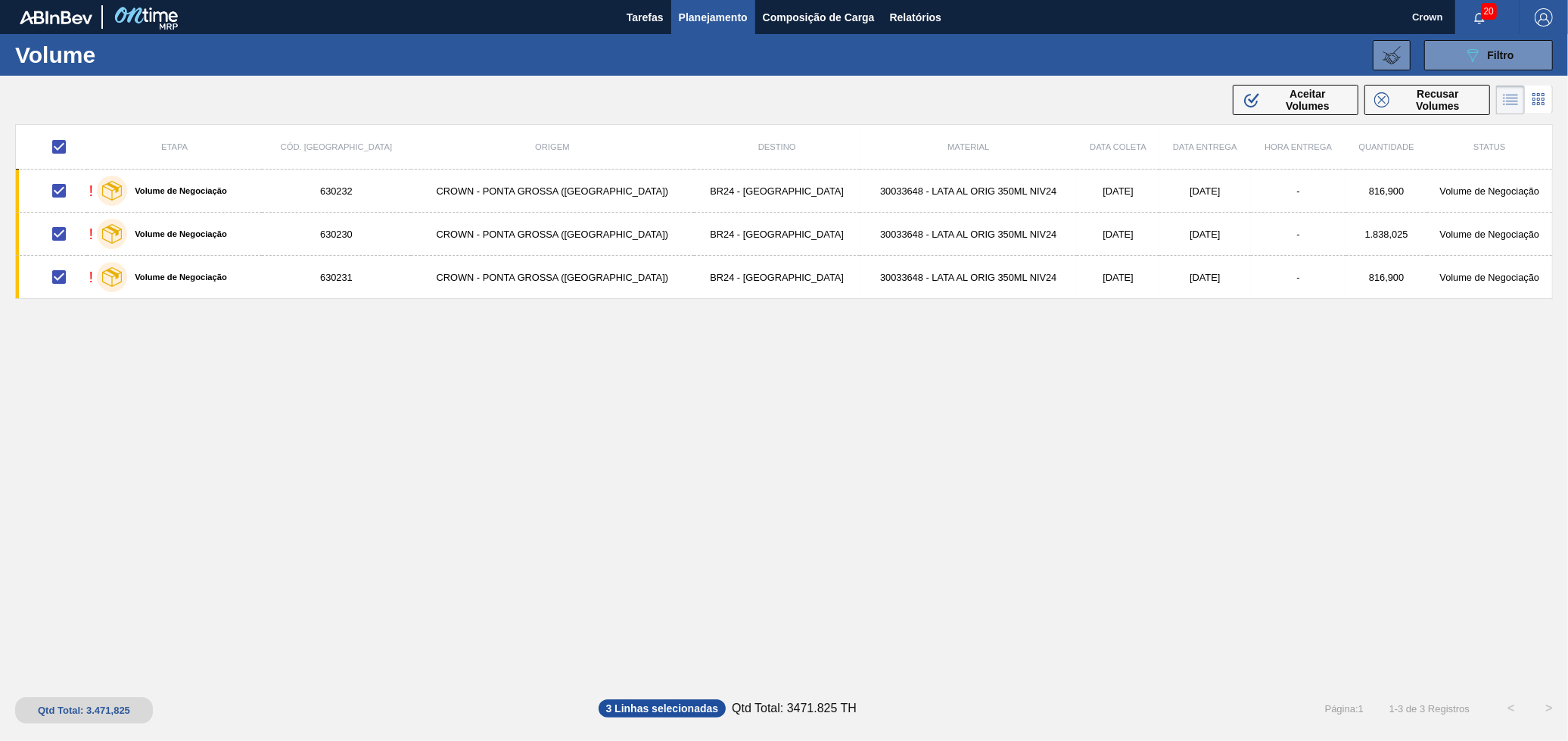
checkbox input "false"
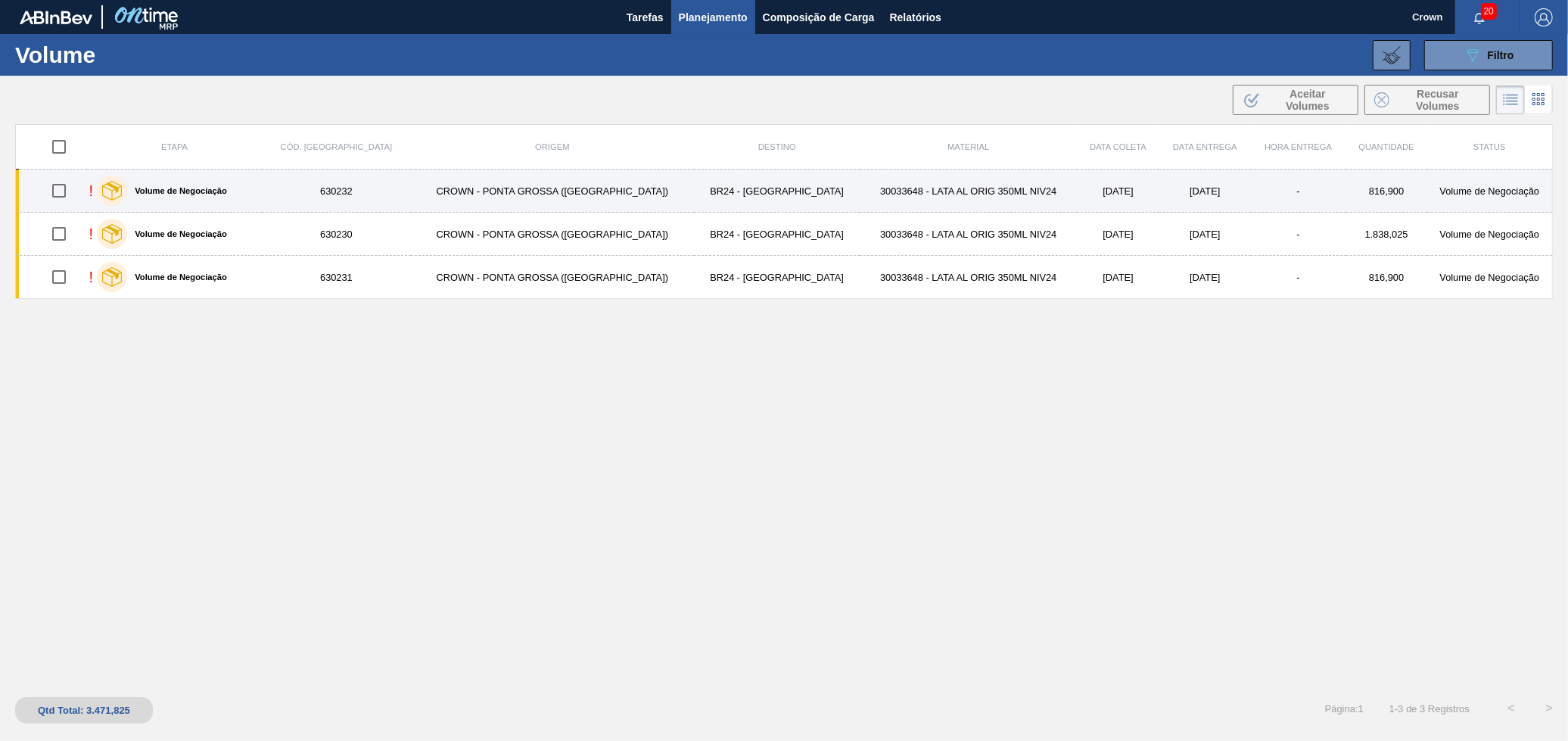
click at [204, 195] on div "Volume de Negociação" at bounding box center [162, 191] width 138 height 38
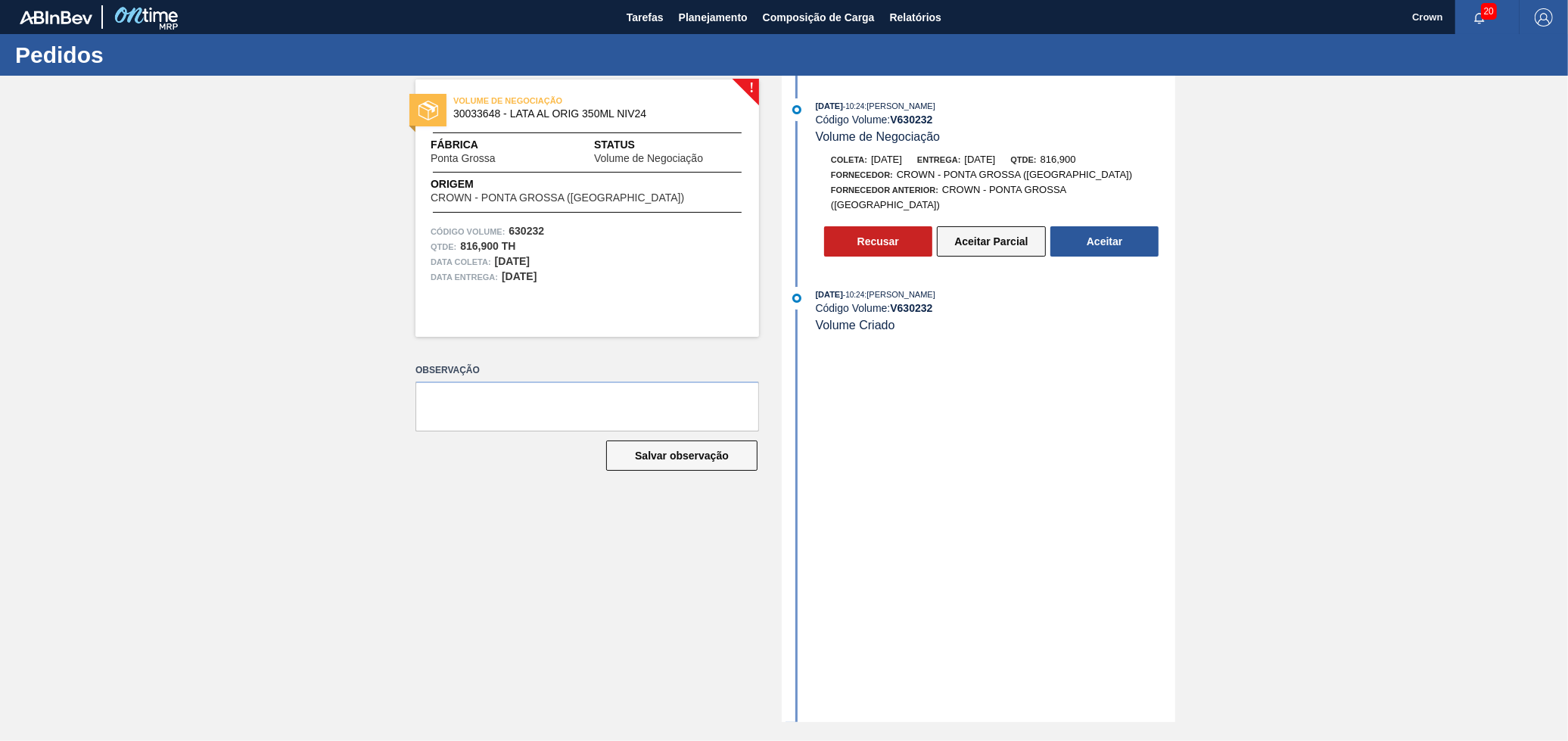
click at [954, 232] on button "Aceitar Parcial" at bounding box center [992, 241] width 109 height 30
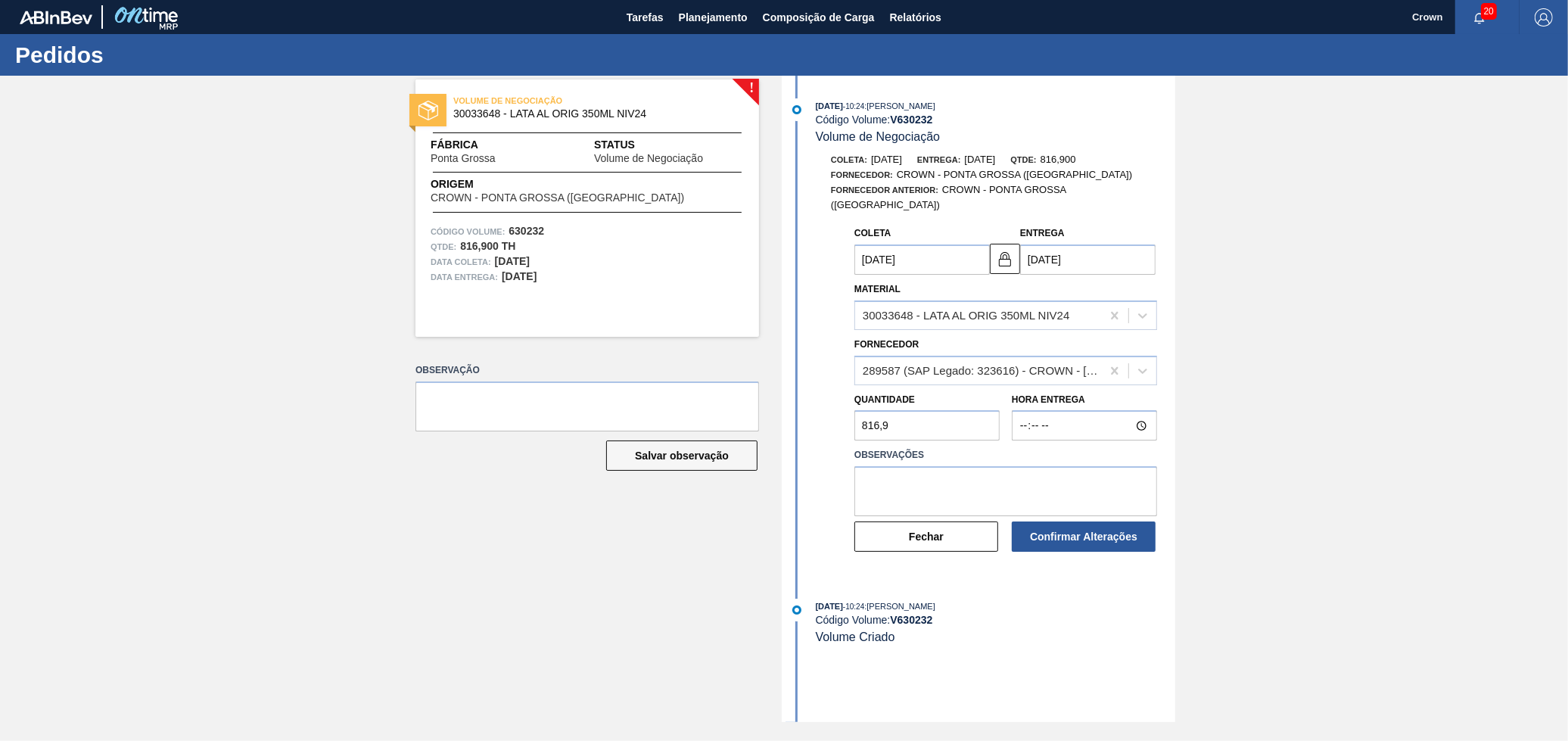
click at [1066, 251] on input "[DATE]" at bounding box center [1087, 259] width 135 height 30
click at [946, 309] on div "30033648 - LATA AL ORIG 350ML NIV24" at bounding box center [966, 315] width 208 height 13
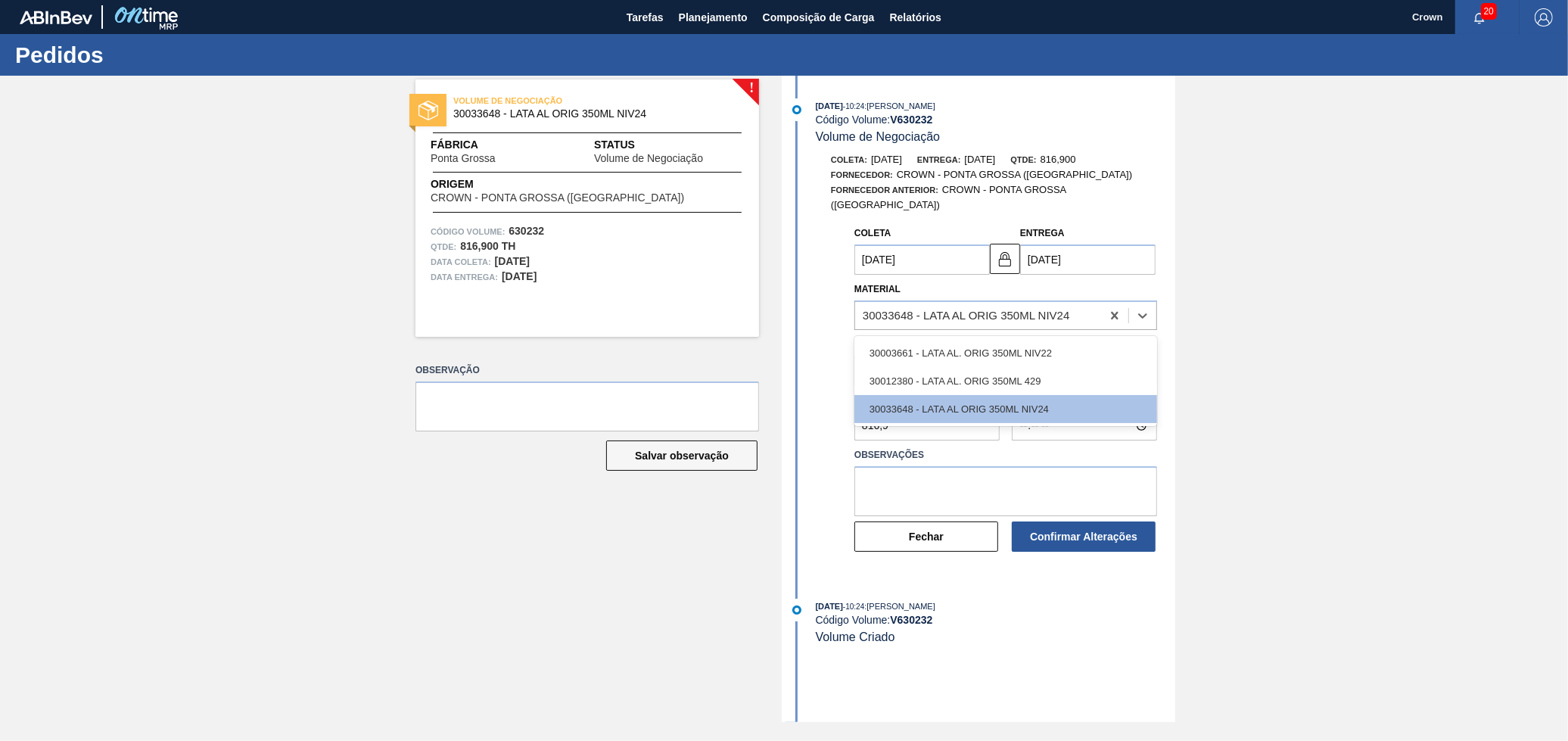
click at [1277, 320] on div "! VOLUME DE NEGOCIAÇÃO 30033648 - LATA AL ORIG 350ML NIV24 Fábrica [GEOGRAPHIC_…" at bounding box center [784, 398] width 1568 height 646
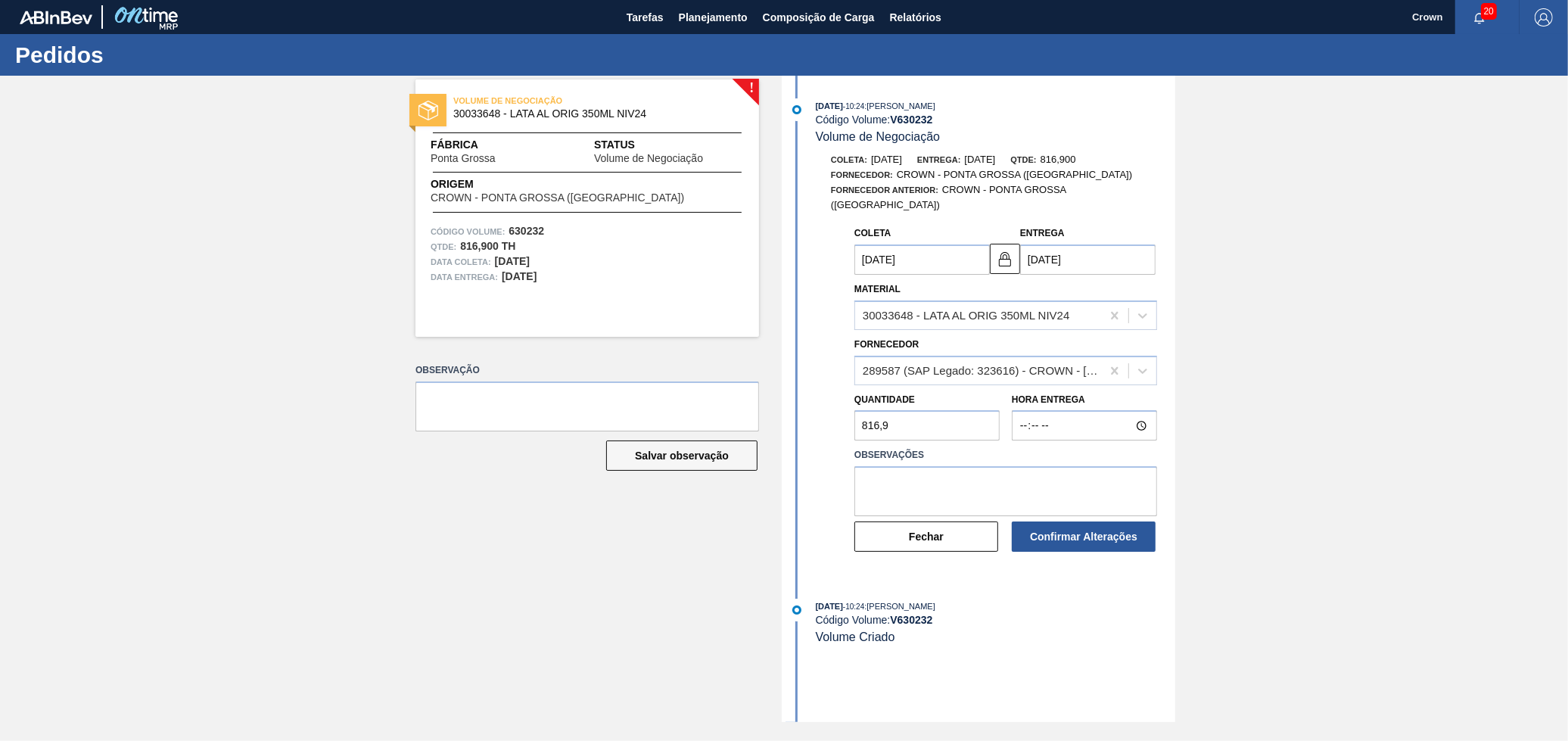
click at [886, 415] on input "816,9" at bounding box center [927, 425] width 145 height 30
paste input "408,450"
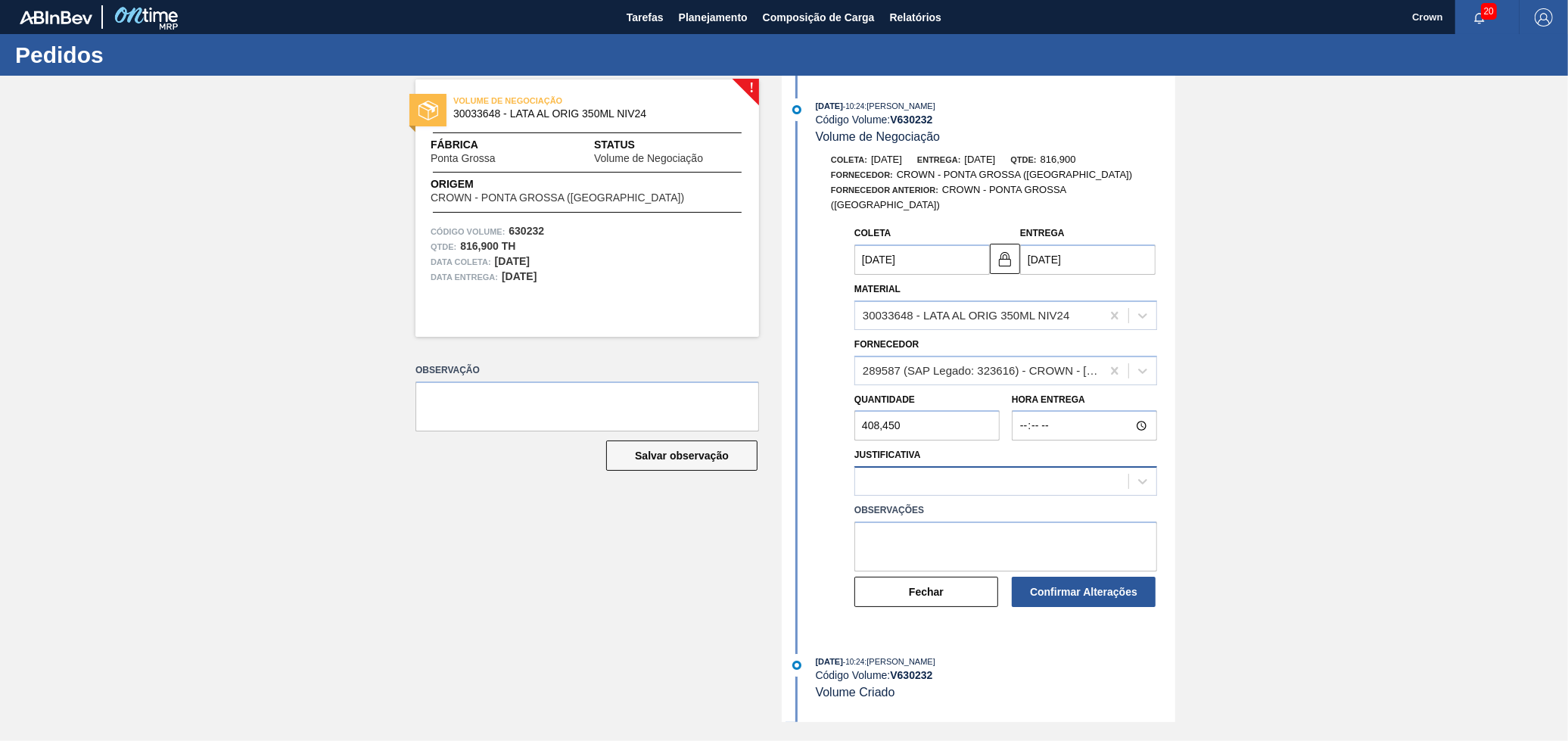
type input "408,450"
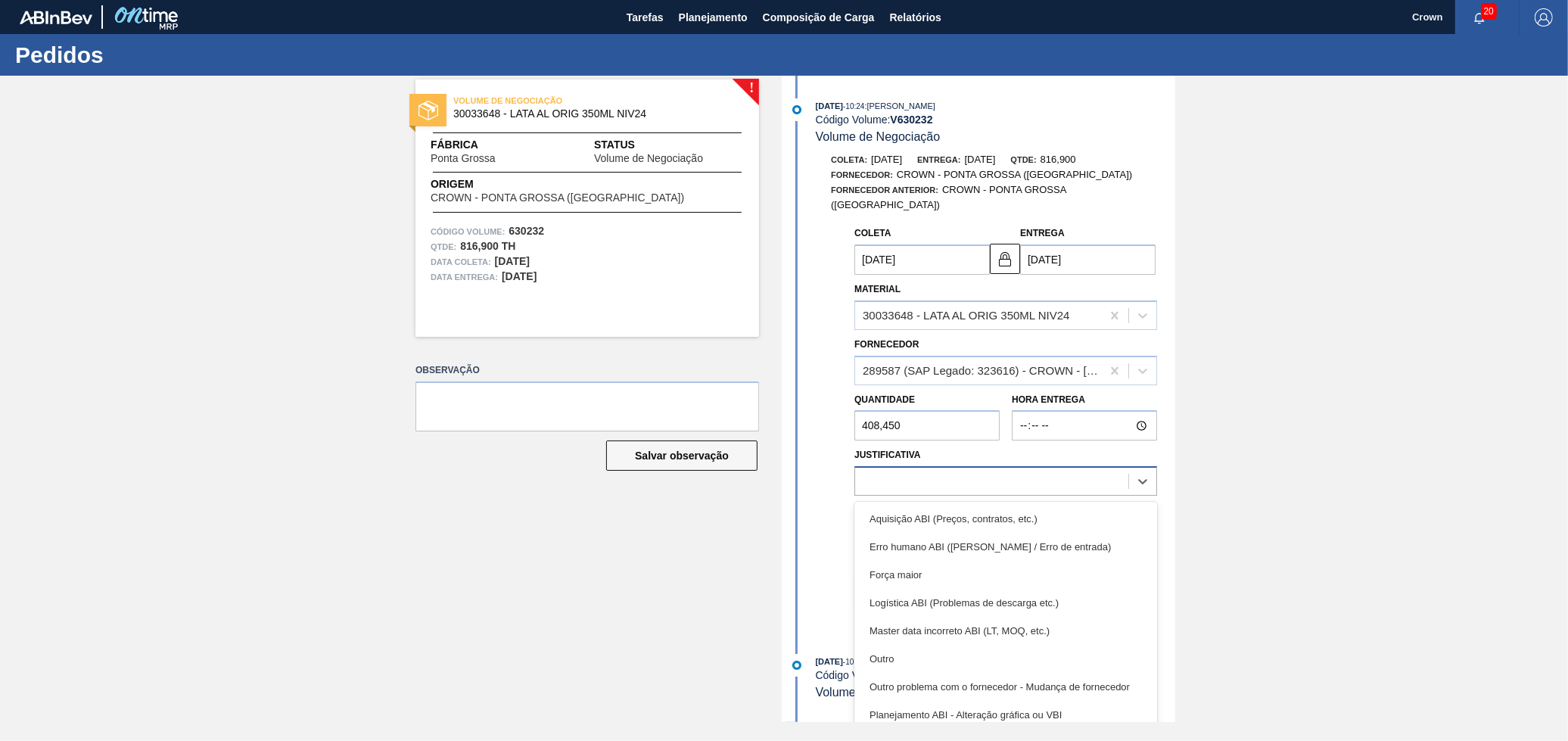
click at [934, 473] on div at bounding box center [992, 482] width 273 height 22
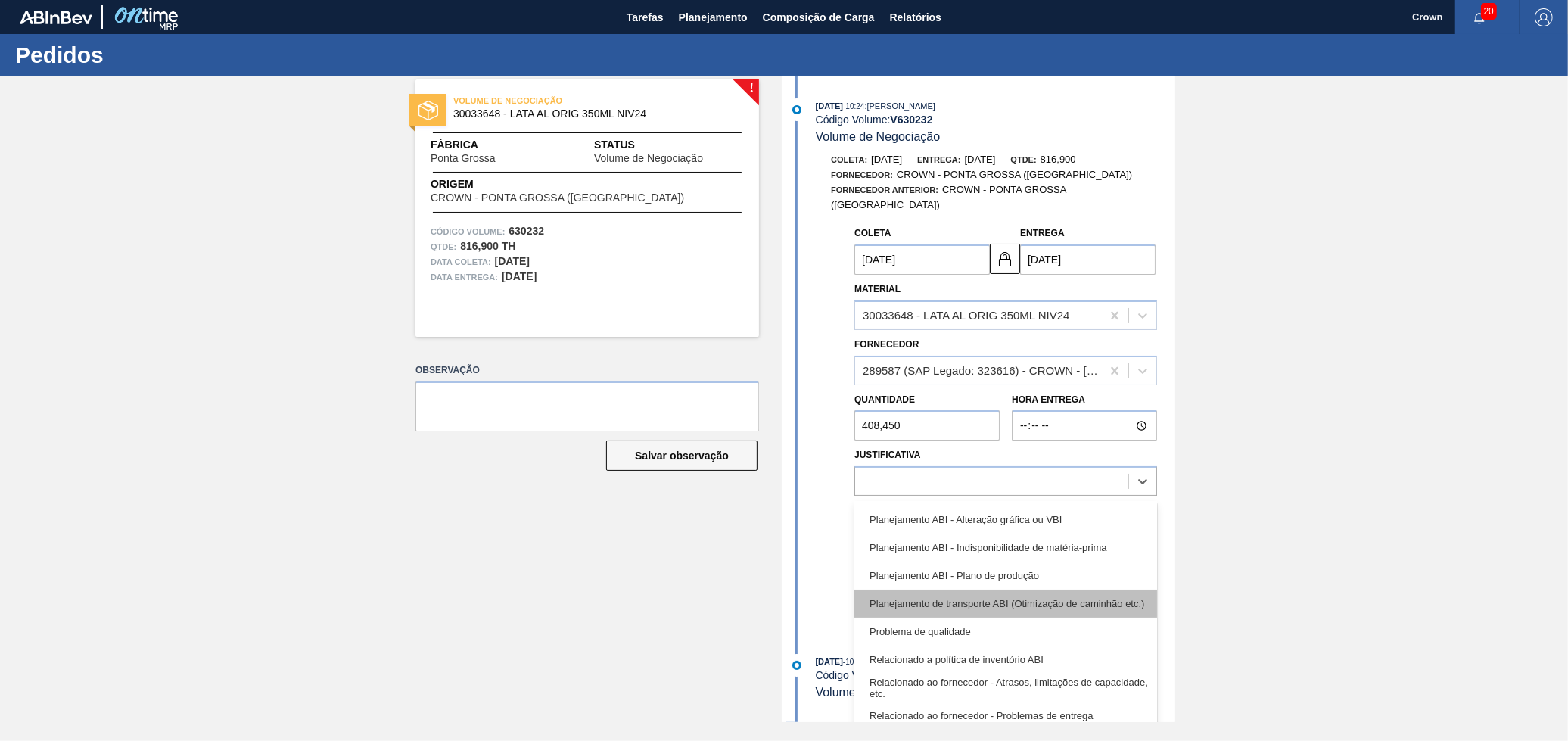
scroll to position [114, 0]
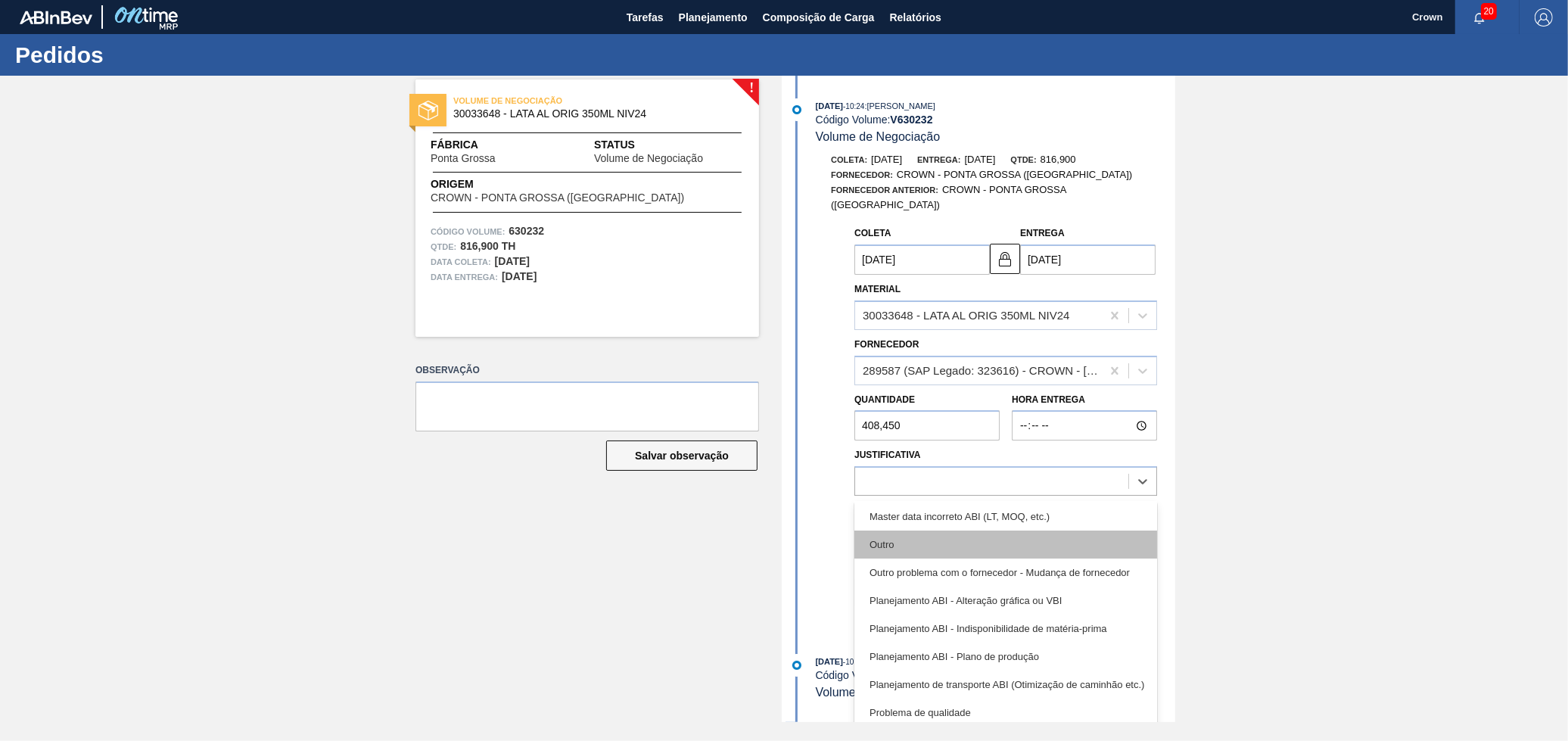
click at [906, 530] on div "Outro" at bounding box center [1005, 544] width 302 height 28
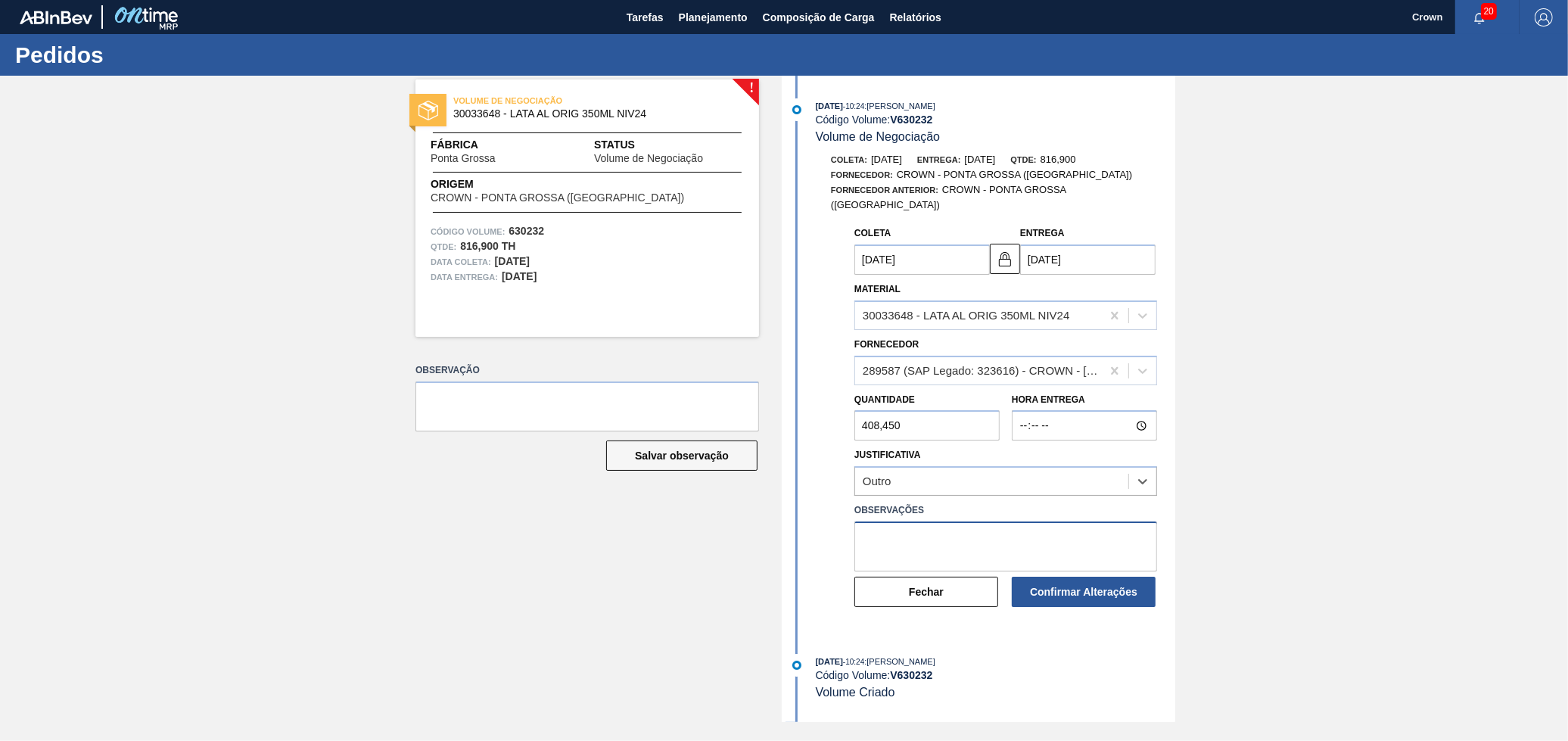
click at [906, 533] on textarea at bounding box center [1005, 546] width 302 height 50
type textarea "E"
type textarea "Quantidade disponível em PTG"
click at [1056, 577] on button "Confirmar Alterações" at bounding box center [1083, 591] width 144 height 30
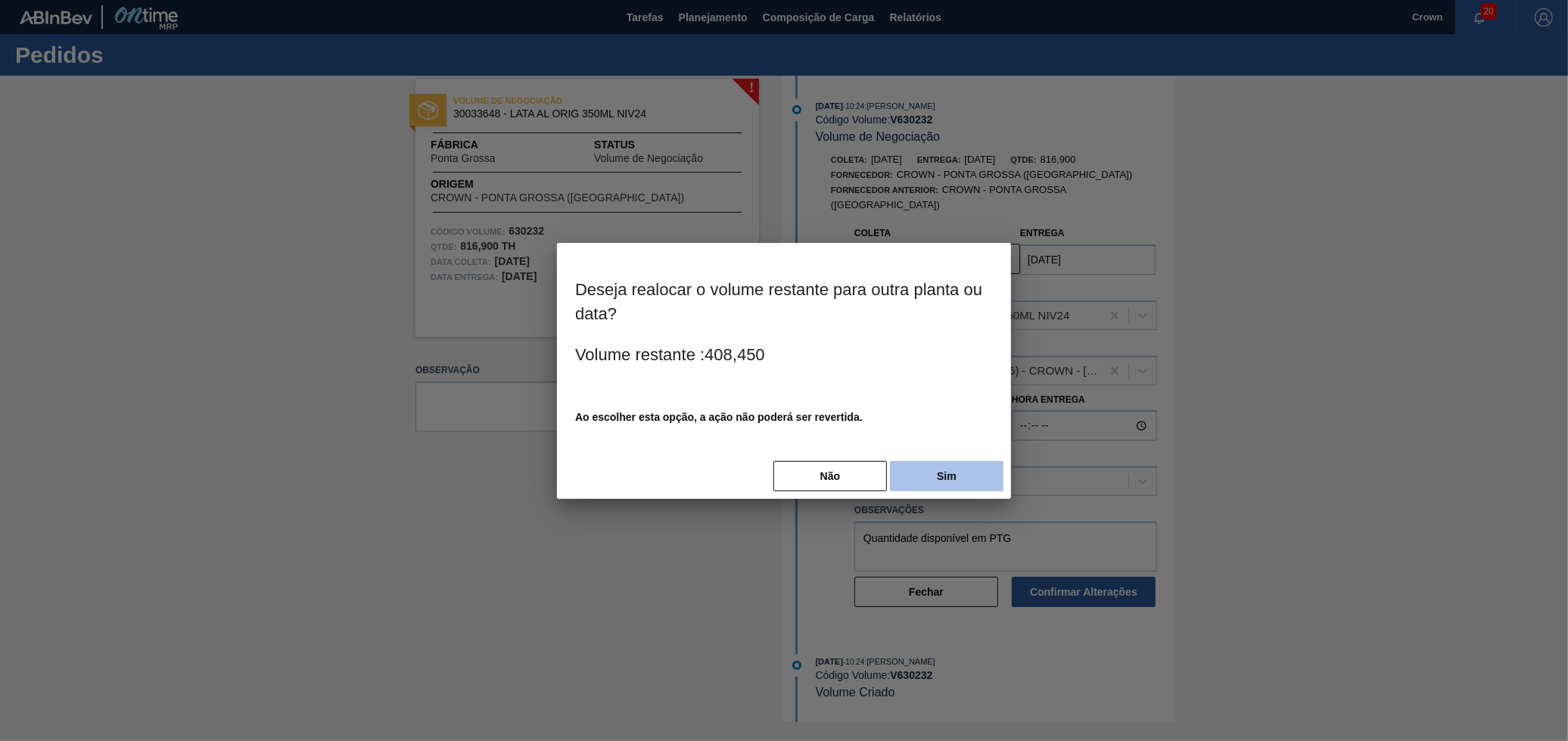
click at [966, 472] on button "Sim" at bounding box center [947, 475] width 114 height 30
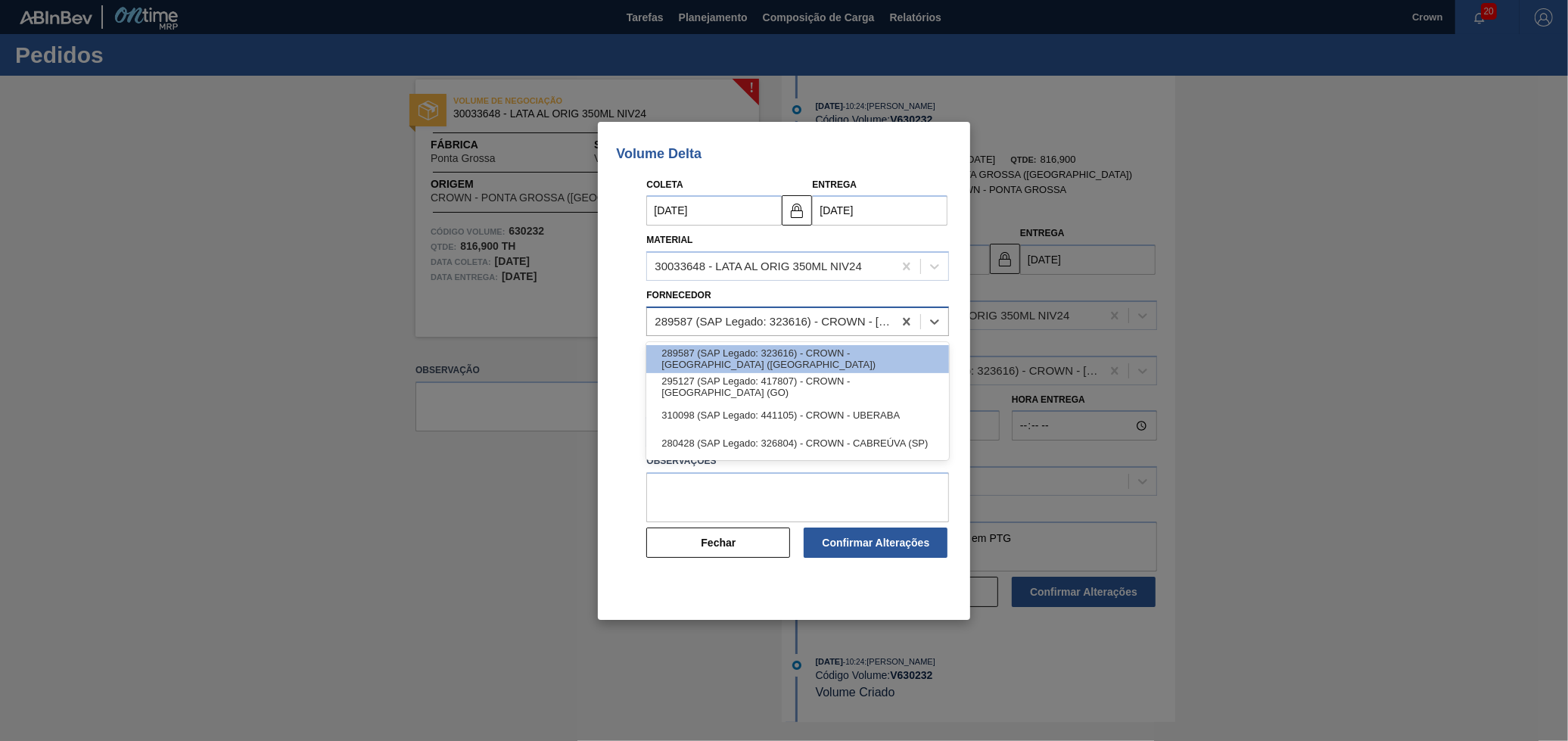
click at [807, 315] on div "289587 (SAP Legado: 323616) - CROWN - [GEOGRAPHIC_DATA] ([GEOGRAPHIC_DATA])" at bounding box center [774, 321] width 240 height 13
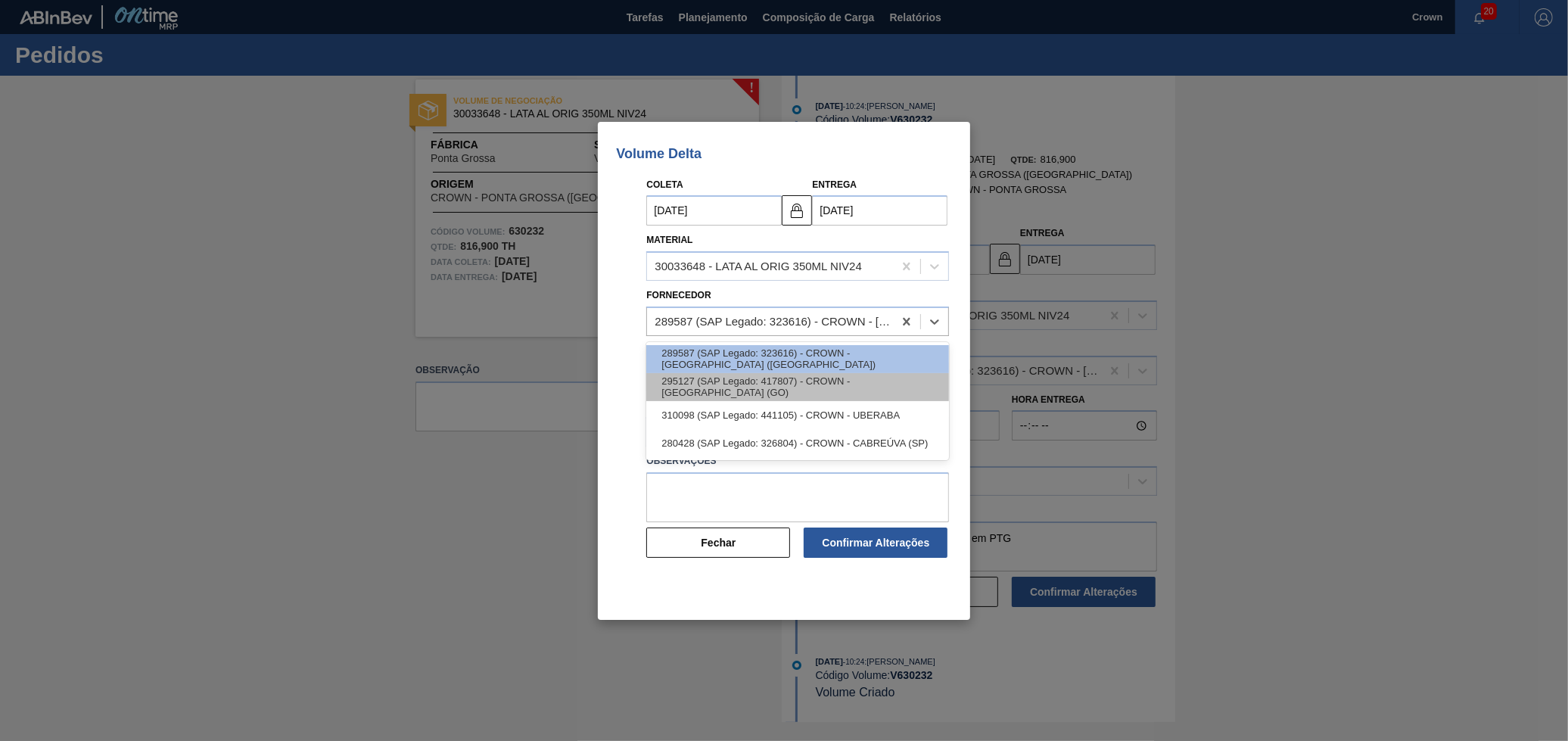
click at [787, 378] on div "295127 (SAP Legado: 417807) - CROWN - [GEOGRAPHIC_DATA] (GO)" at bounding box center [797, 387] width 302 height 28
type input "[DATE]"
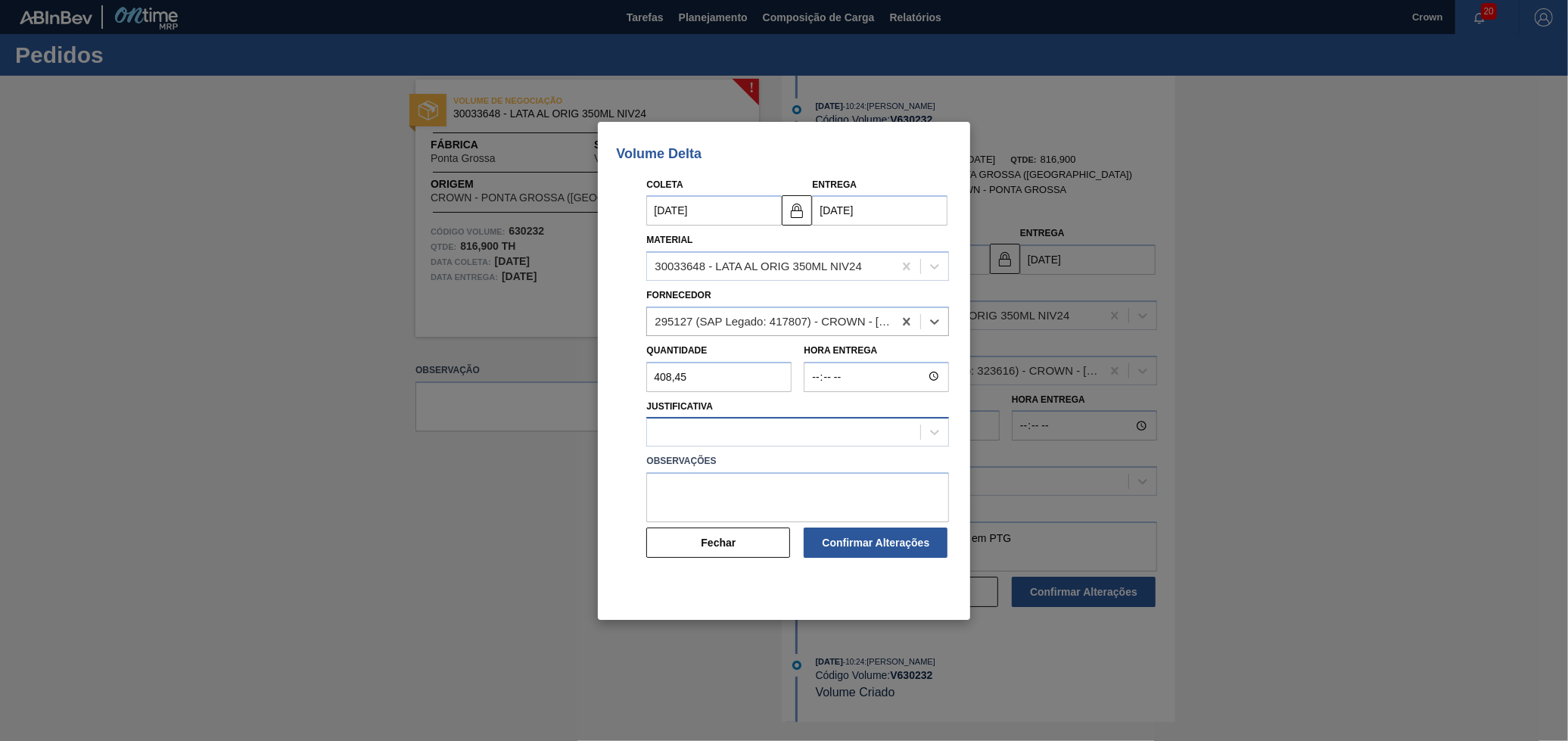
click at [736, 426] on div at bounding box center [783, 432] width 273 height 22
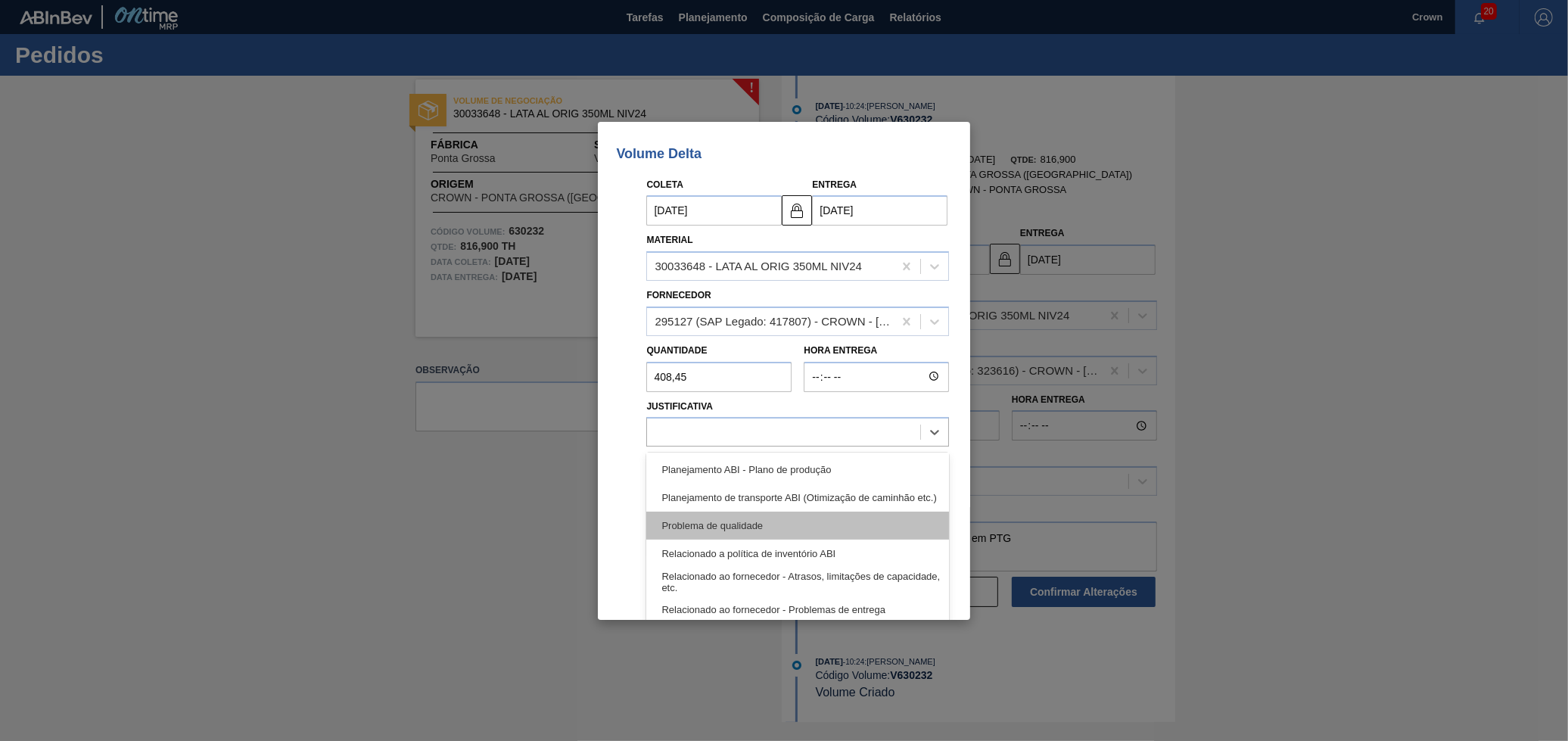
scroll to position [283, 0]
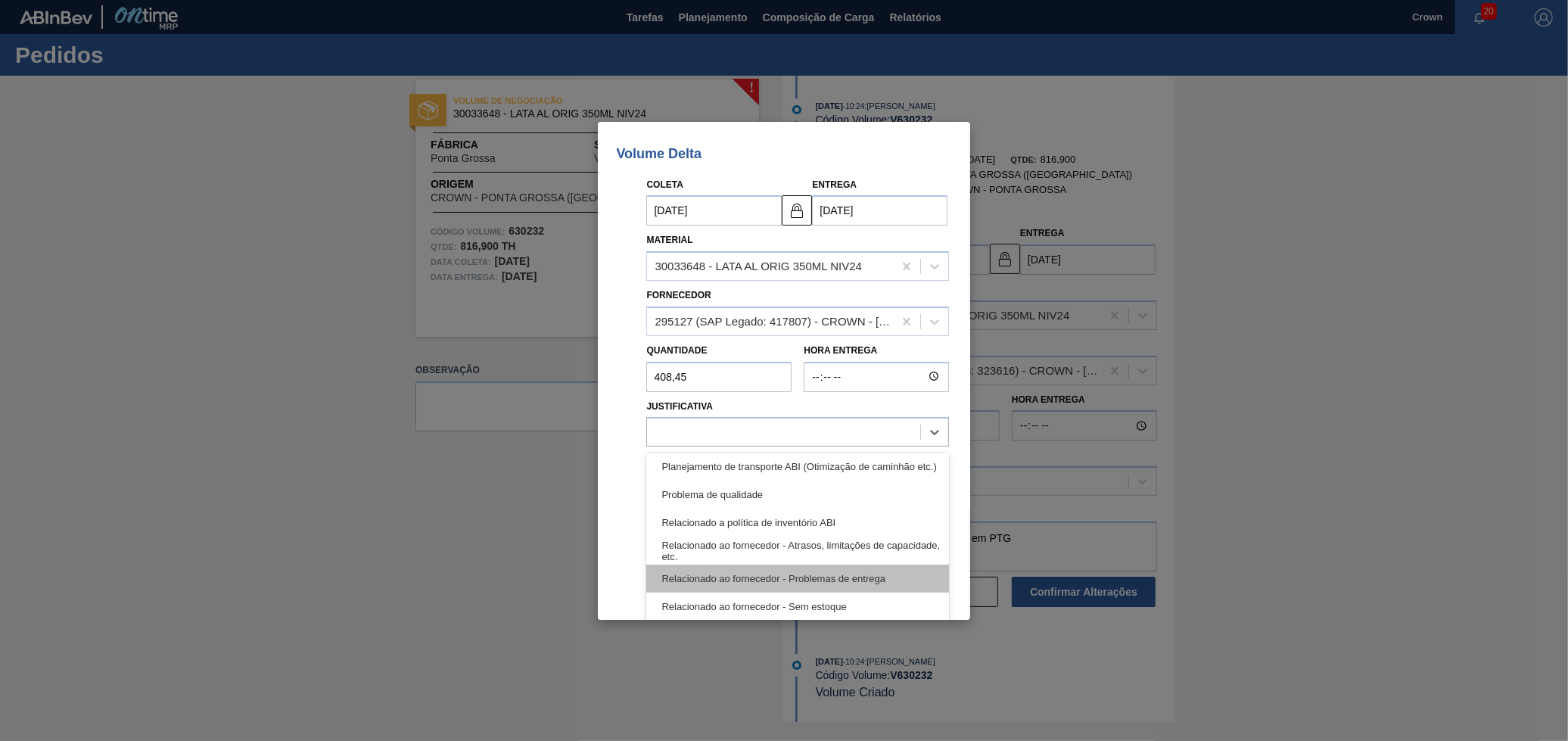
click at [775, 587] on div "Relacionado ao fornecedor - Problemas de entrega" at bounding box center [797, 578] width 302 height 28
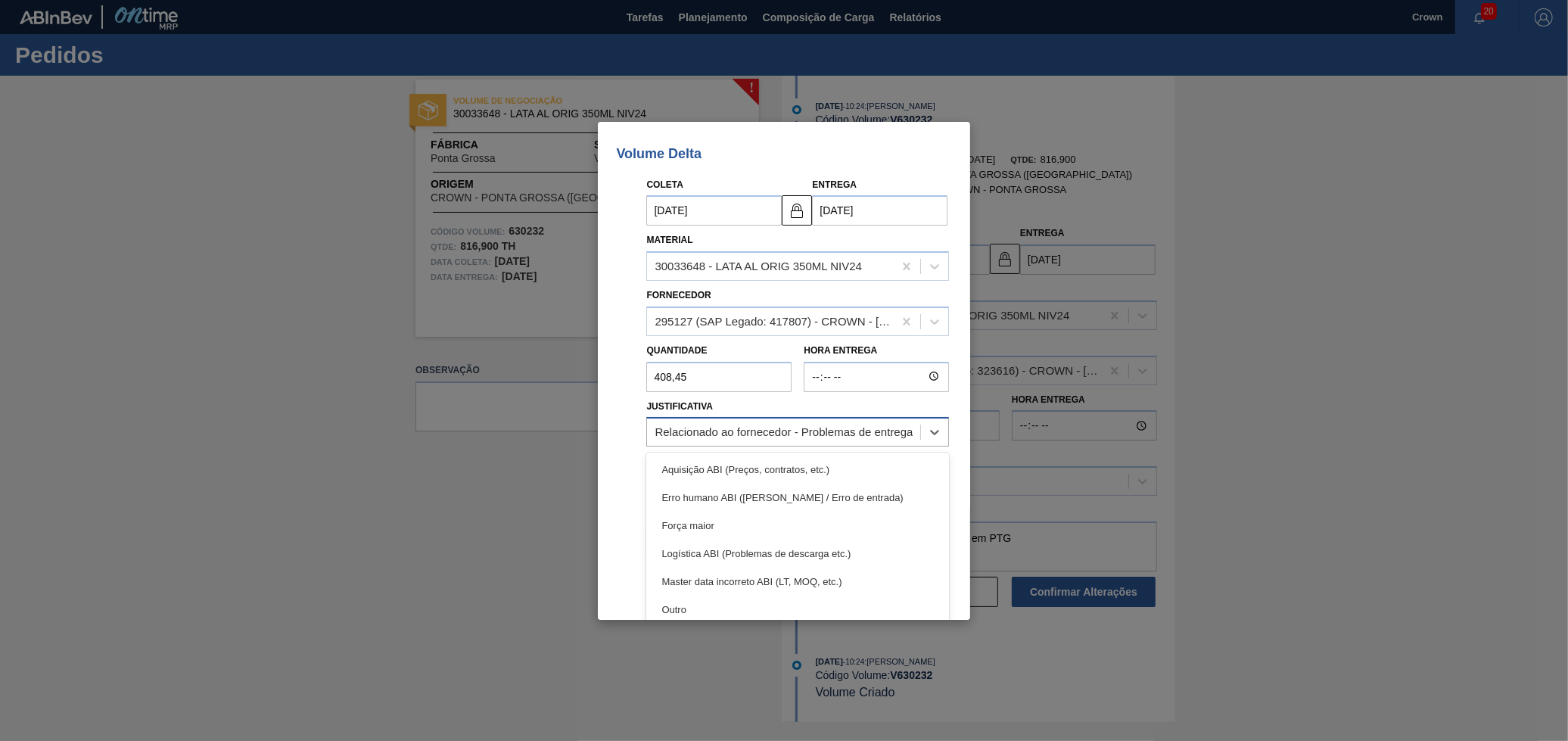
click at [777, 439] on div "Relacionado ao fornecedor - Problemas de entrega" at bounding box center [783, 432] width 273 height 22
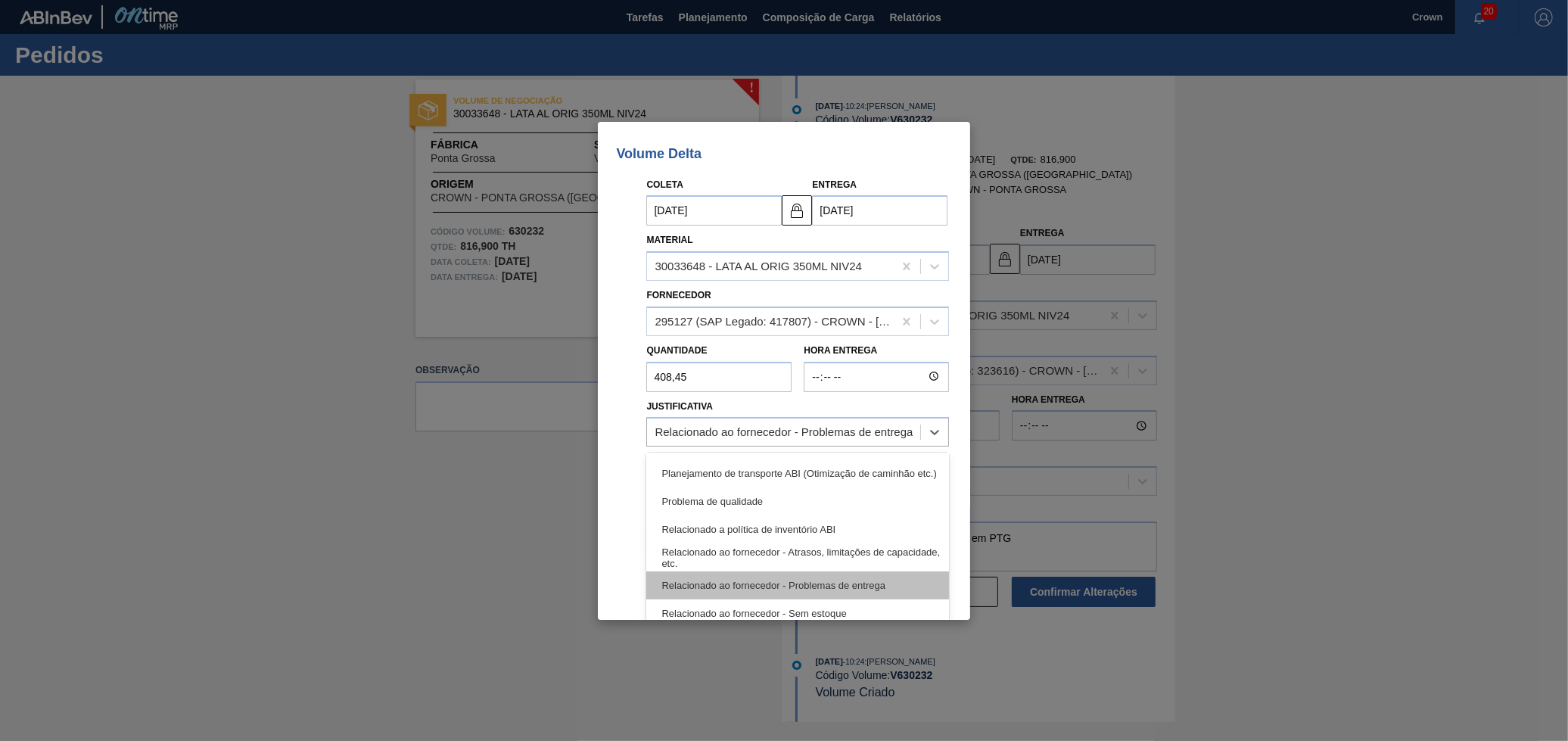
scroll to position [282, 0]
drag, startPoint x: 786, startPoint y: 609, endPoint x: 760, endPoint y: 517, distance: 95.6
click at [785, 609] on div "Relacionado ao fornecedor - Sem estoque" at bounding box center [797, 607] width 302 height 28
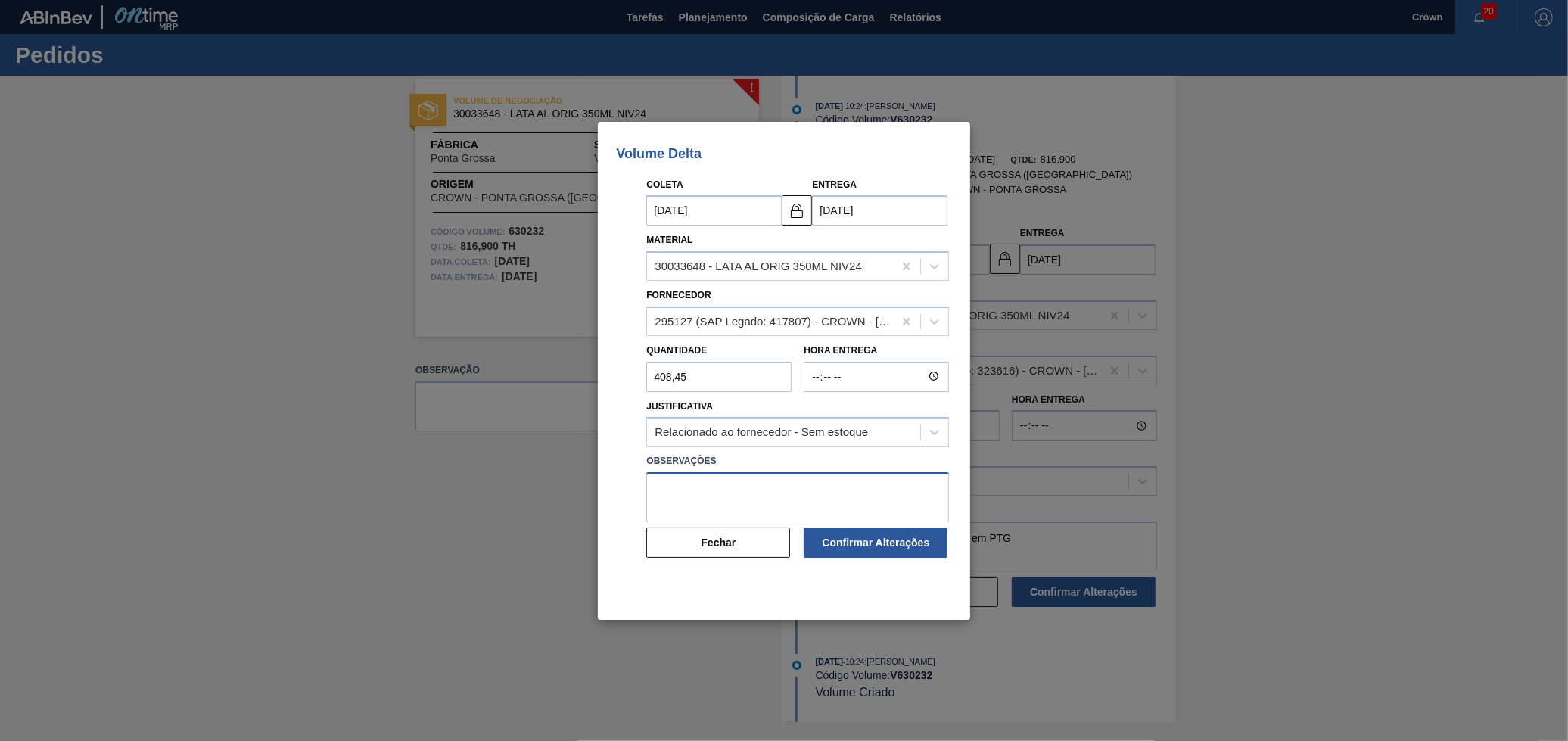
click at [749, 478] on textarea at bounding box center [797, 497] width 302 height 50
type textarea "Conforme retorno de D30"
click at [846, 532] on button "Confirmar Alterações" at bounding box center [875, 542] width 144 height 30
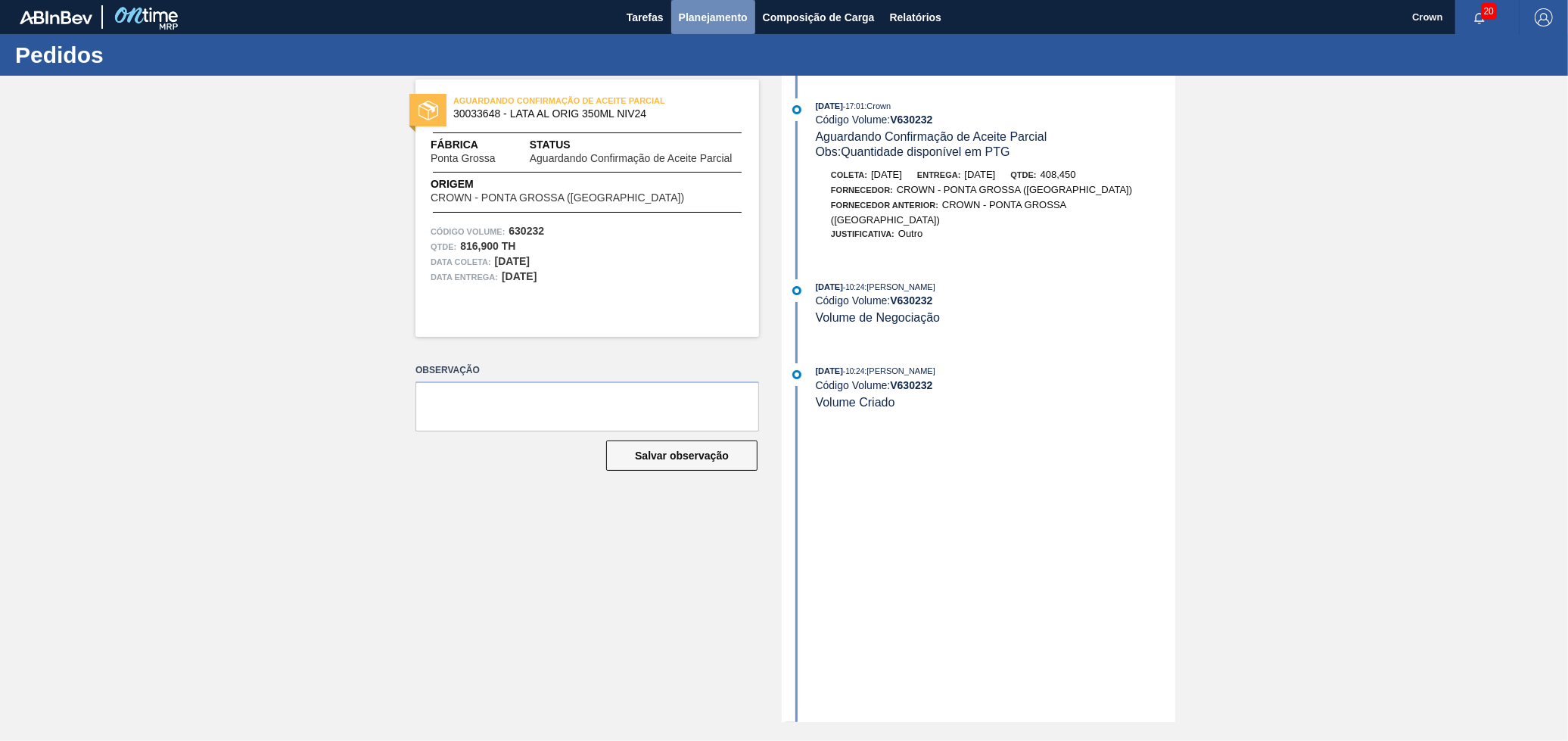
click at [696, 23] on span "Planejamento" at bounding box center [713, 17] width 69 height 18
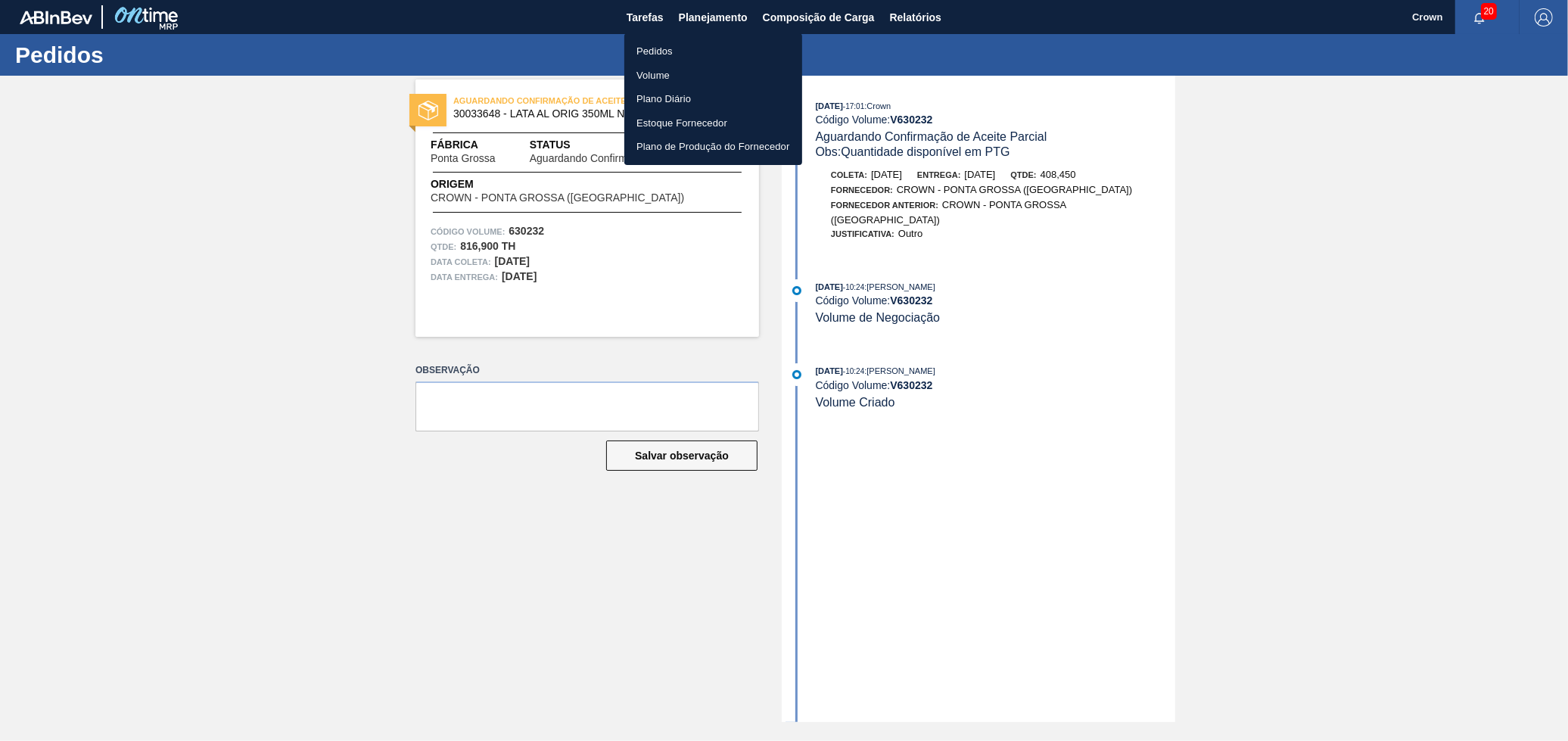
click at [683, 78] on li "Volume" at bounding box center [713, 75] width 178 height 24
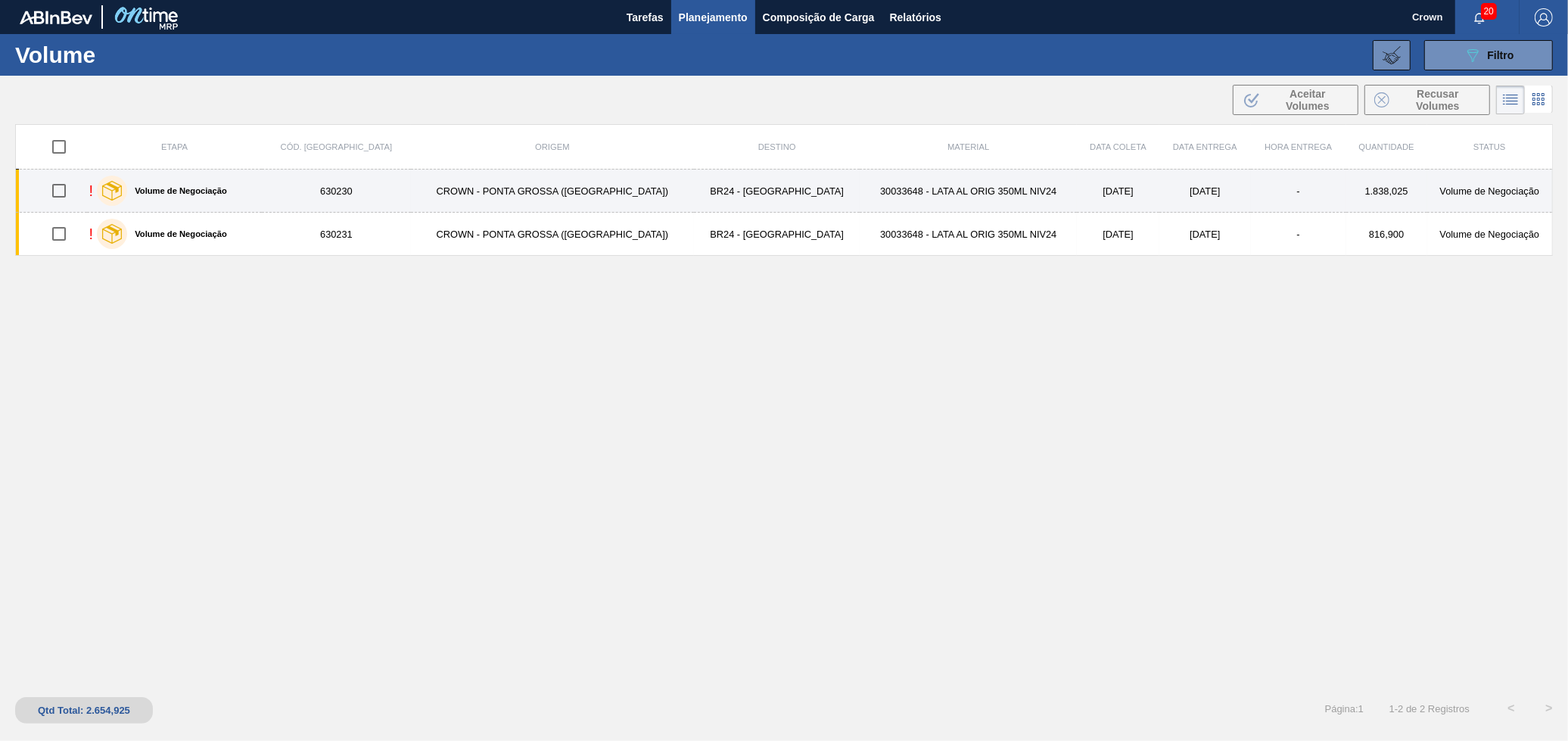
click at [927, 197] on td "30033648 - LATA AL ORIG 350ML NIV24" at bounding box center [968, 191] width 217 height 43
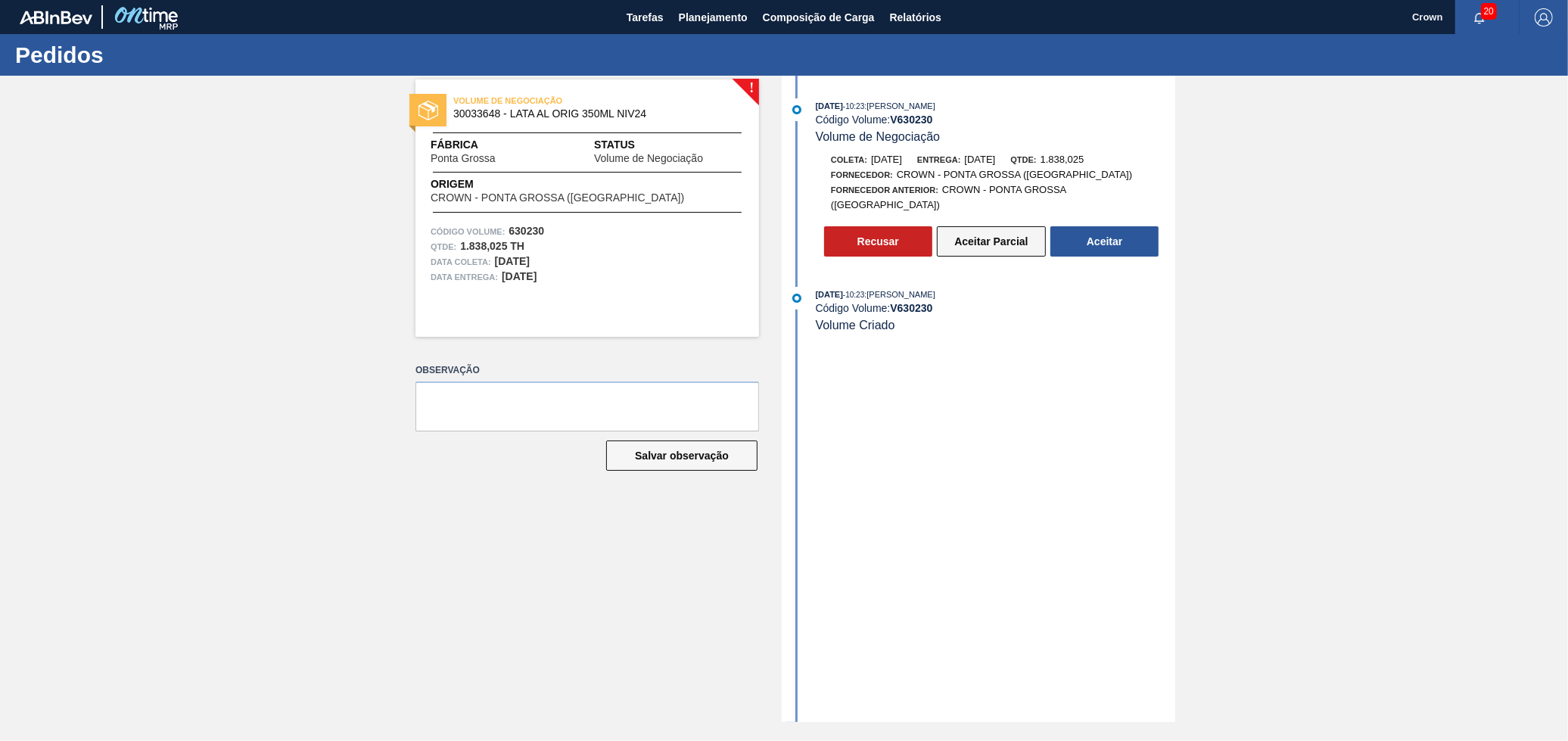
click at [989, 235] on button "Aceitar Parcial" at bounding box center [992, 241] width 109 height 30
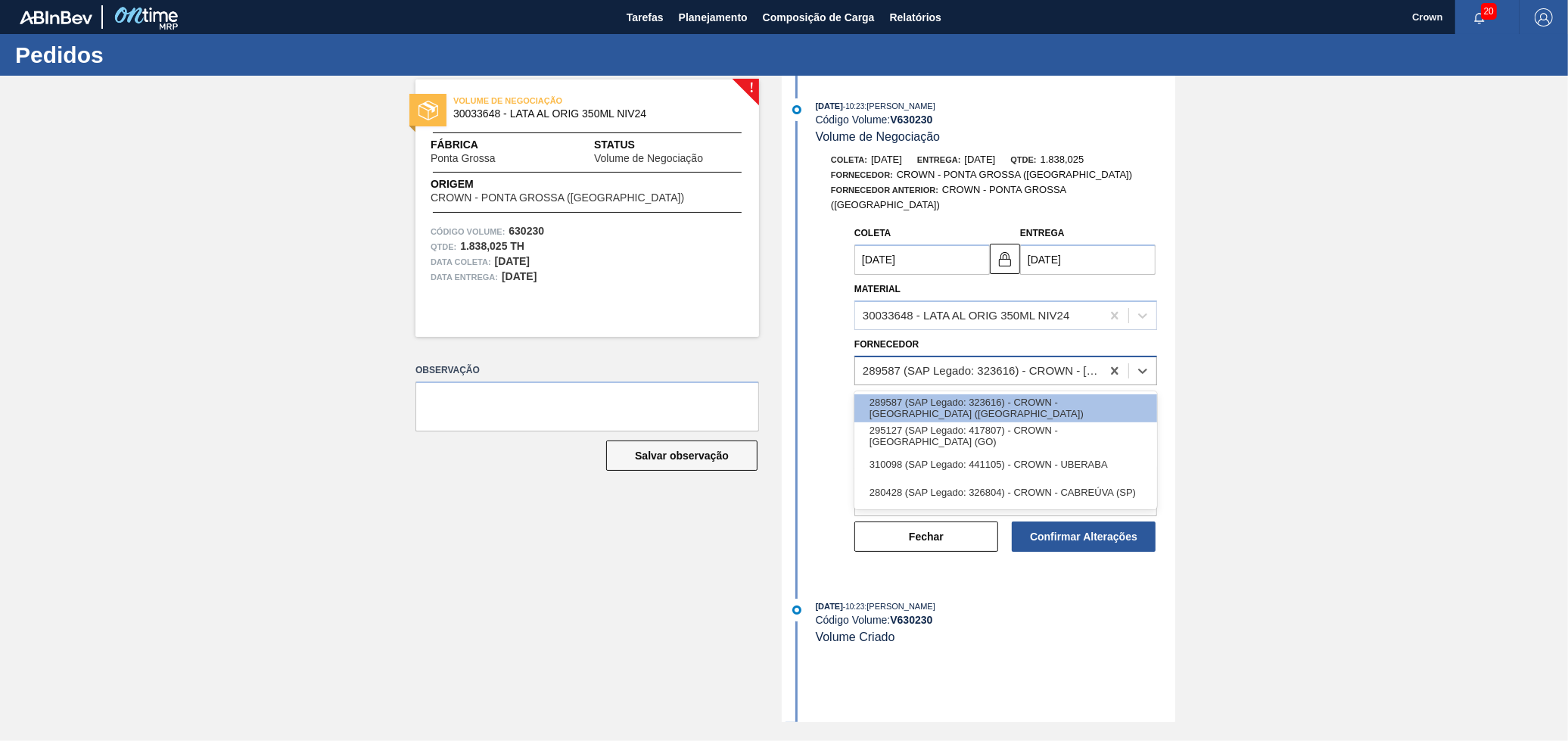
click at [1046, 359] on div "289587 (SAP Legado: 323616) - CROWN - [GEOGRAPHIC_DATA] ([GEOGRAPHIC_DATA])" at bounding box center [978, 370] width 246 height 22
click at [1073, 432] on div "295127 (SAP Legado: 417807) - CROWN - [GEOGRAPHIC_DATA] (GO)" at bounding box center [1005, 436] width 302 height 28
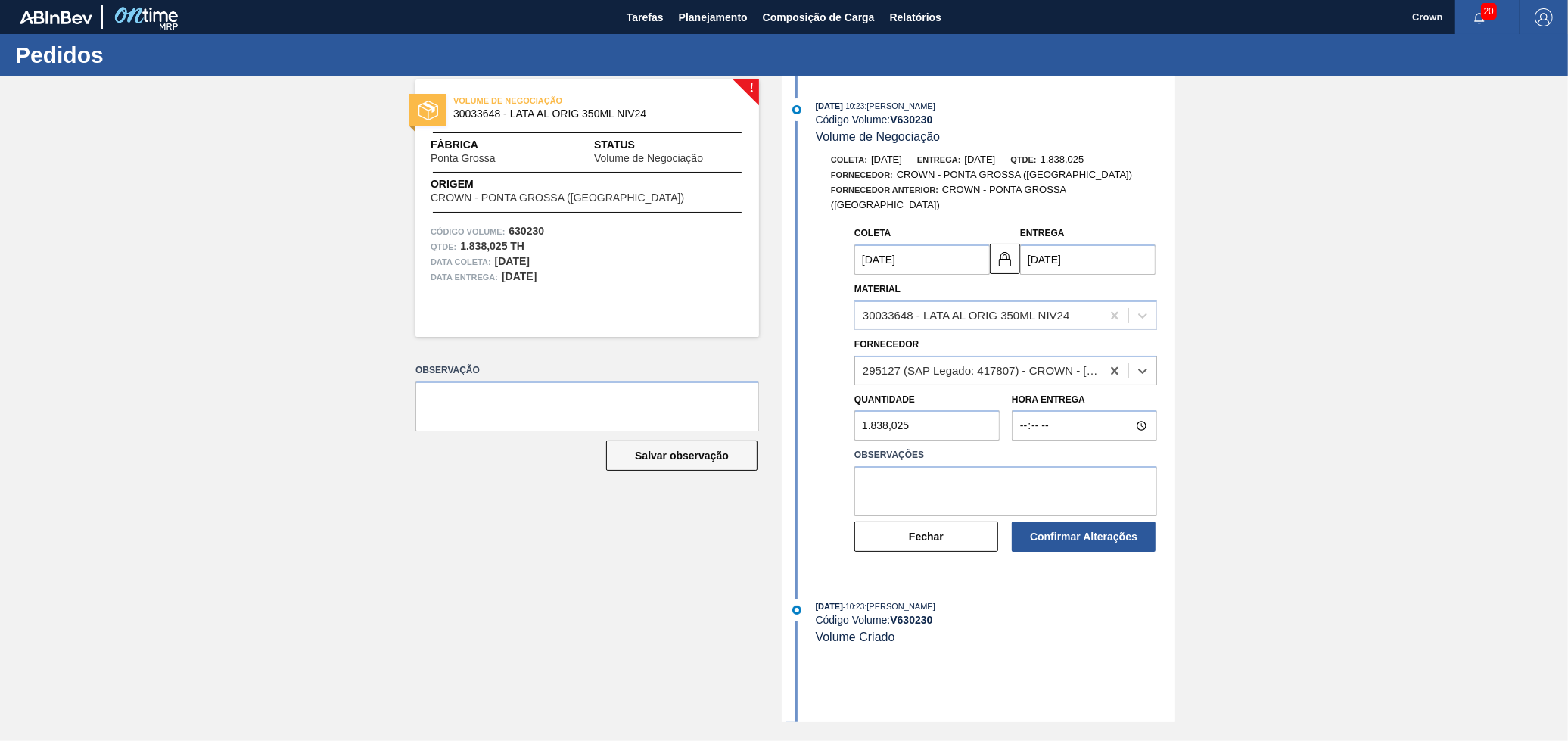
type input "[DATE]"
click at [954, 468] on textarea at bounding box center [1005, 491] width 302 height 50
type textarea "Conforme retorno em D30"
click at [1058, 533] on button "Confirmar Alterações" at bounding box center [1083, 536] width 144 height 30
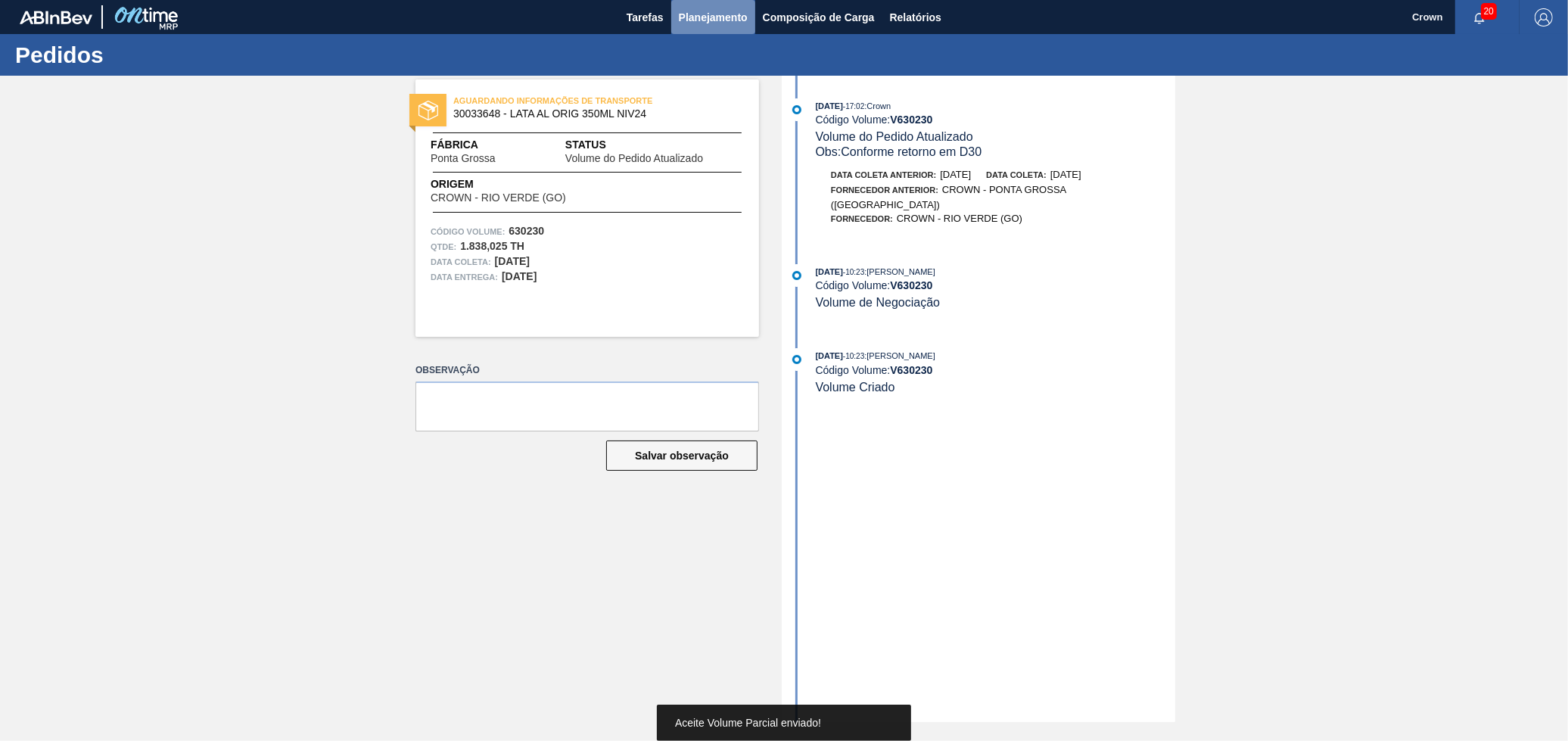
click at [720, 18] on span "Planejamento" at bounding box center [713, 17] width 69 height 18
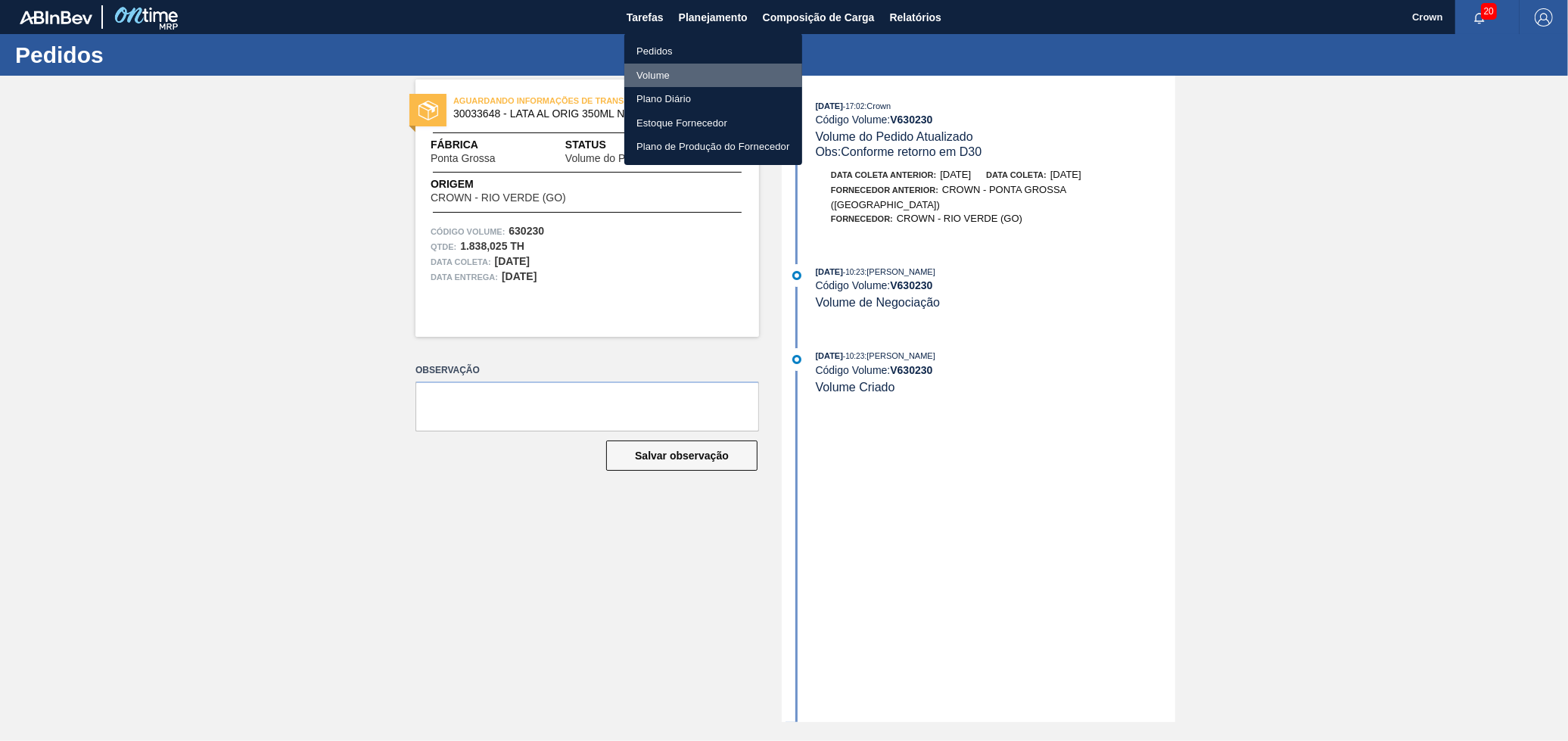
click at [688, 76] on li "Volume" at bounding box center [713, 75] width 178 height 24
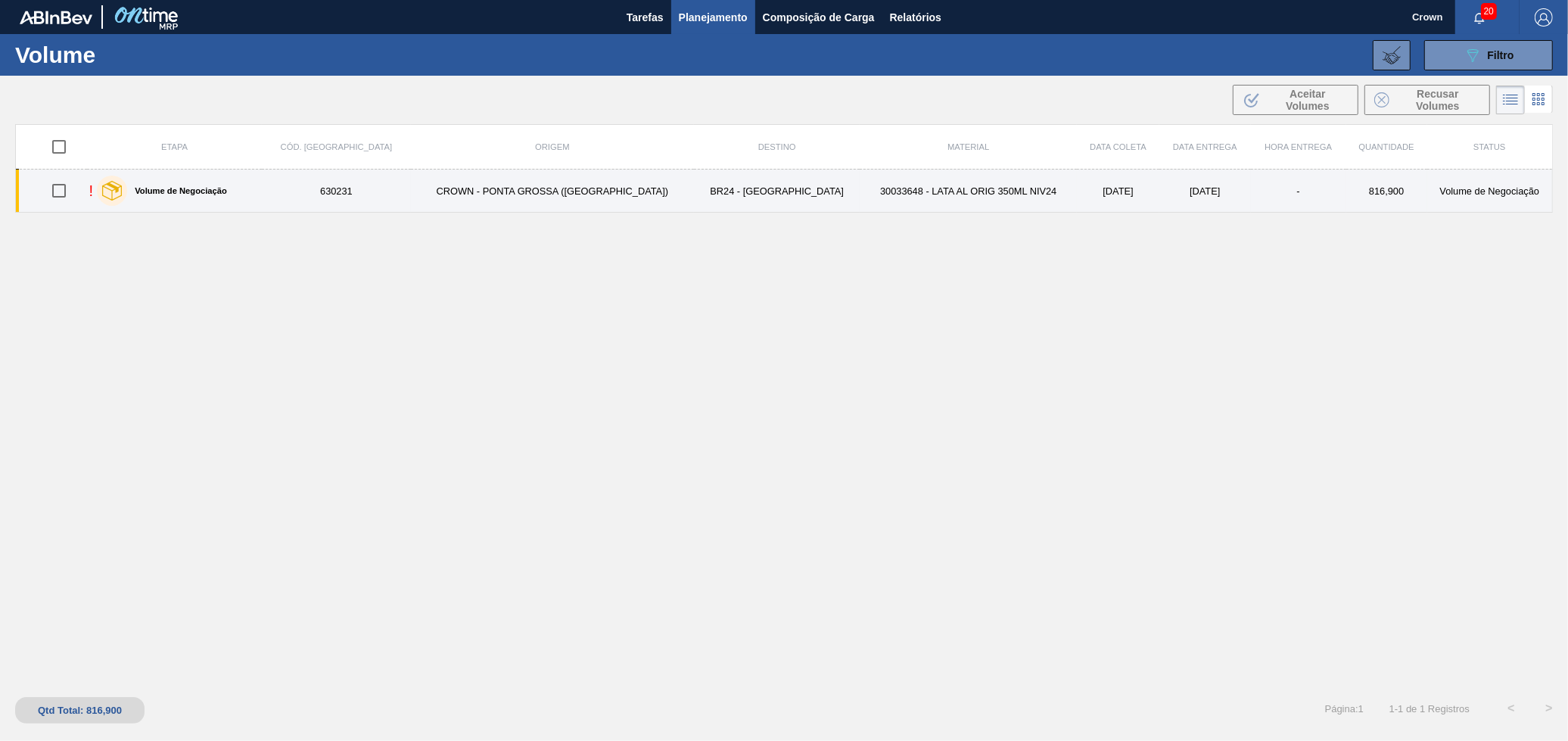
click at [938, 205] on td "30033648 - LATA AL ORIG 350ML NIV24" at bounding box center [968, 191] width 217 height 43
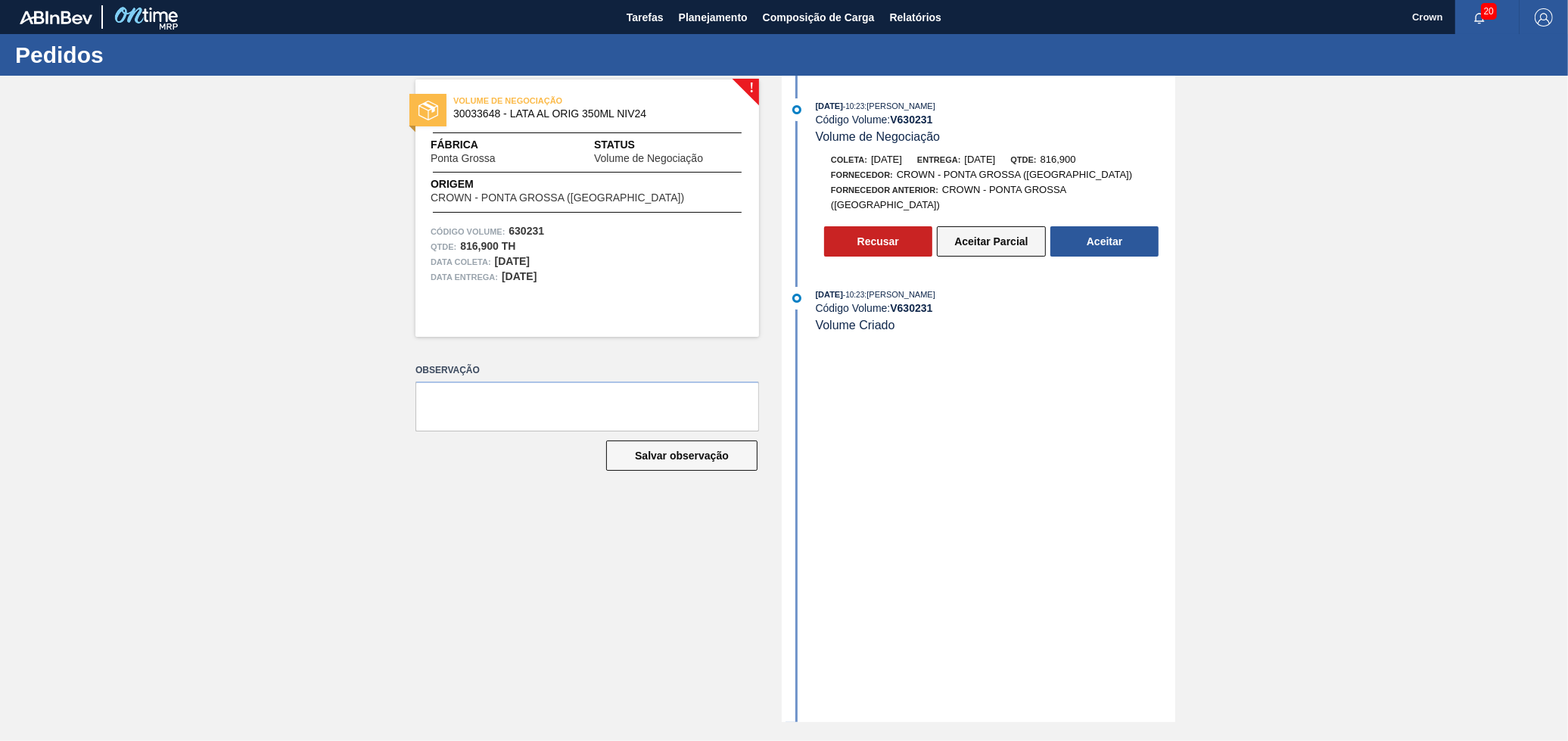
click at [987, 238] on button "Aceitar Parcial" at bounding box center [992, 241] width 109 height 30
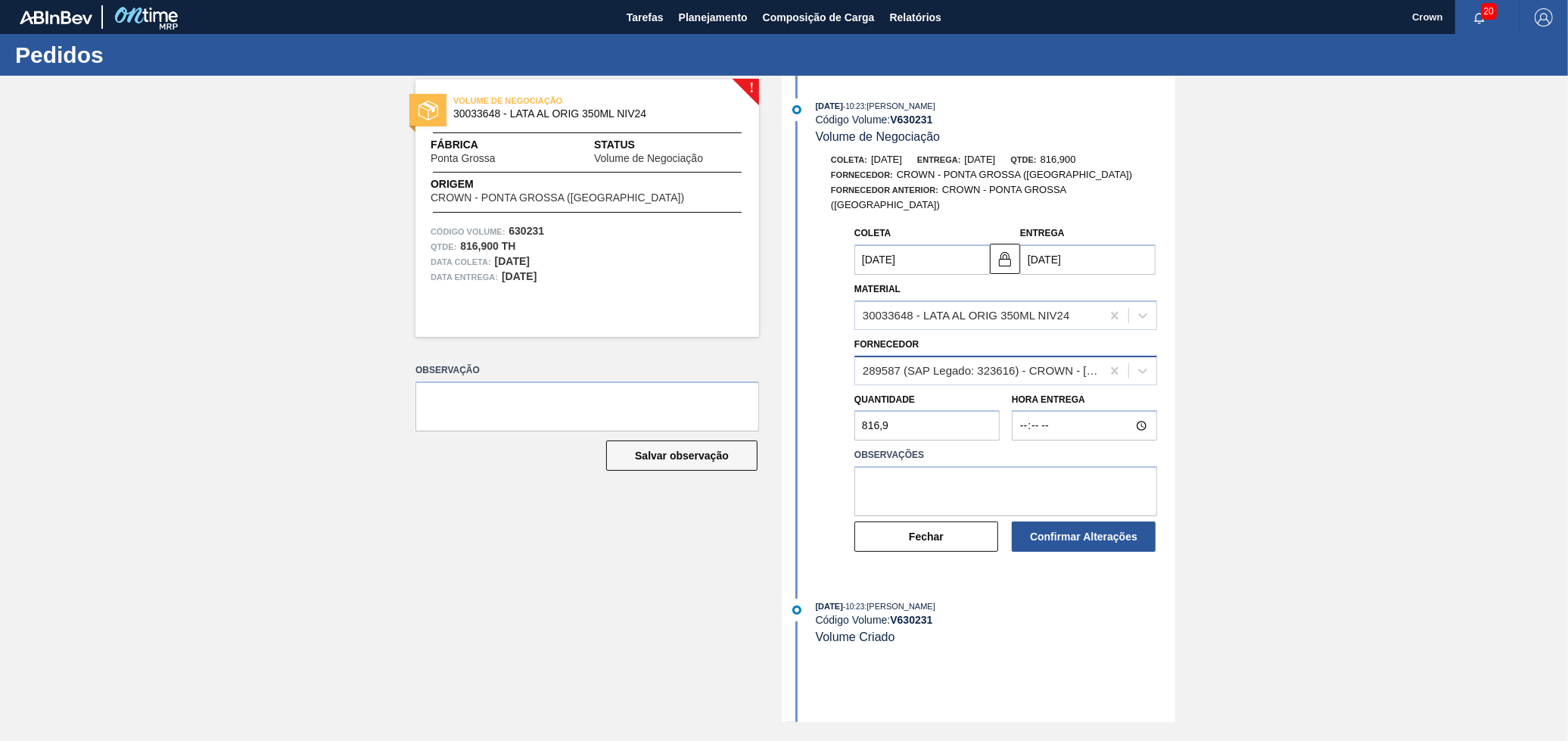
click at [1024, 356] on div "289587 (SAP Legado: 323616) - CROWN - [GEOGRAPHIC_DATA] ([GEOGRAPHIC_DATA])" at bounding box center [1005, 370] width 302 height 29
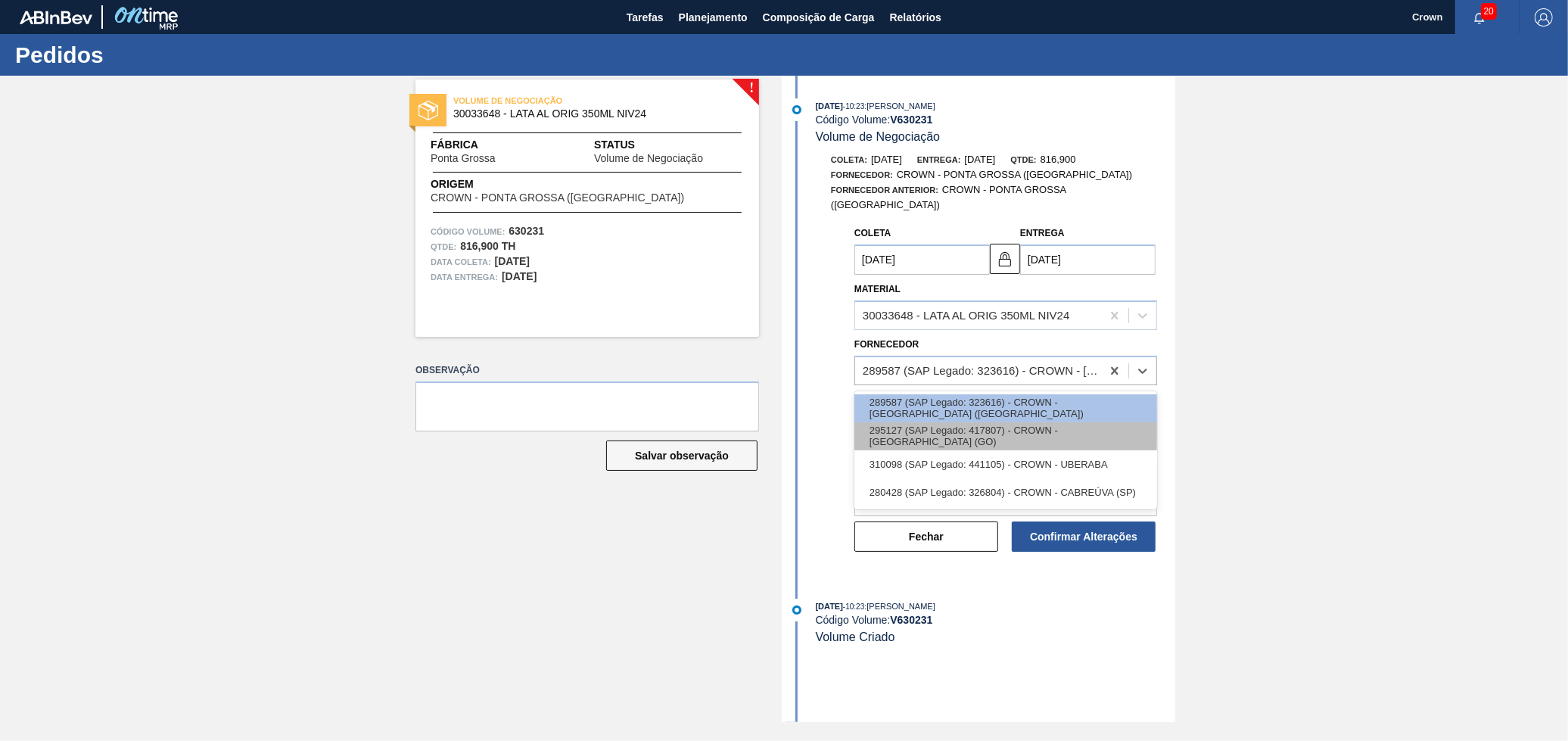
click at [1020, 426] on div "295127 (SAP Legado: 417807) - CROWN - [GEOGRAPHIC_DATA] (GO)" at bounding box center [1005, 436] width 302 height 28
type input "[DATE]"
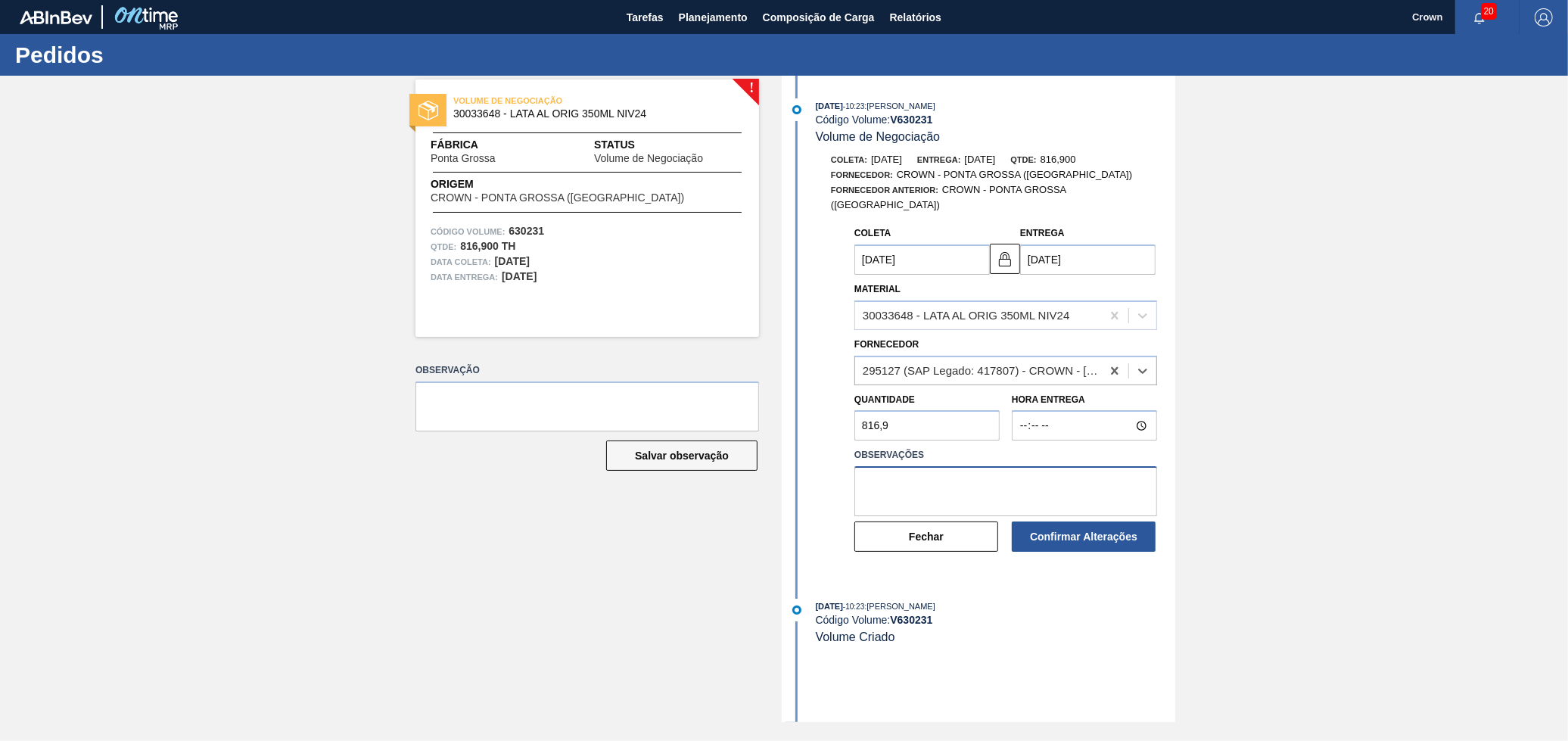
click at [1047, 486] on textarea at bounding box center [1005, 491] width 302 height 50
type textarea "Conforme retorno em D30"
click at [1080, 521] on button "Confirmar Alterações" at bounding box center [1083, 536] width 144 height 30
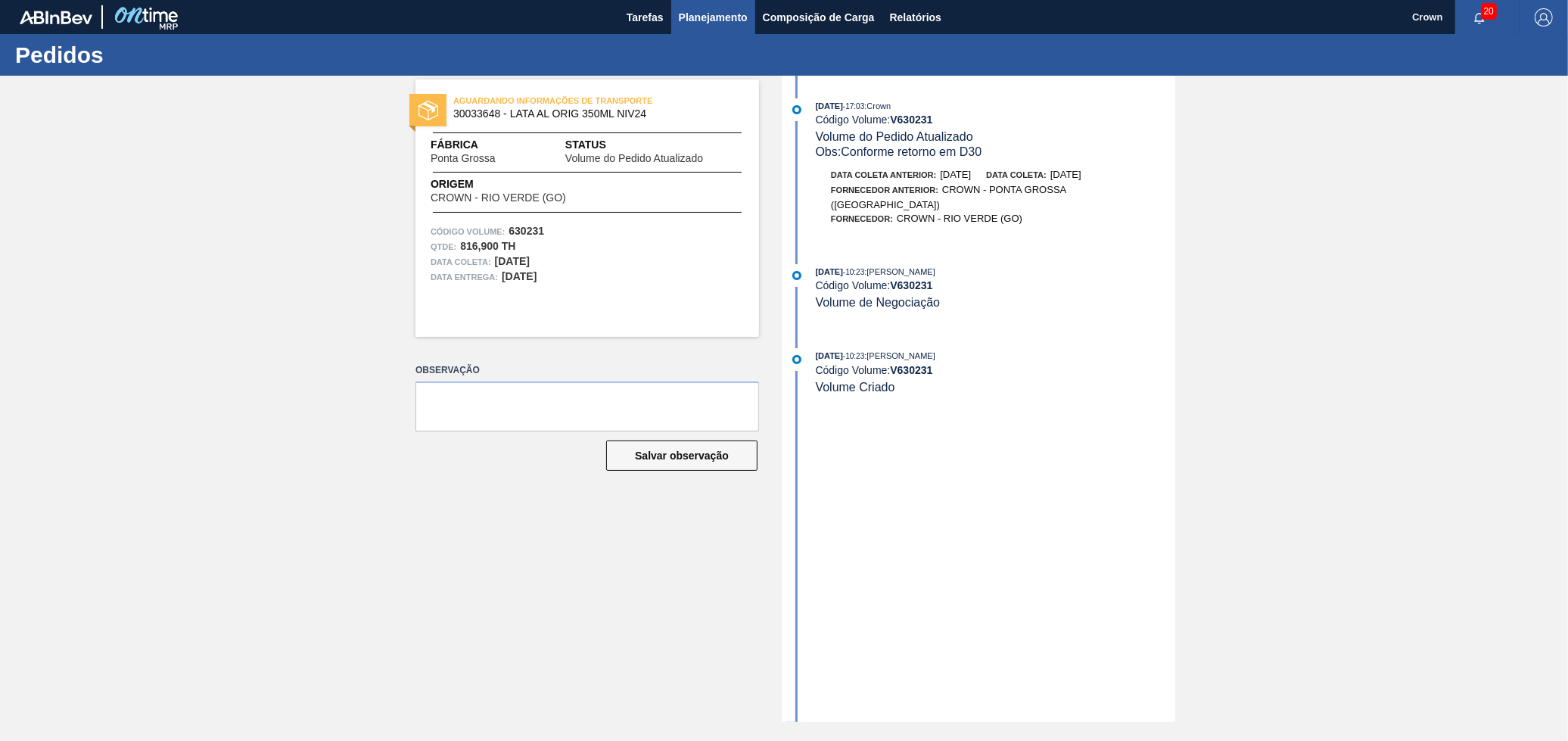
click at [754, 9] on div "Tarefas Planejamento Composição de Carga Relatórios" at bounding box center [784, 17] width 1568 height 34
click at [734, 12] on span "Planejamento" at bounding box center [713, 17] width 69 height 18
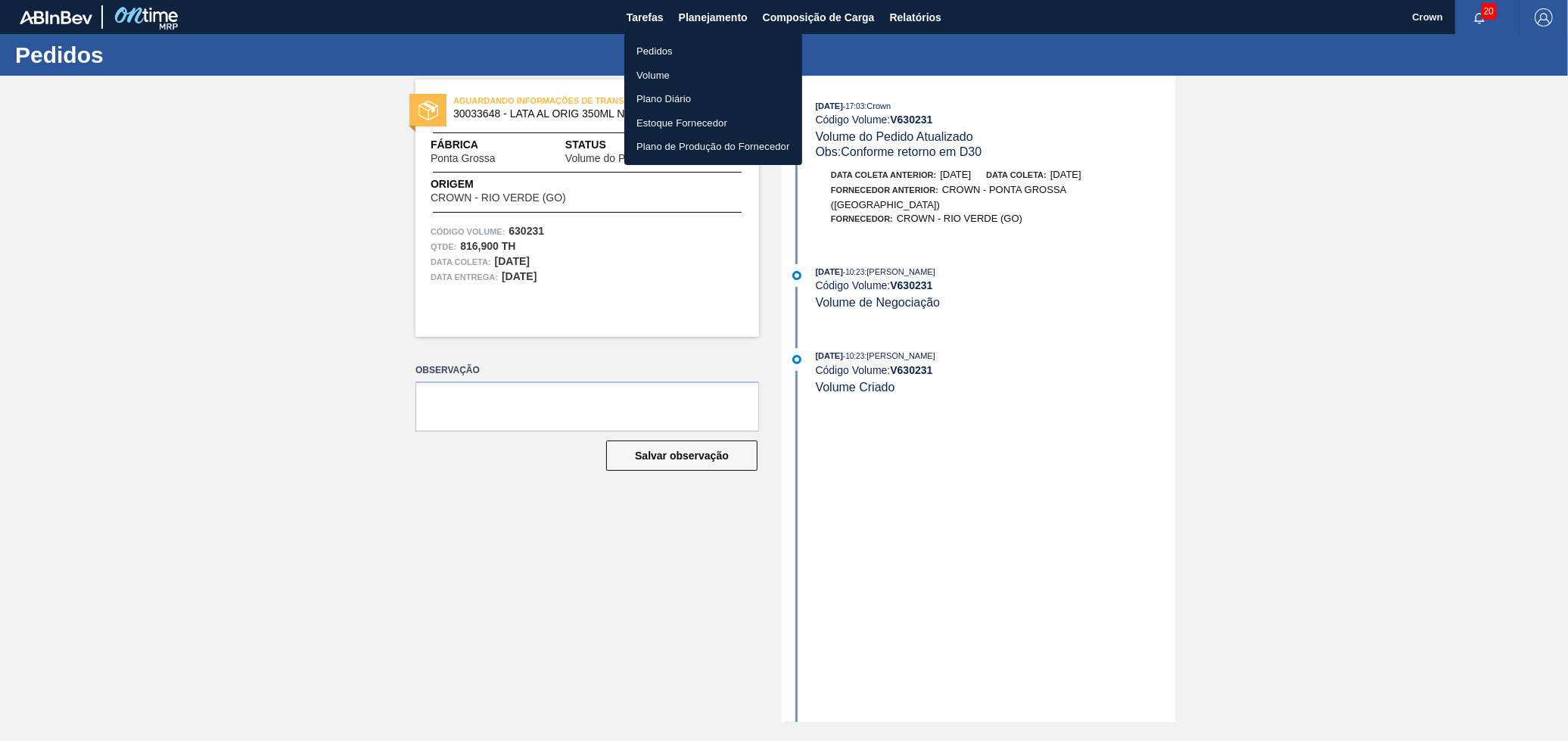
click at [650, 44] on li "Pedidos" at bounding box center [713, 52] width 178 height 24
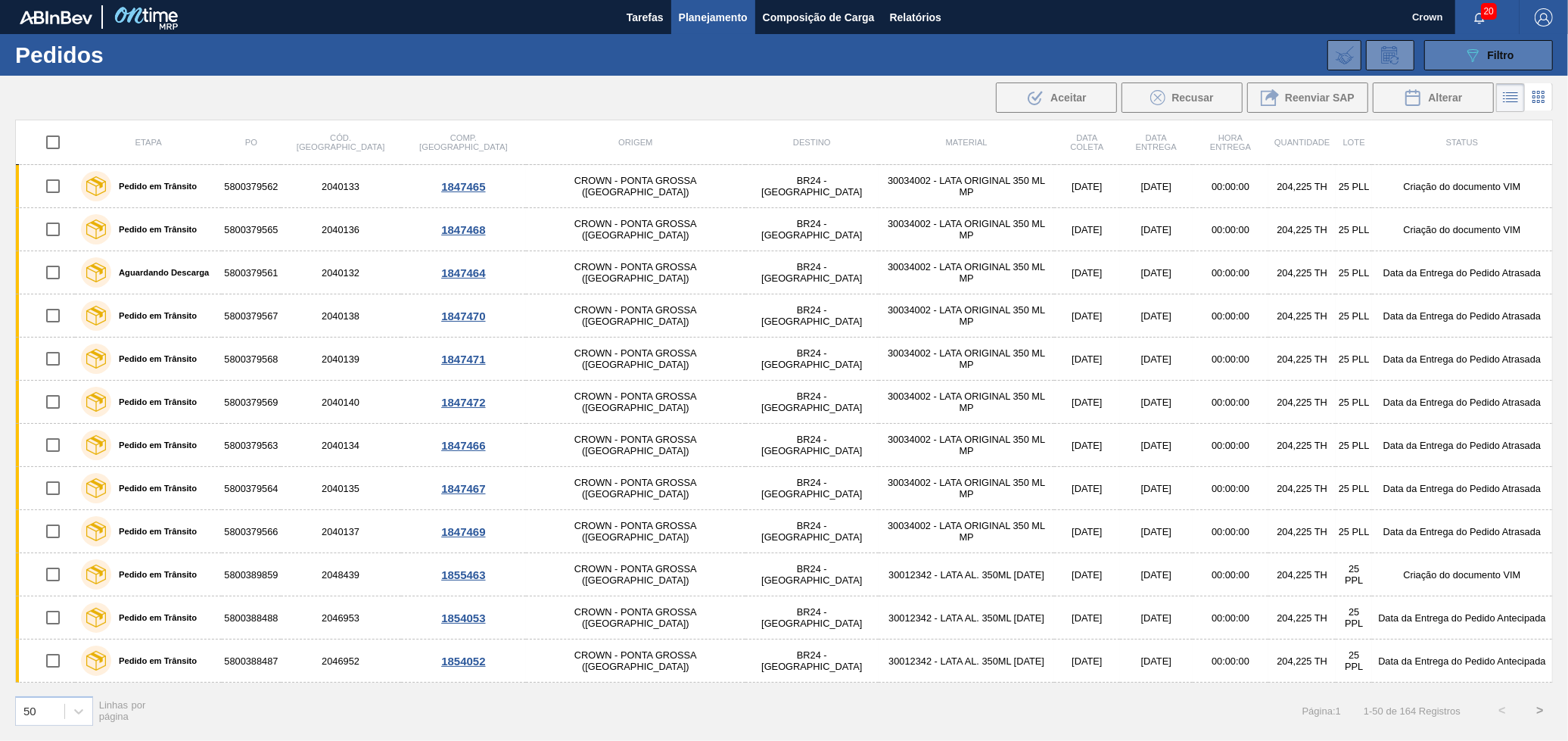
click at [1471, 62] on icon "089F7B8B-B2A5-4AFE-B5C0-19BA573D28AC" at bounding box center [1472, 55] width 18 height 18
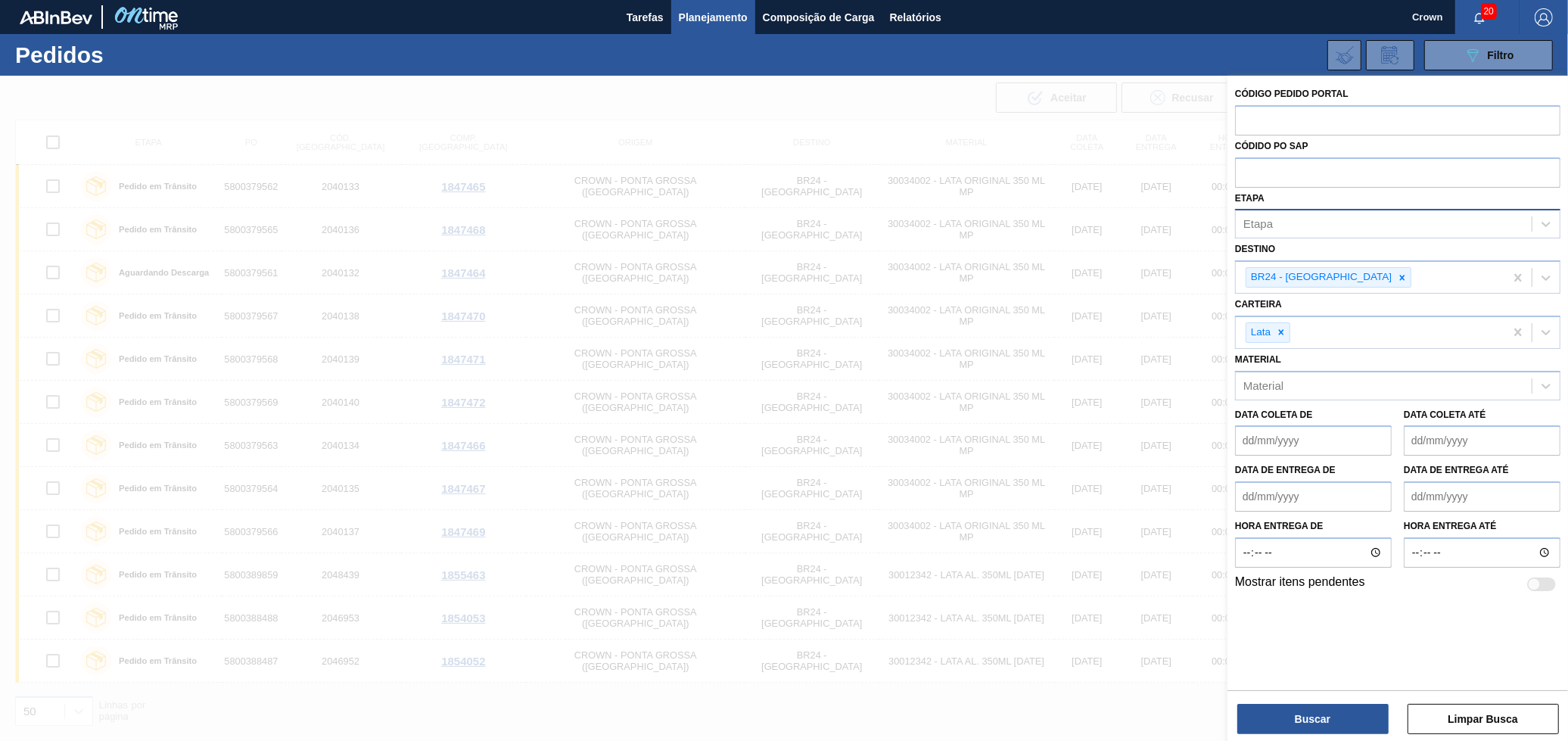
click at [1365, 229] on div "Etapa" at bounding box center [1383, 224] width 296 height 22
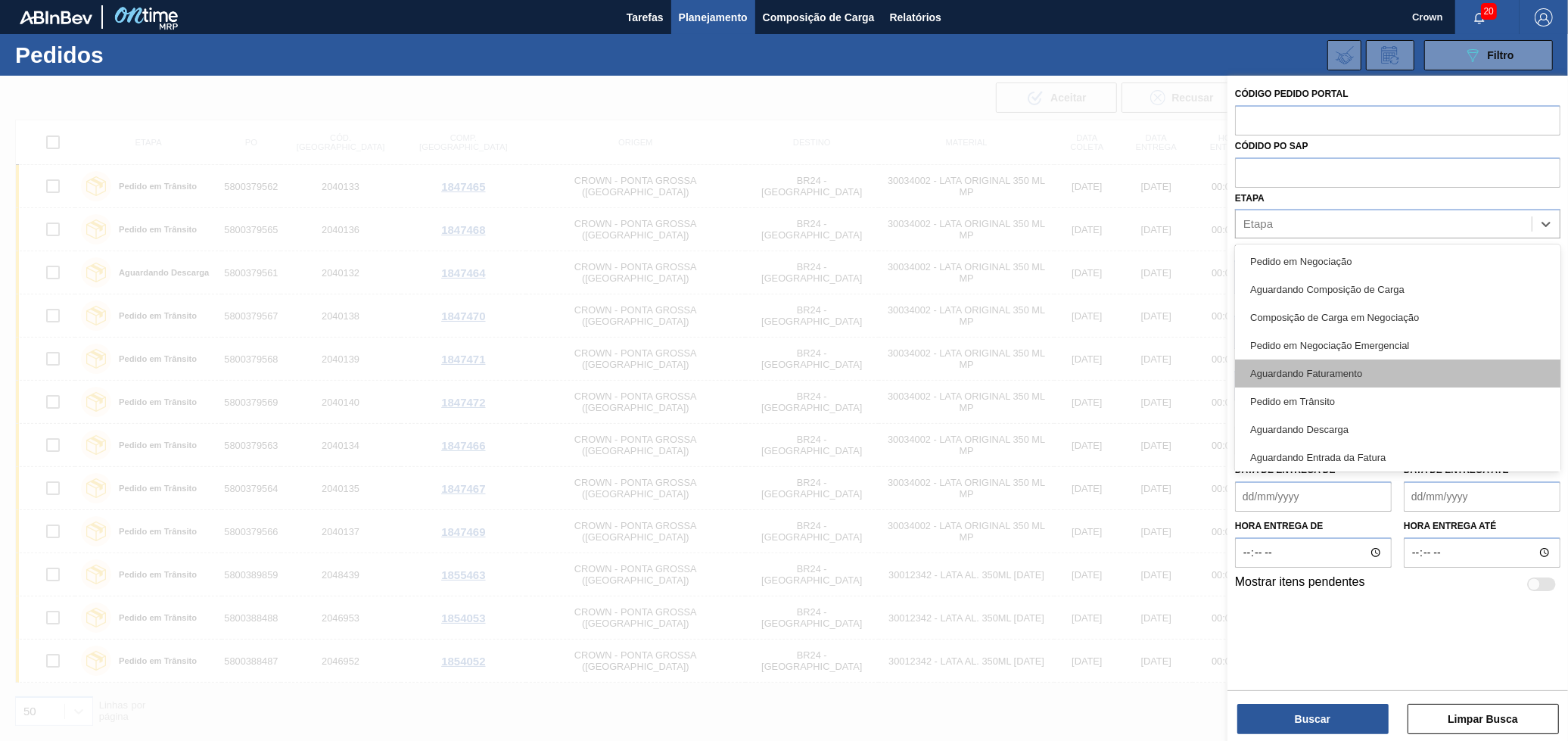
click at [1372, 370] on div "Aguardando Faturamento" at bounding box center [1397, 373] width 325 height 28
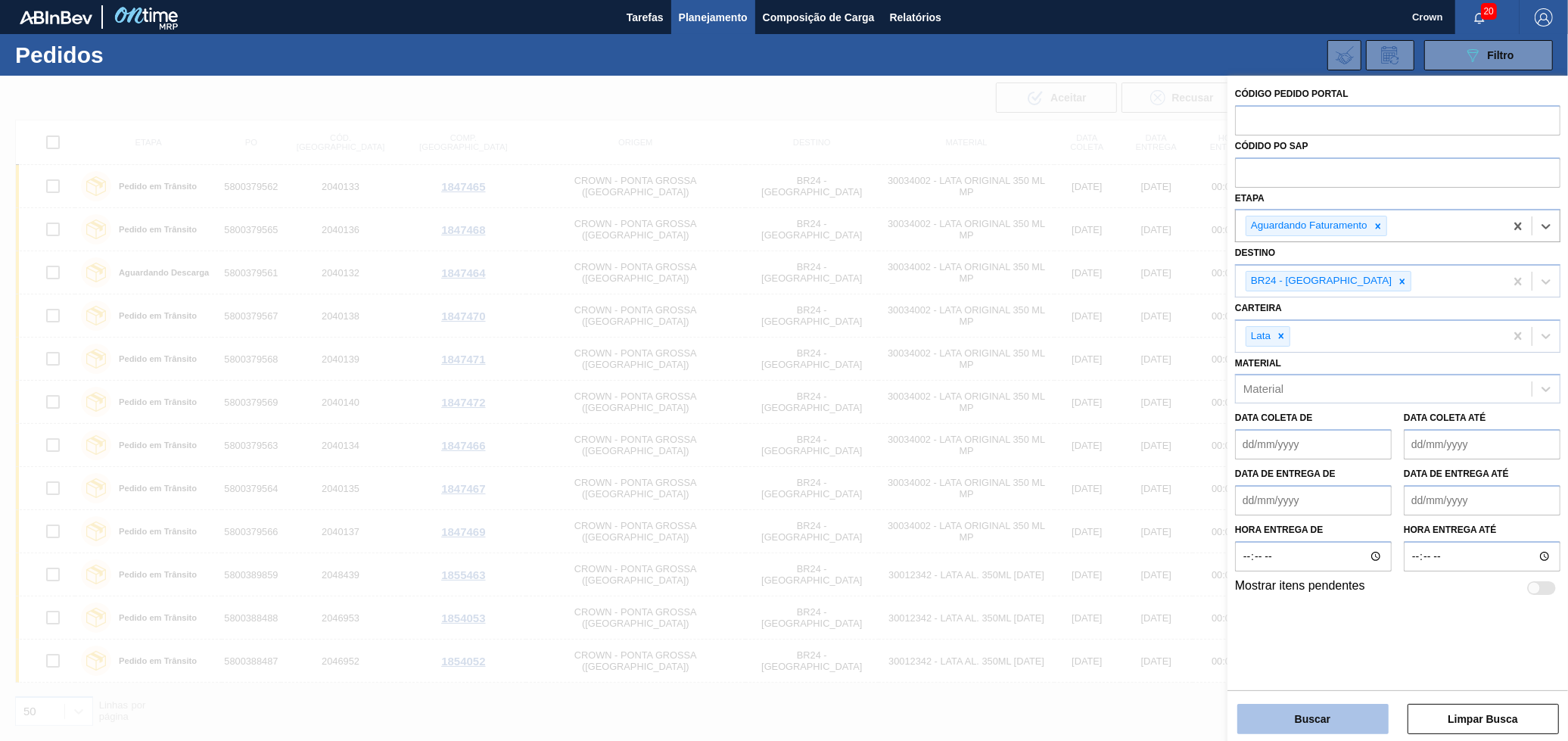
click at [1353, 715] on button "Buscar" at bounding box center [1313, 718] width 152 height 30
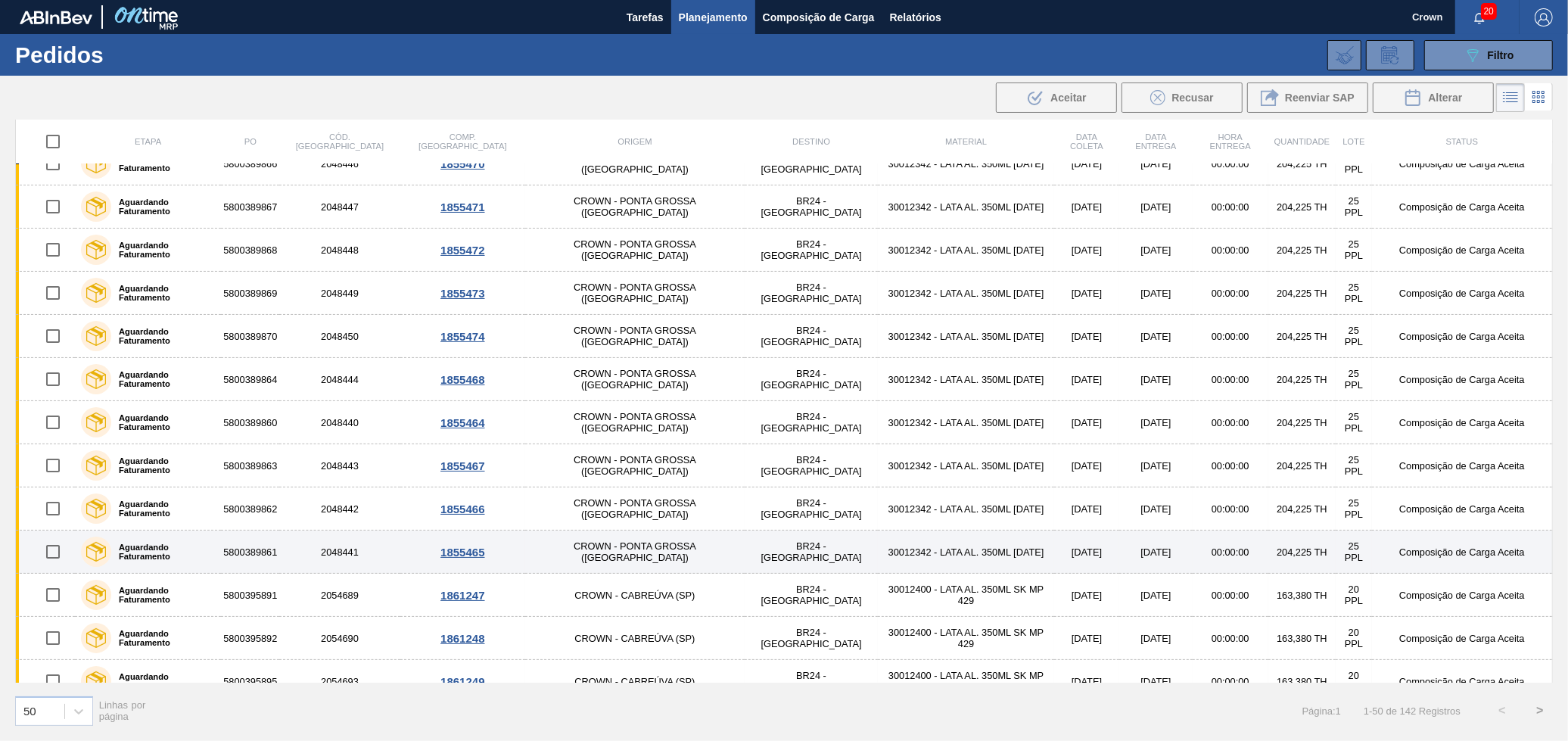
scroll to position [420, 0]
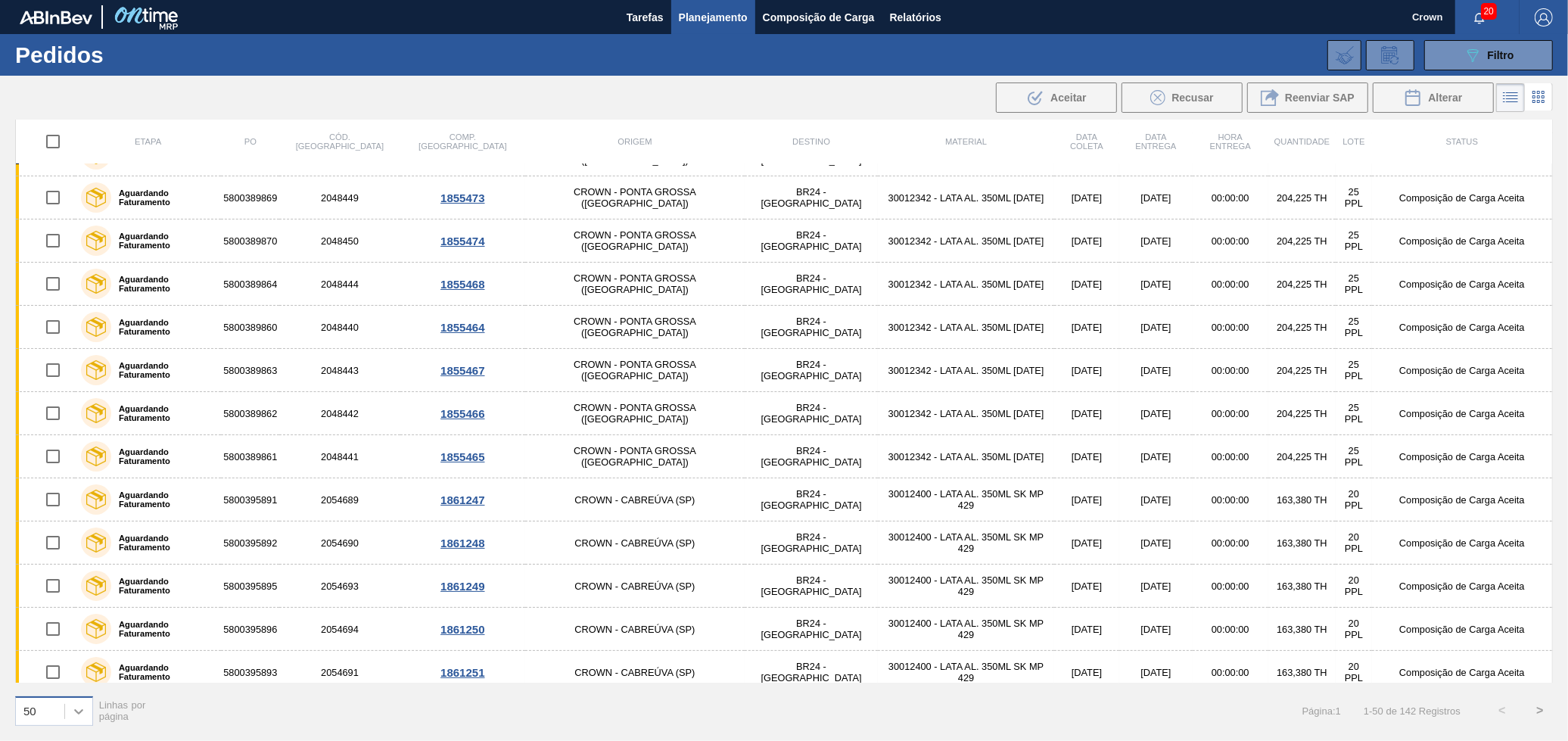
click at [81, 717] on icon at bounding box center [79, 711] width 15 height 15
click at [54, 673] on div "100" at bounding box center [54, 673] width 78 height 28
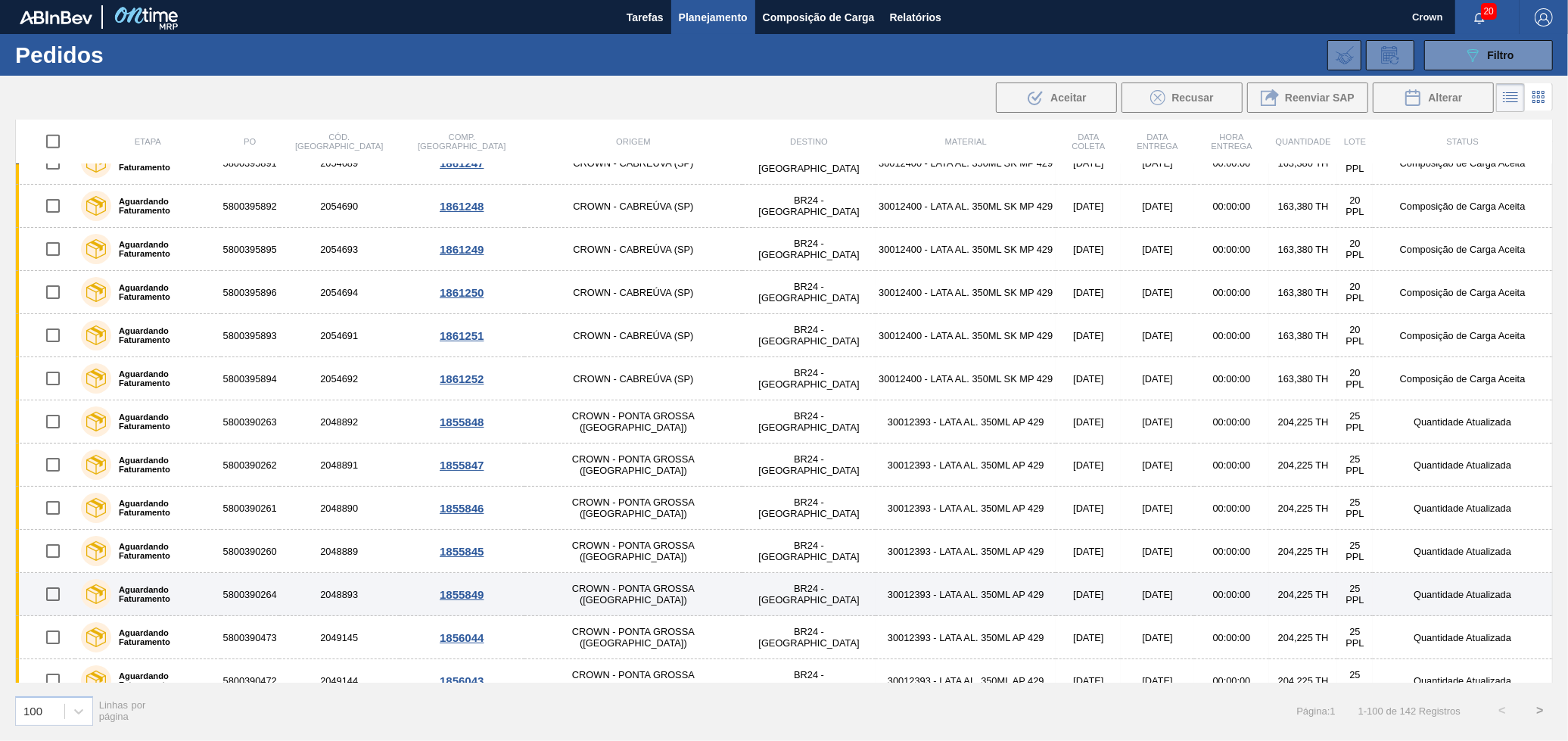
drag, startPoint x: 953, startPoint y: 511, endPoint x: 990, endPoint y: 595, distance: 91.8
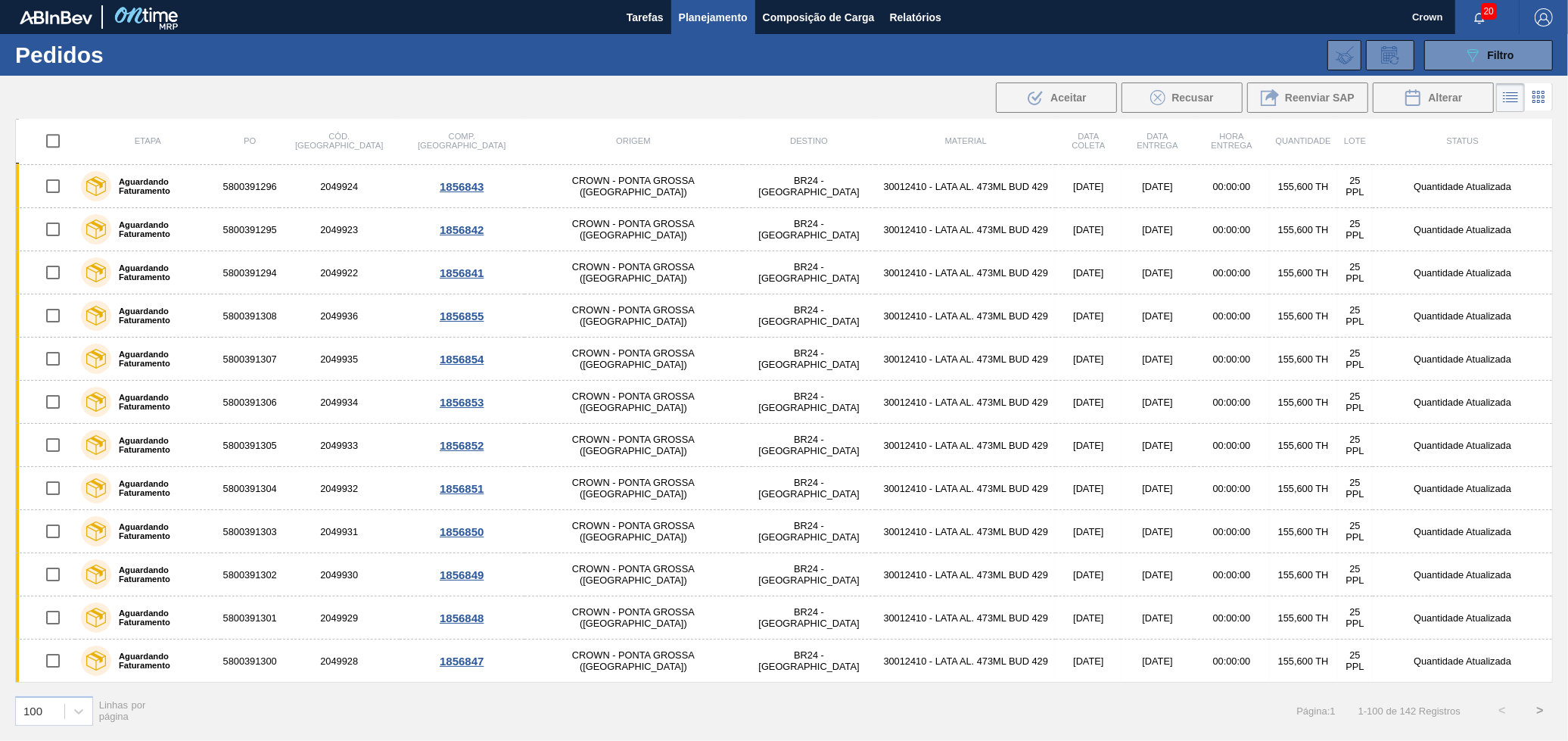
scroll to position [3797, 0]
click at [1545, 711] on button ">" at bounding box center [1540, 710] width 38 height 38
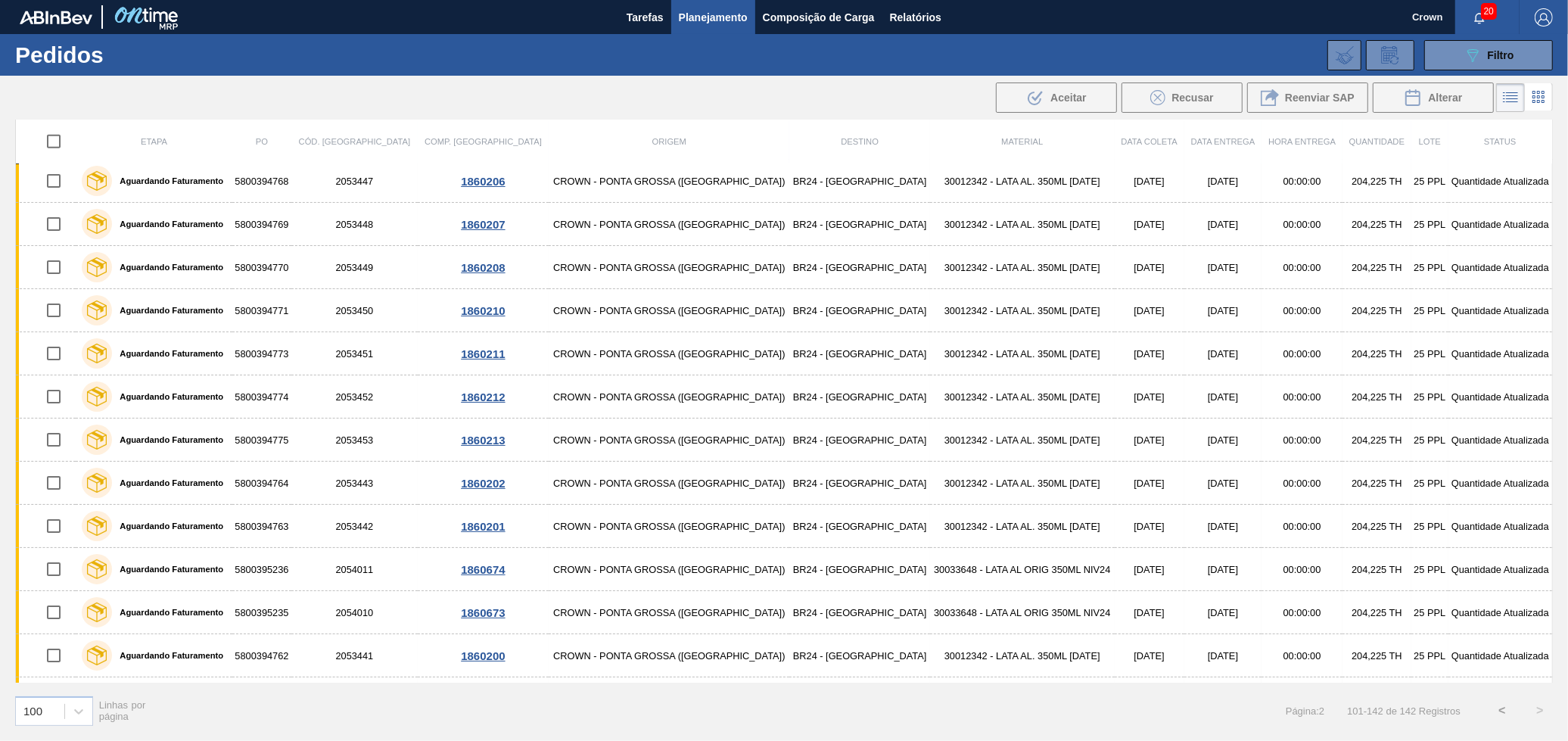
scroll to position [1210, 0]
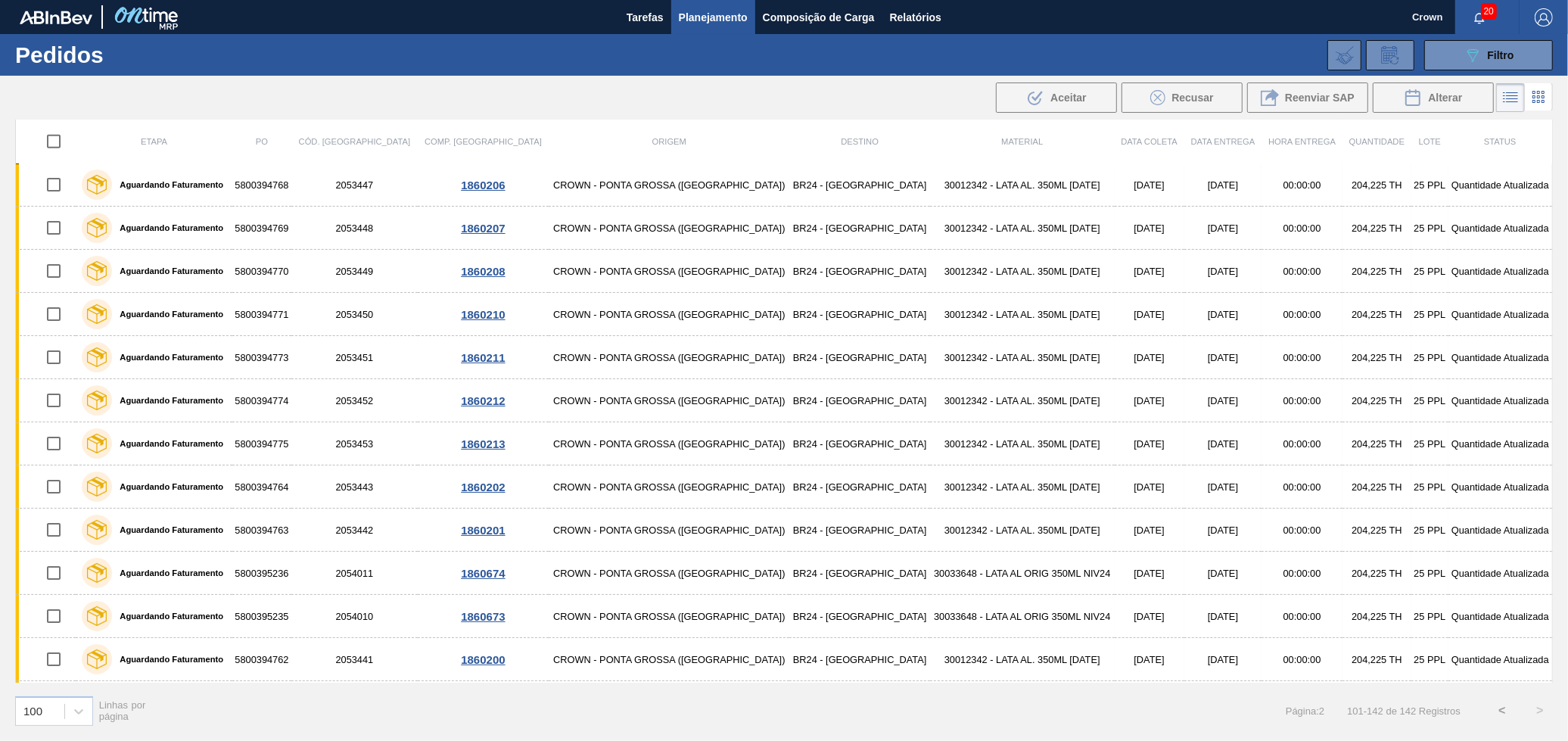
click at [1477, 39] on div "089F7B8B-B2A5-4AFE-B5C0-19BA573D28AC Filtro Código Pedido Portal Códido PO SAP …" at bounding box center [902, 55] width 1317 height 45
click at [1473, 54] on icon "089F7B8B-B2A5-4AFE-B5C0-19BA573D28AC" at bounding box center [1472, 55] width 18 height 18
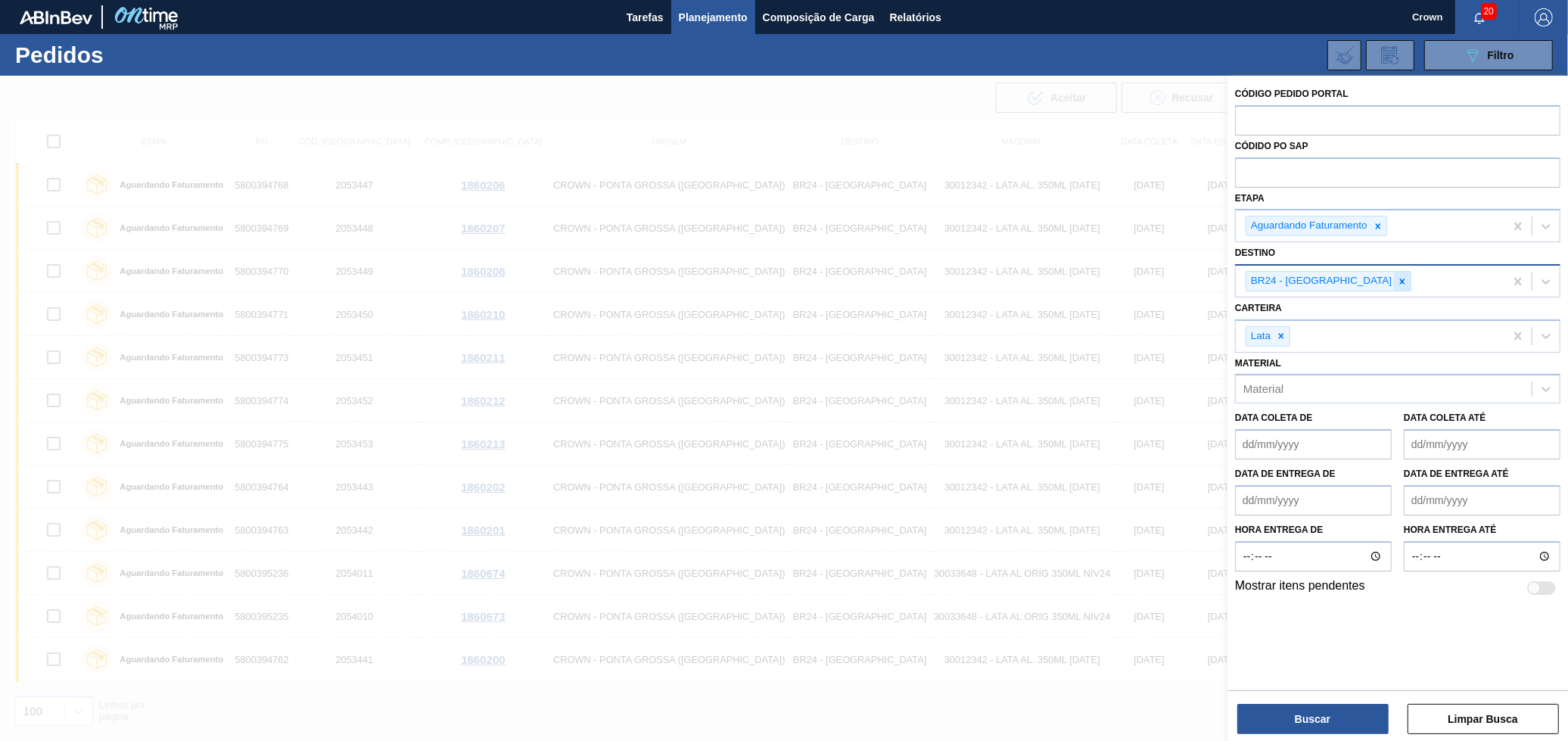
click at [1397, 279] on icon at bounding box center [1402, 281] width 11 height 11
click at [1357, 279] on div "Unidade de Negócio" at bounding box center [1383, 279] width 296 height 22
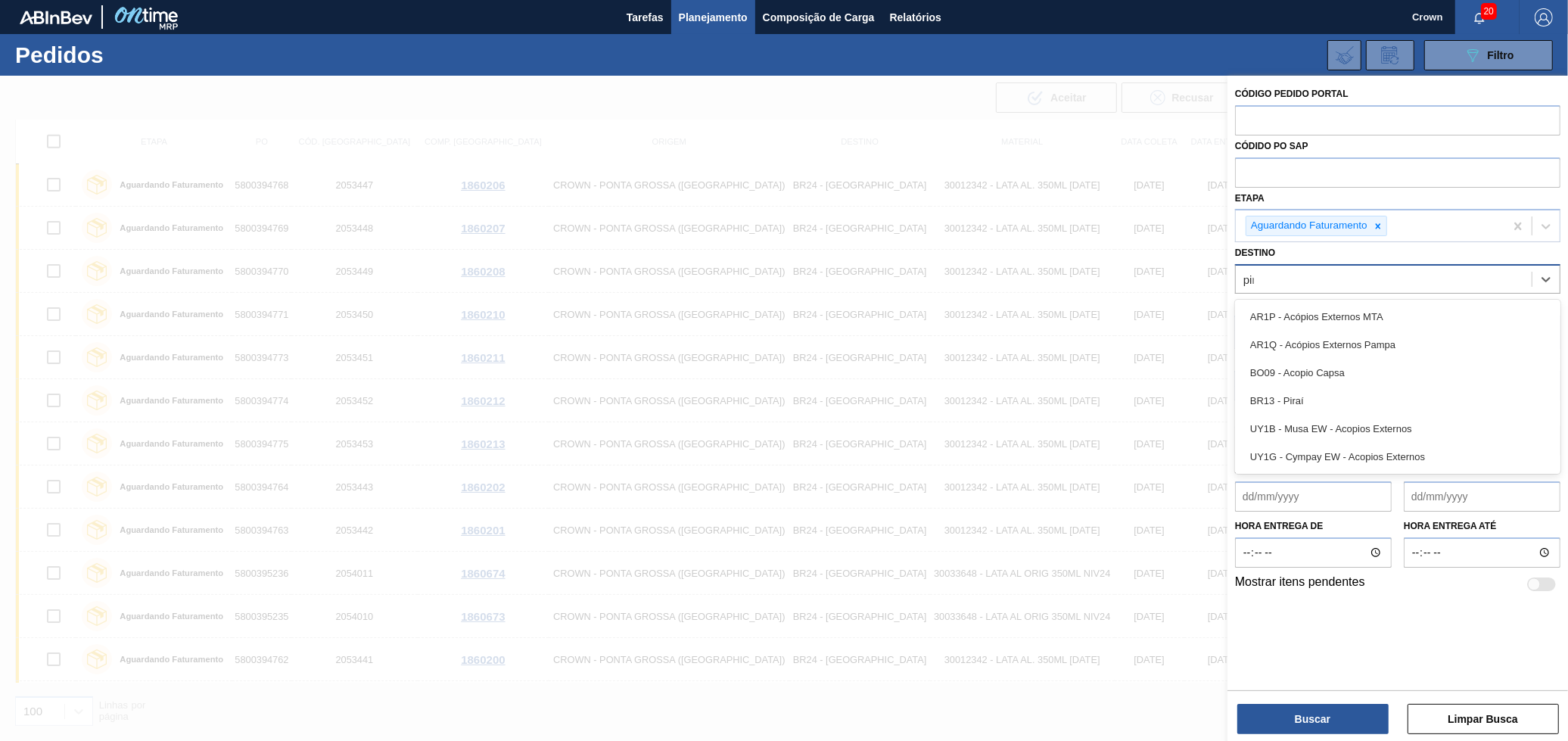
type input "pira"
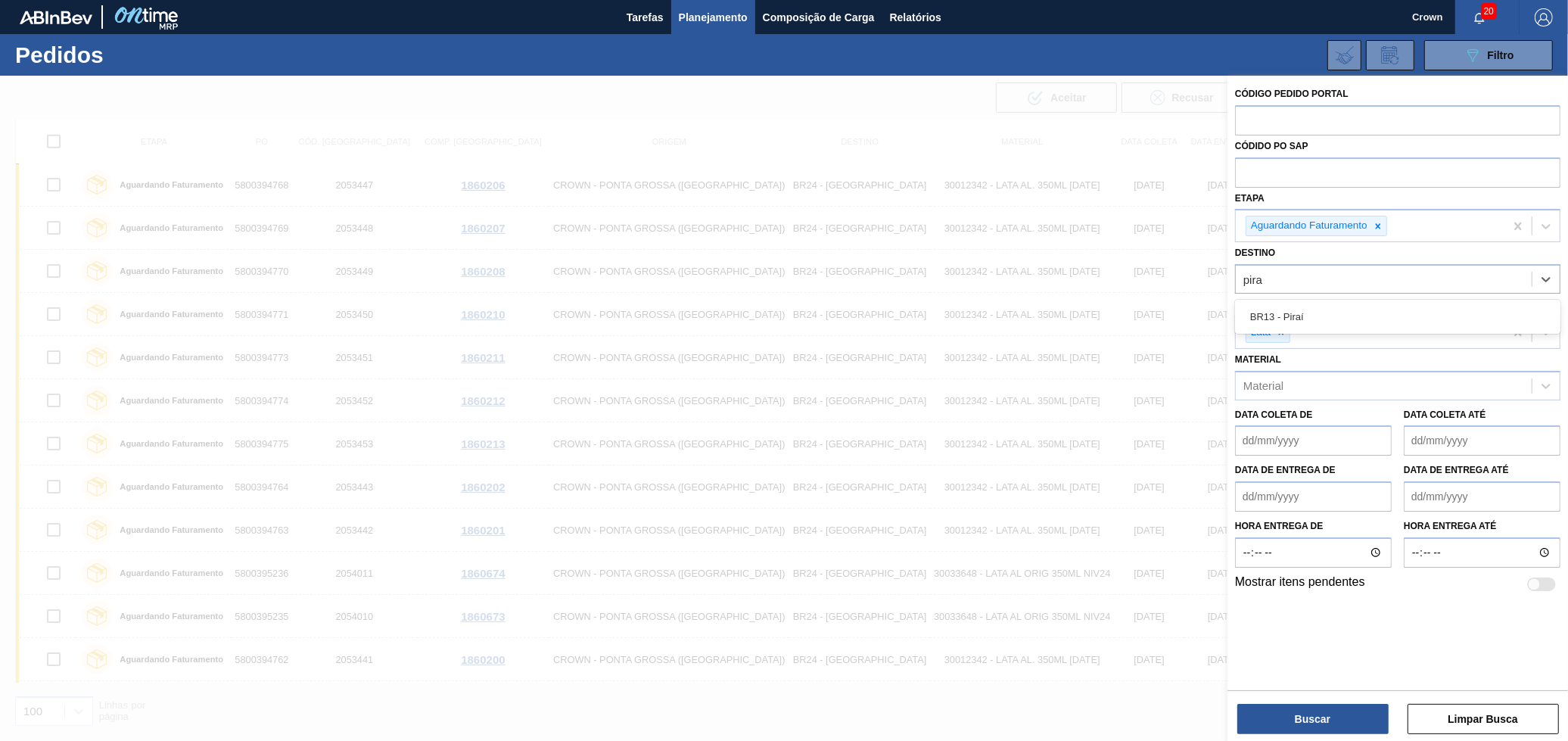
drag, startPoint x: 1365, startPoint y: 315, endPoint x: 1321, endPoint y: 475, distance: 165.9
click at [1365, 316] on div "BR13 - Piraí" at bounding box center [1397, 316] width 325 height 28
click at [1299, 712] on button "Buscar" at bounding box center [1313, 718] width 152 height 30
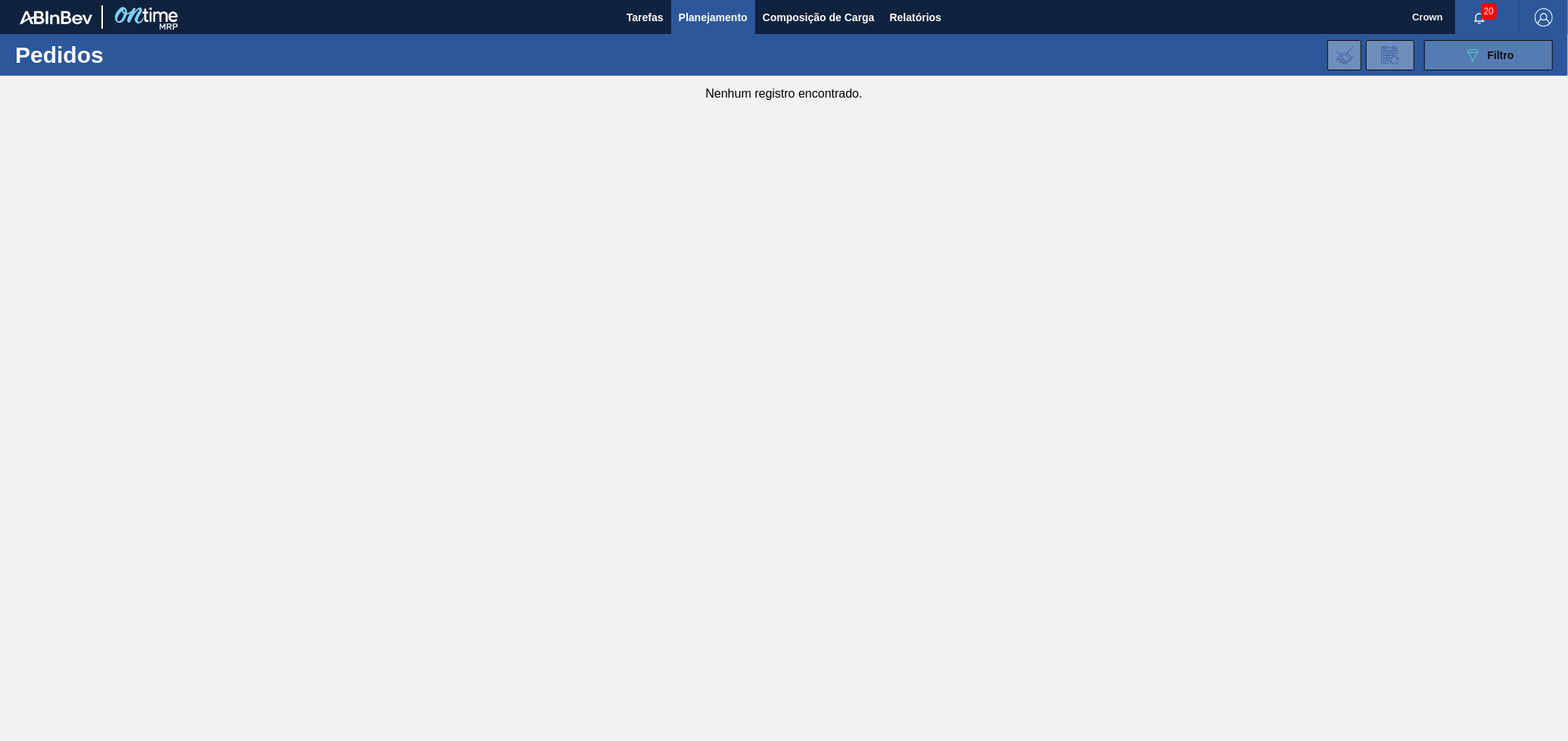
click at [1451, 53] on button "089F7B8B-B2A5-4AFE-B5C0-19BA573D28AC Filtro" at bounding box center [1489, 54] width 129 height 30
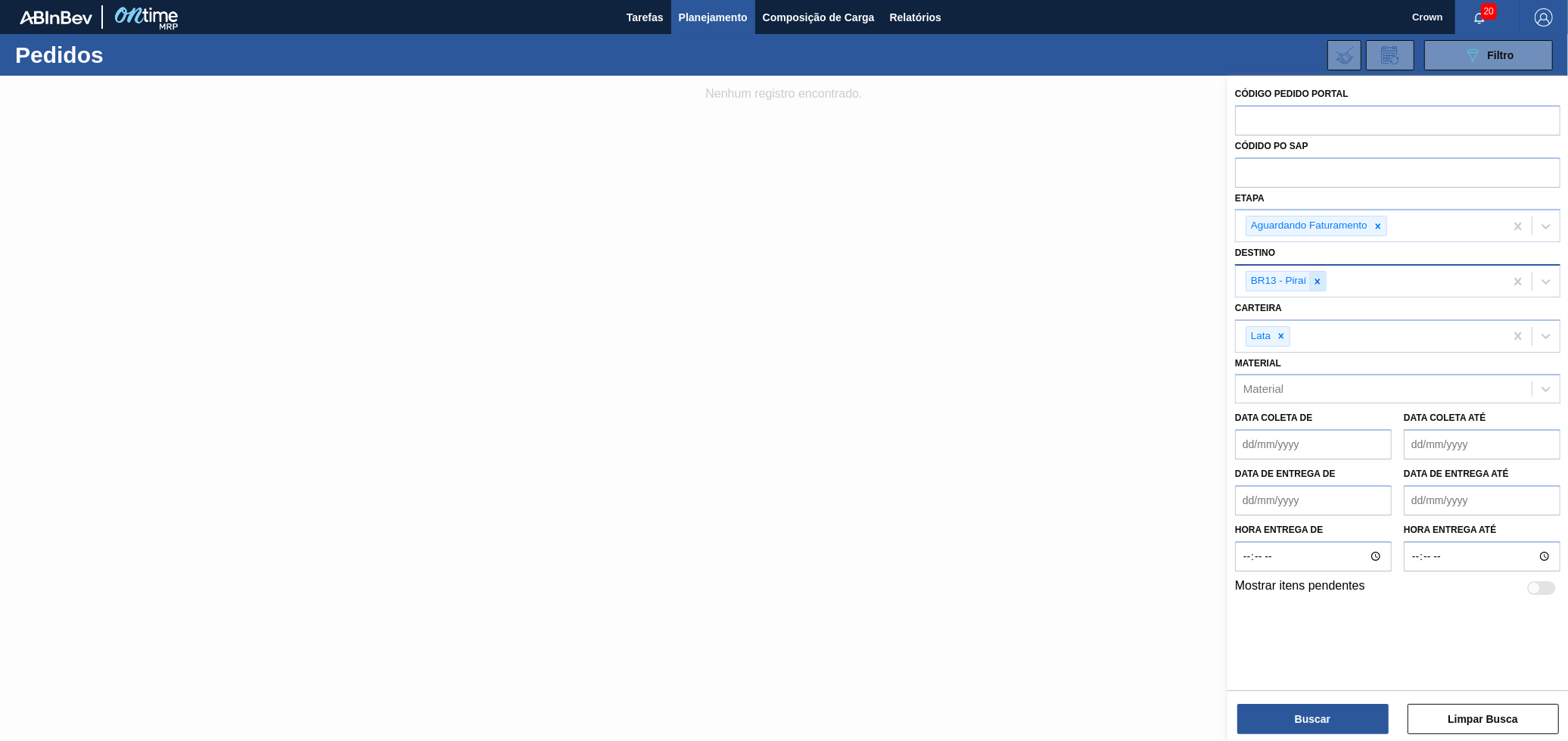
click at [1322, 279] on icon at bounding box center [1317, 281] width 11 height 11
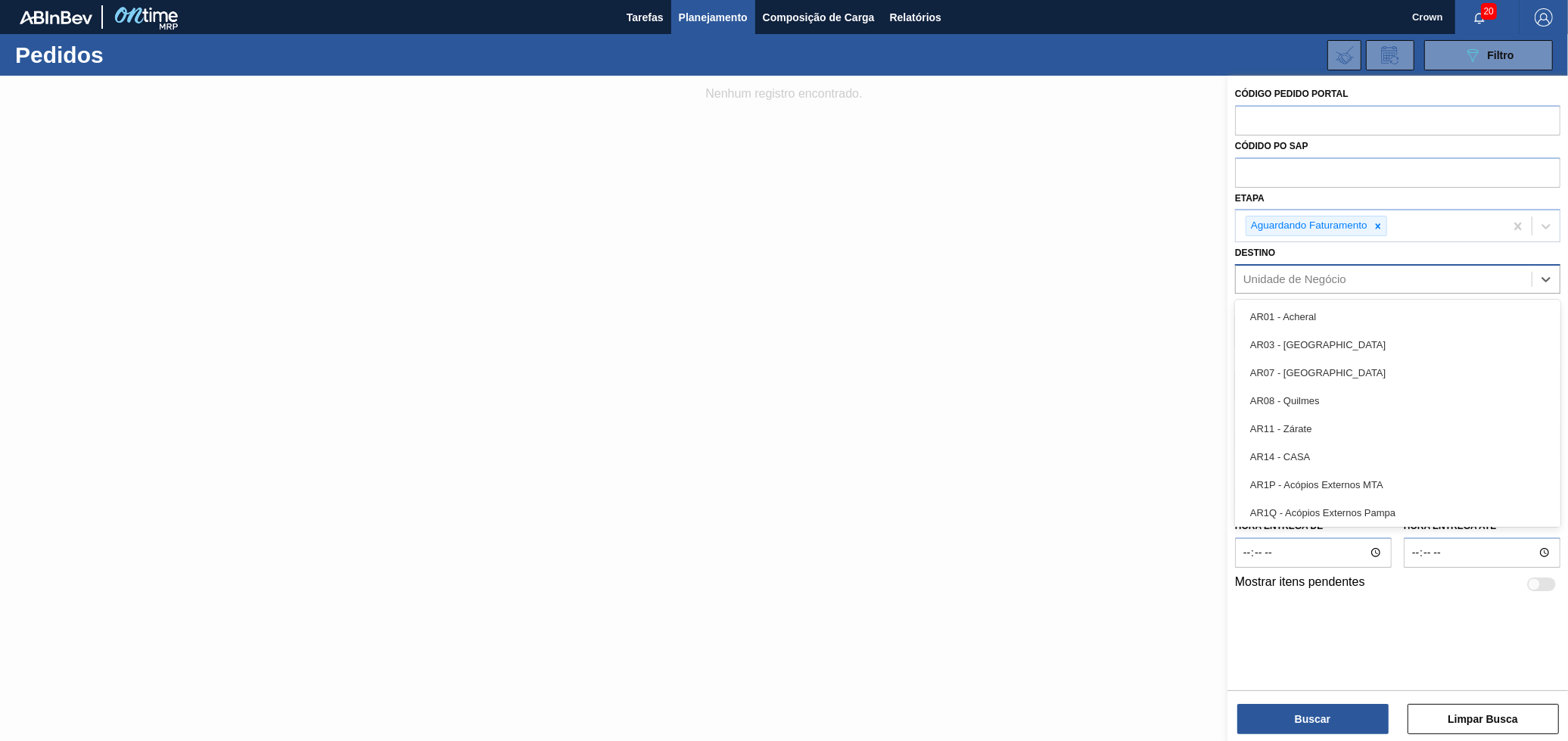
click at [1322, 279] on div "Unidade de Negócio" at bounding box center [1295, 280] width 103 height 13
type input "24"
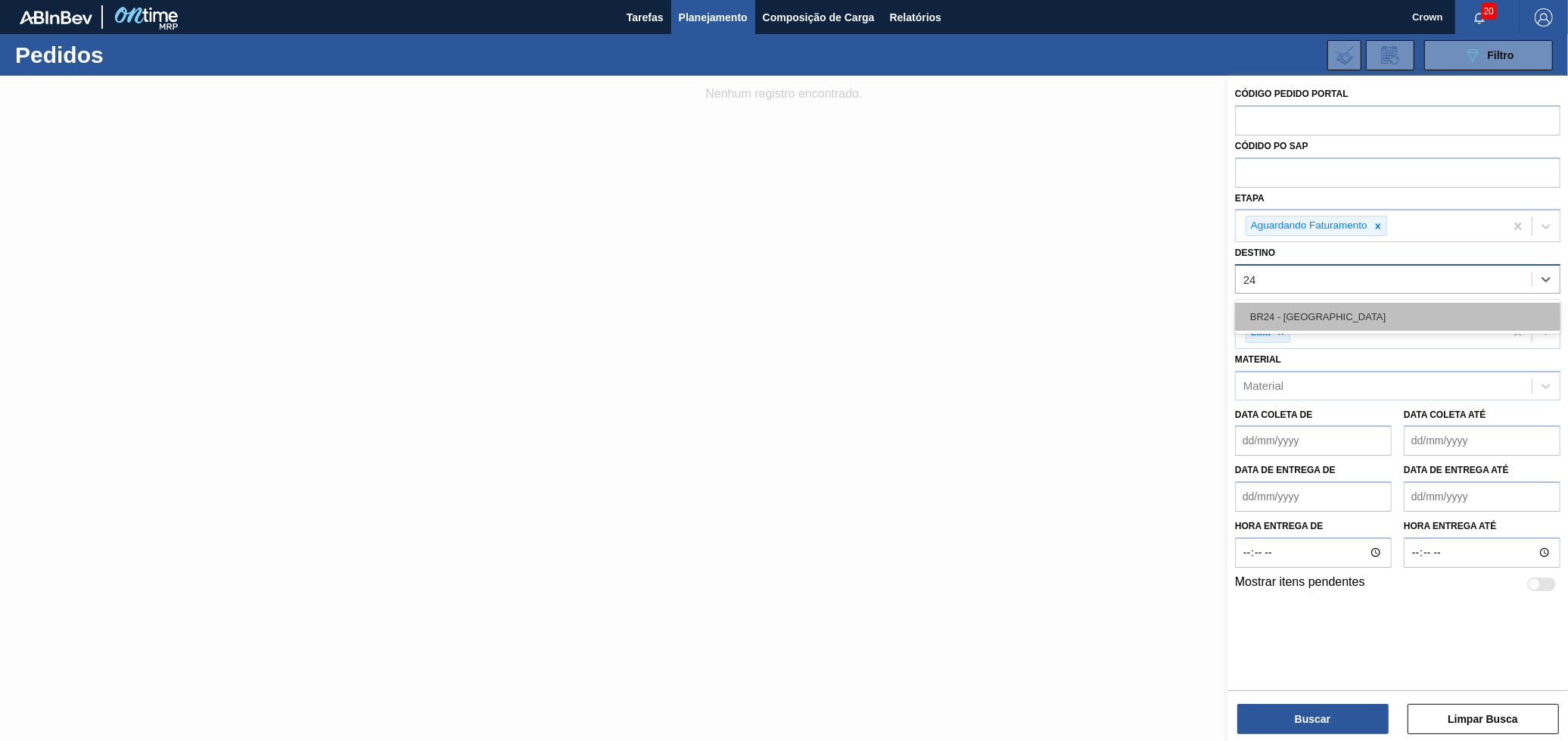
click at [1294, 319] on div "BR24 - [GEOGRAPHIC_DATA]" at bounding box center [1397, 316] width 325 height 28
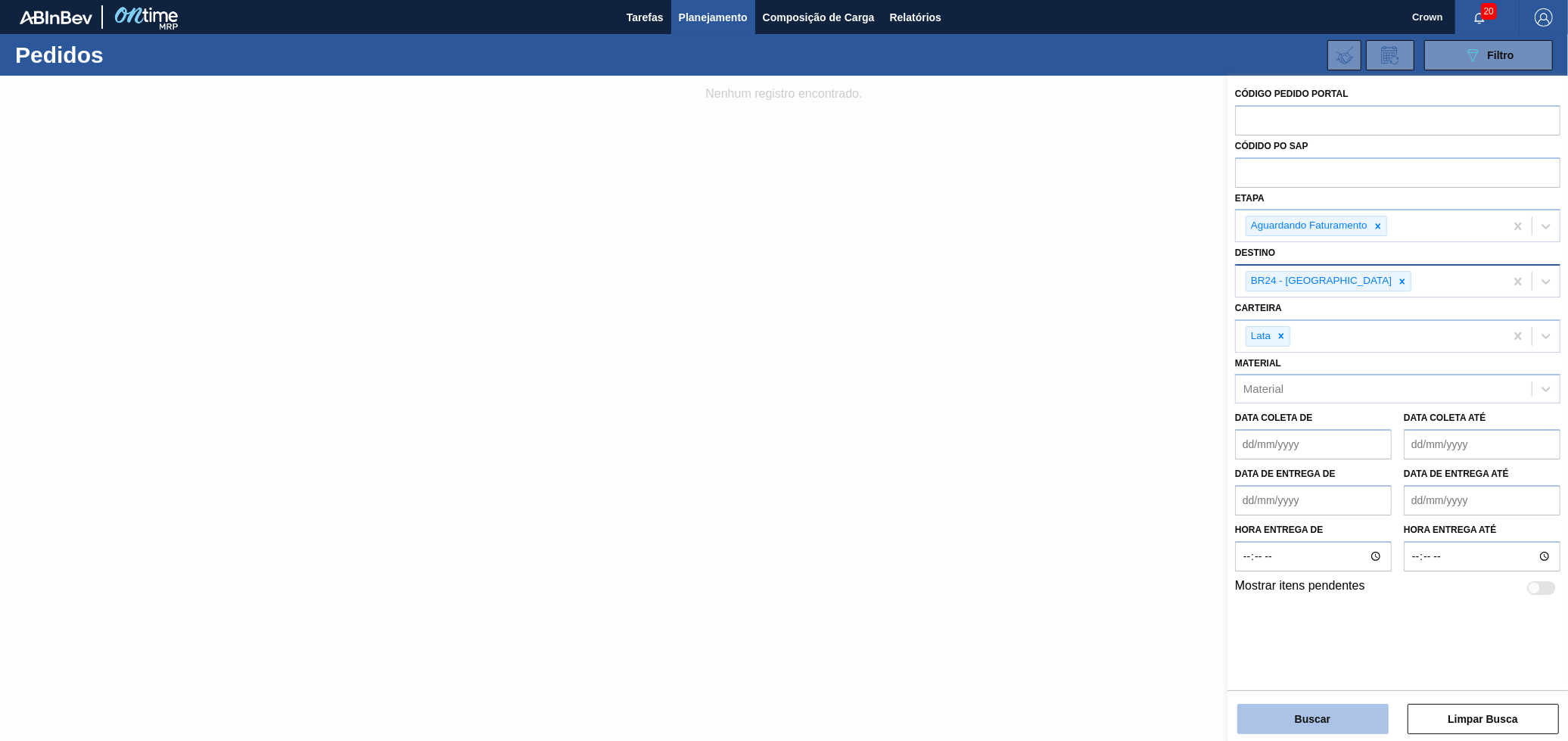
click at [1340, 717] on button "Buscar" at bounding box center [1313, 718] width 152 height 30
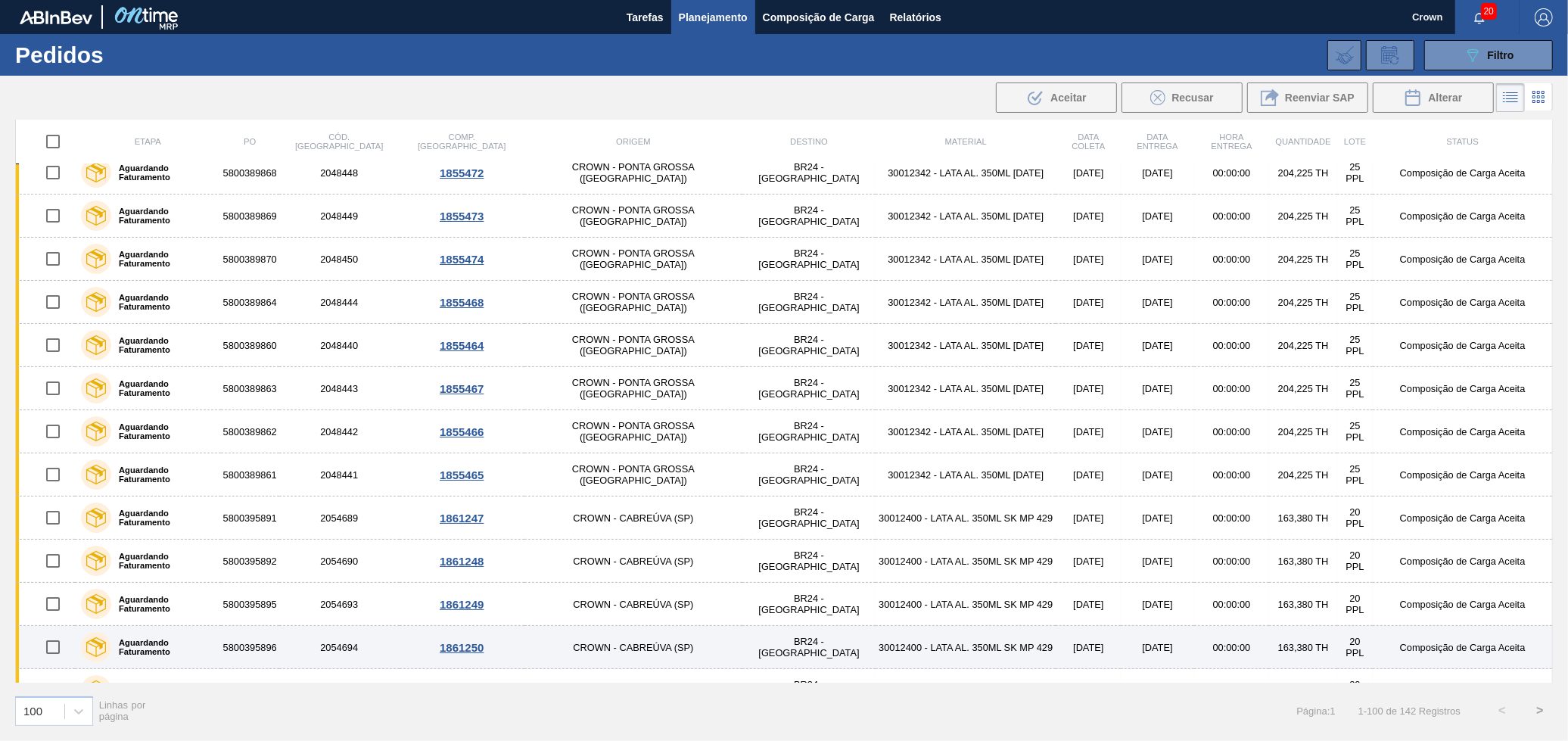
scroll to position [420, 0]
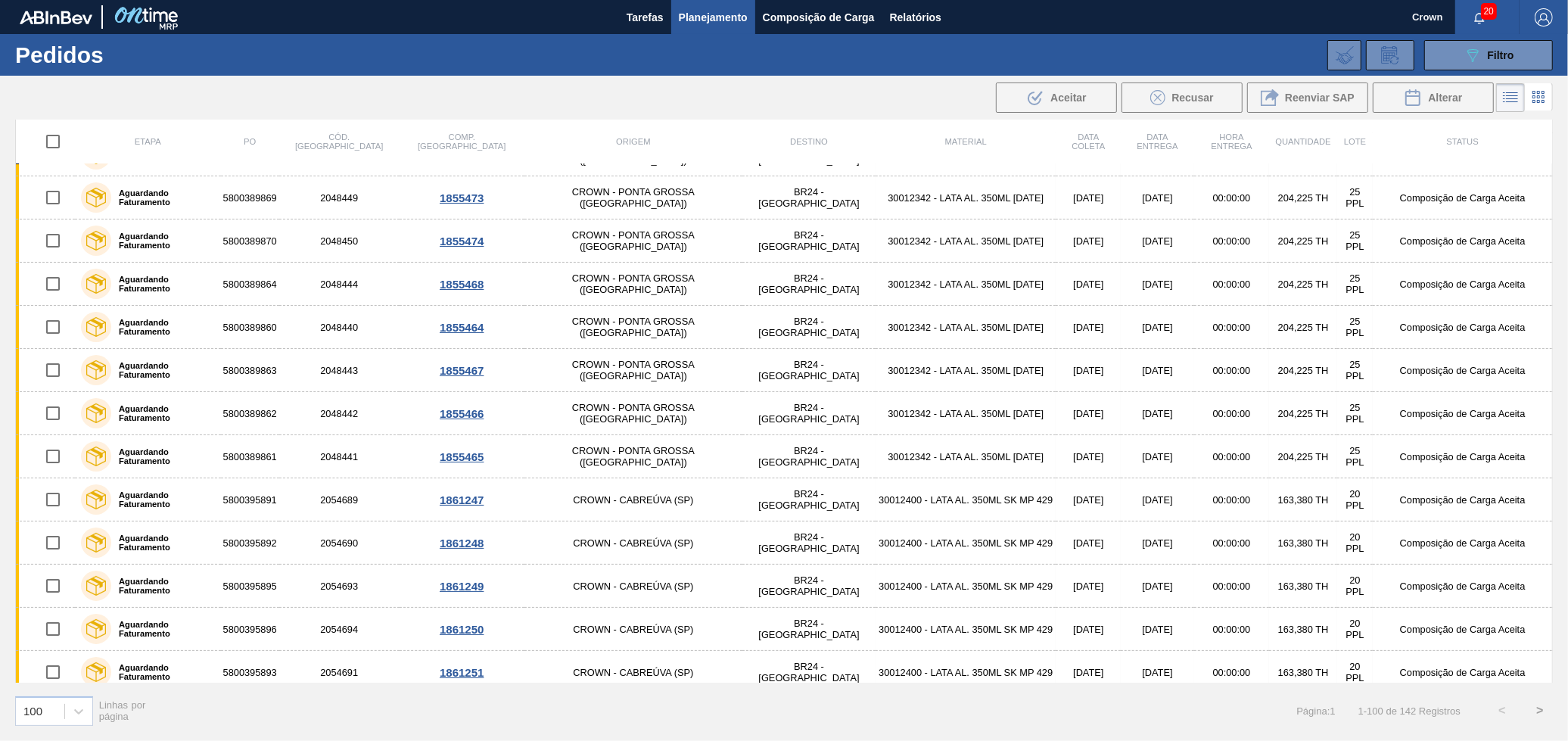
click at [1542, 721] on button ">" at bounding box center [1540, 710] width 38 height 38
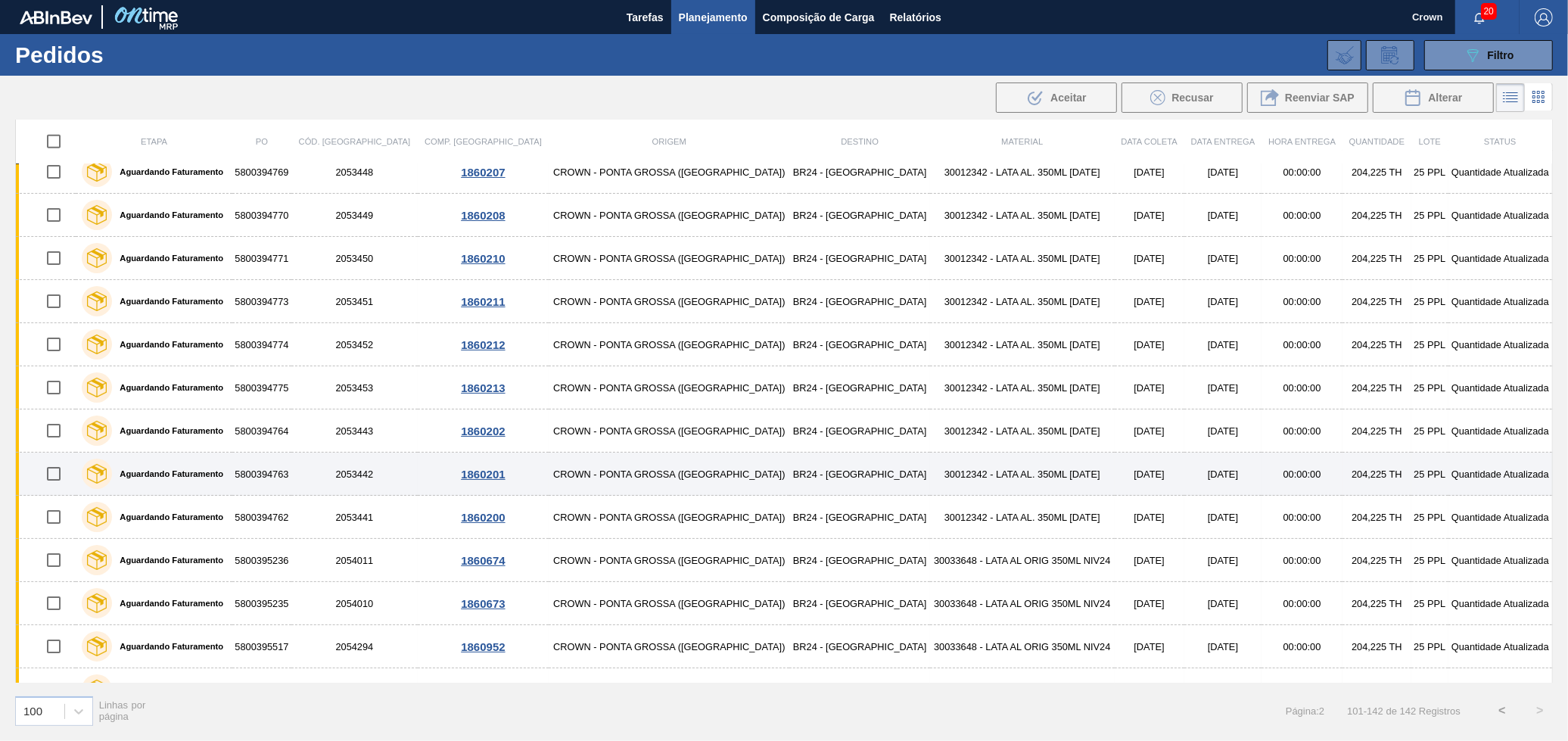
scroll to position [1293, 0]
